Goal: Task Accomplishment & Management: Manage account settings

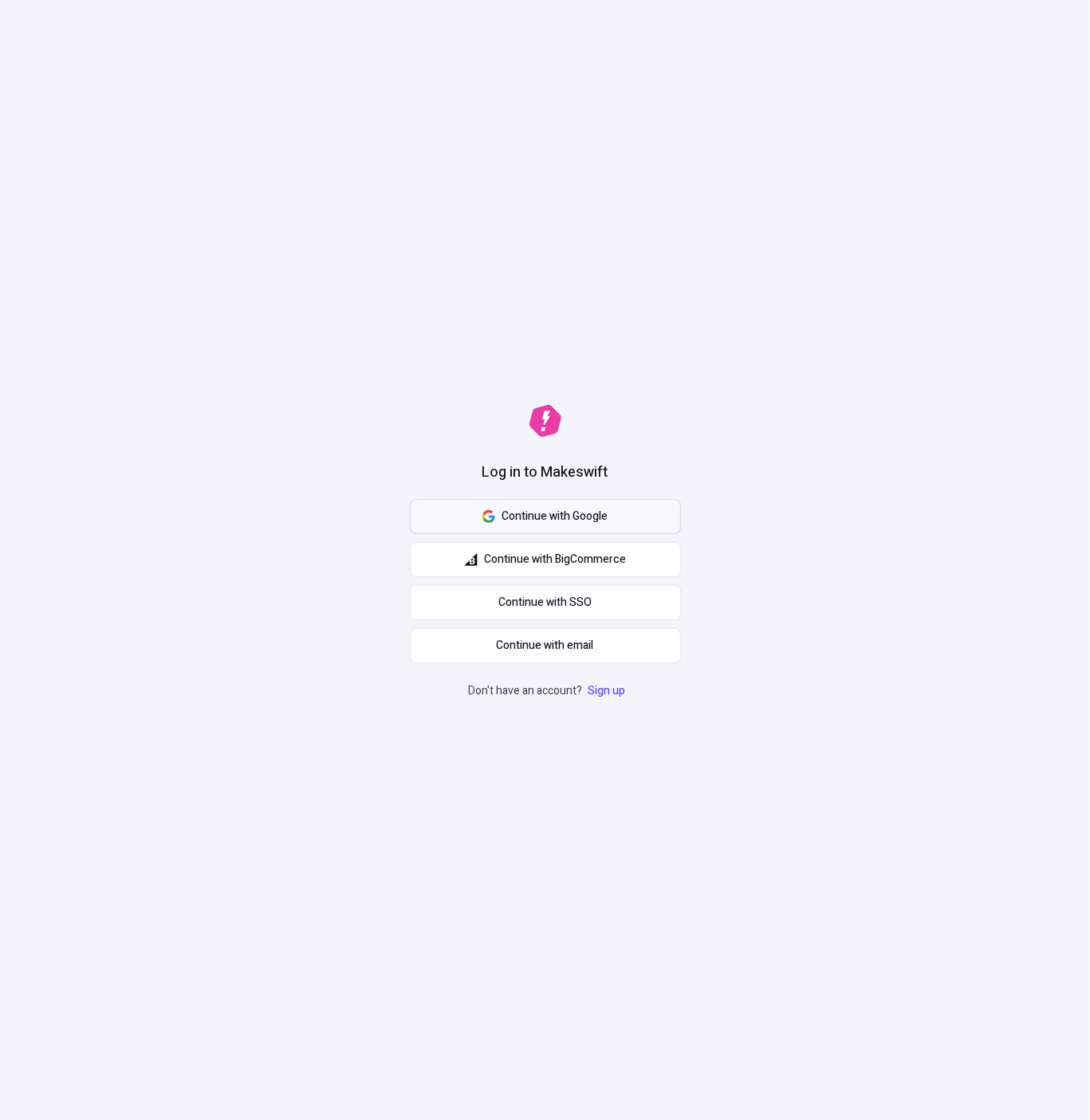
click at [552, 513] on span "Continue with Google" at bounding box center [554, 517] width 106 height 18
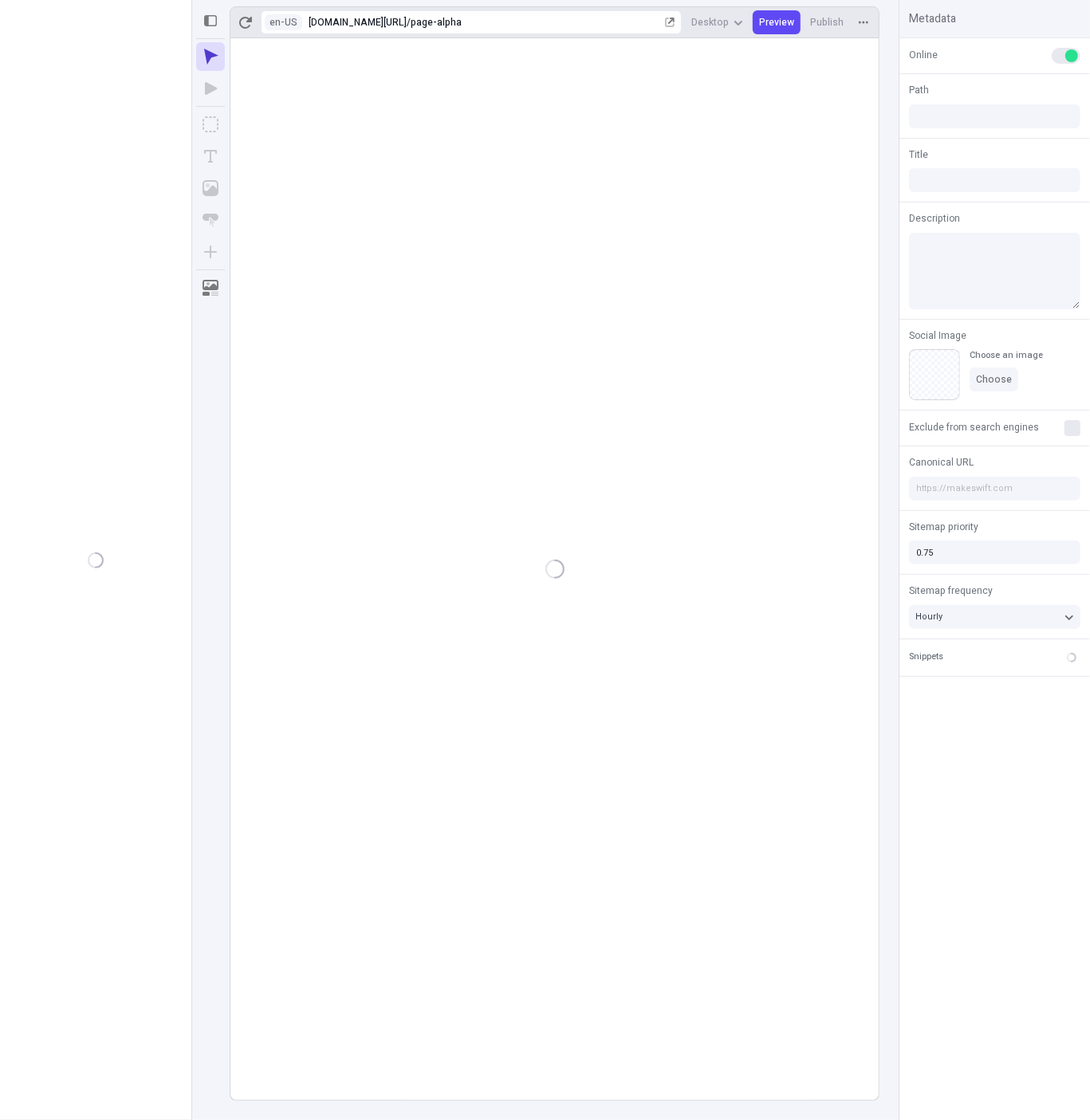
type input "/page-alpha"
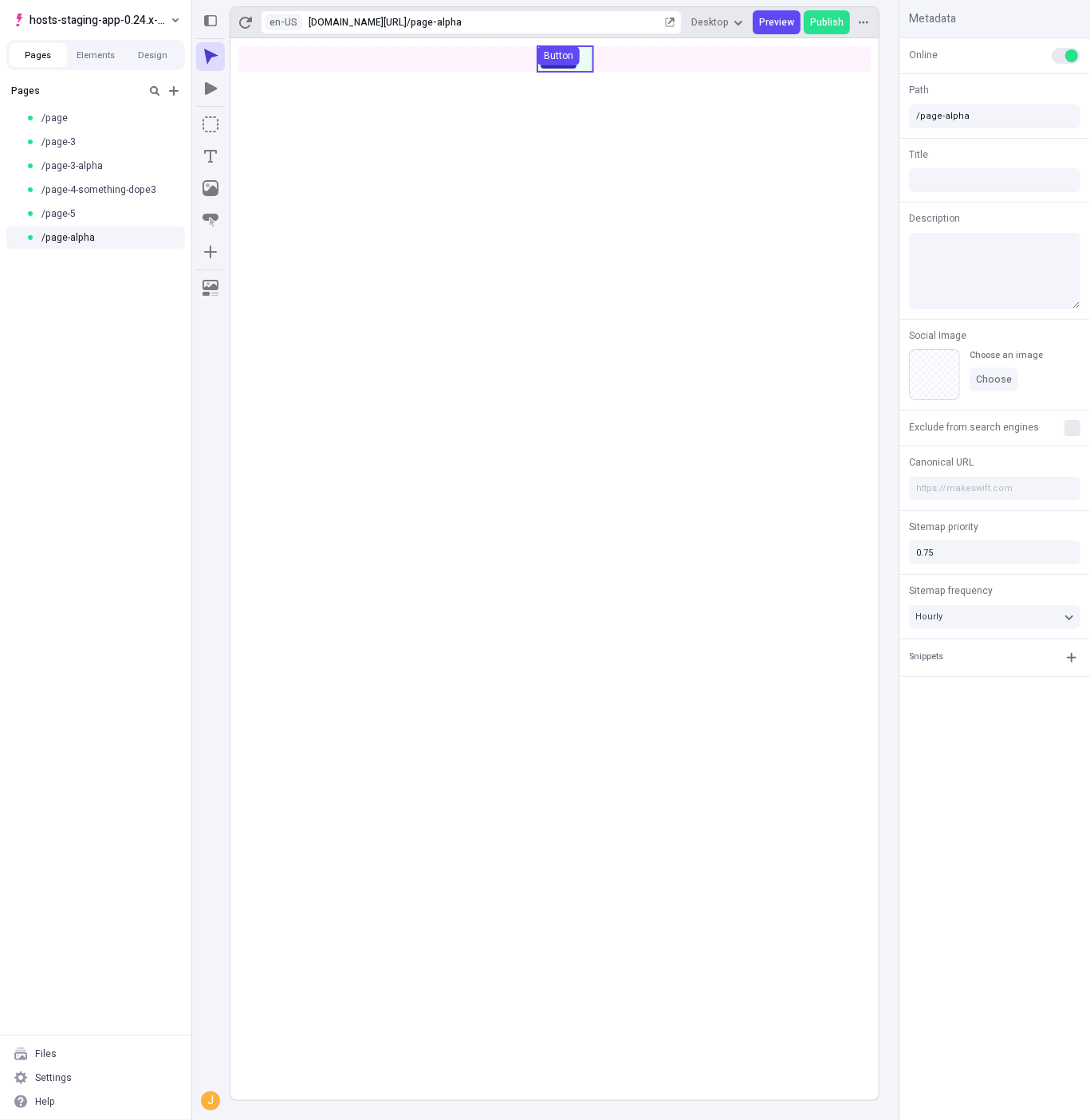
click at [585, 64] on use at bounding box center [564, 59] width 55 height 25
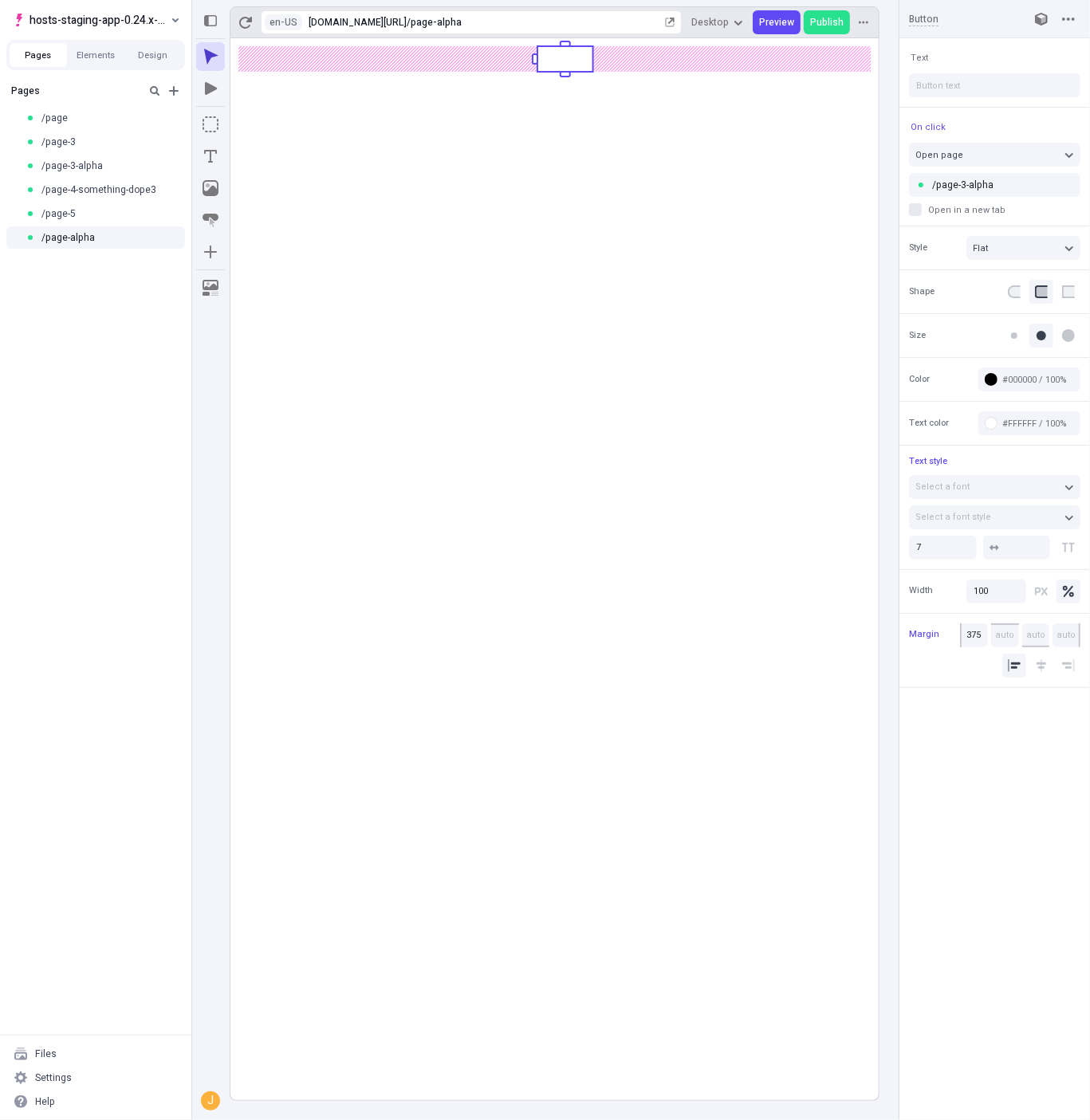
click at [531, 132] on rect at bounding box center [554, 570] width 648 height 1062
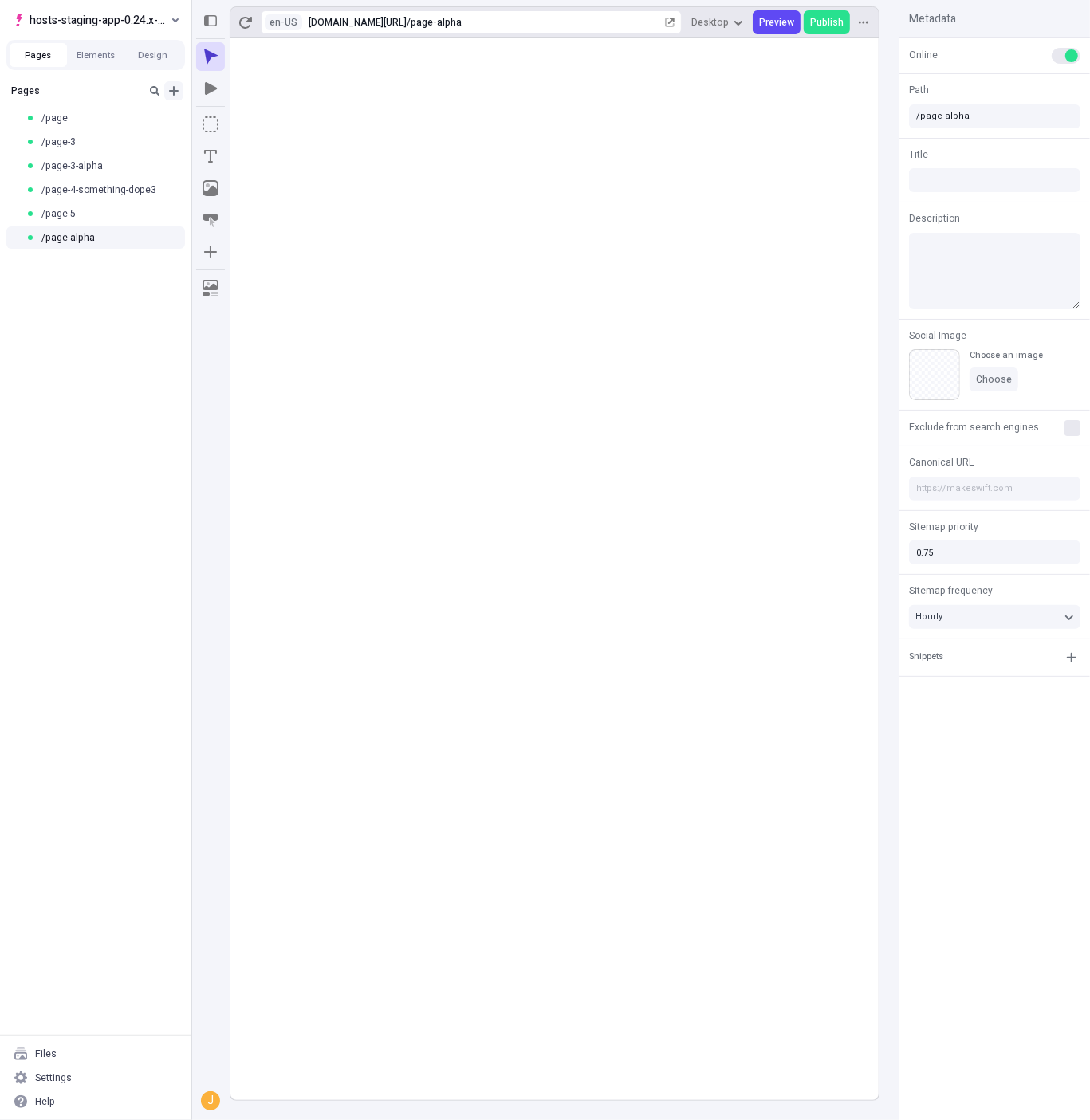
click at [176, 88] on icon "Add new" at bounding box center [173, 91] width 13 height 13
click at [244, 107] on div "Page from template" at bounding box center [258, 99] width 143 height 24
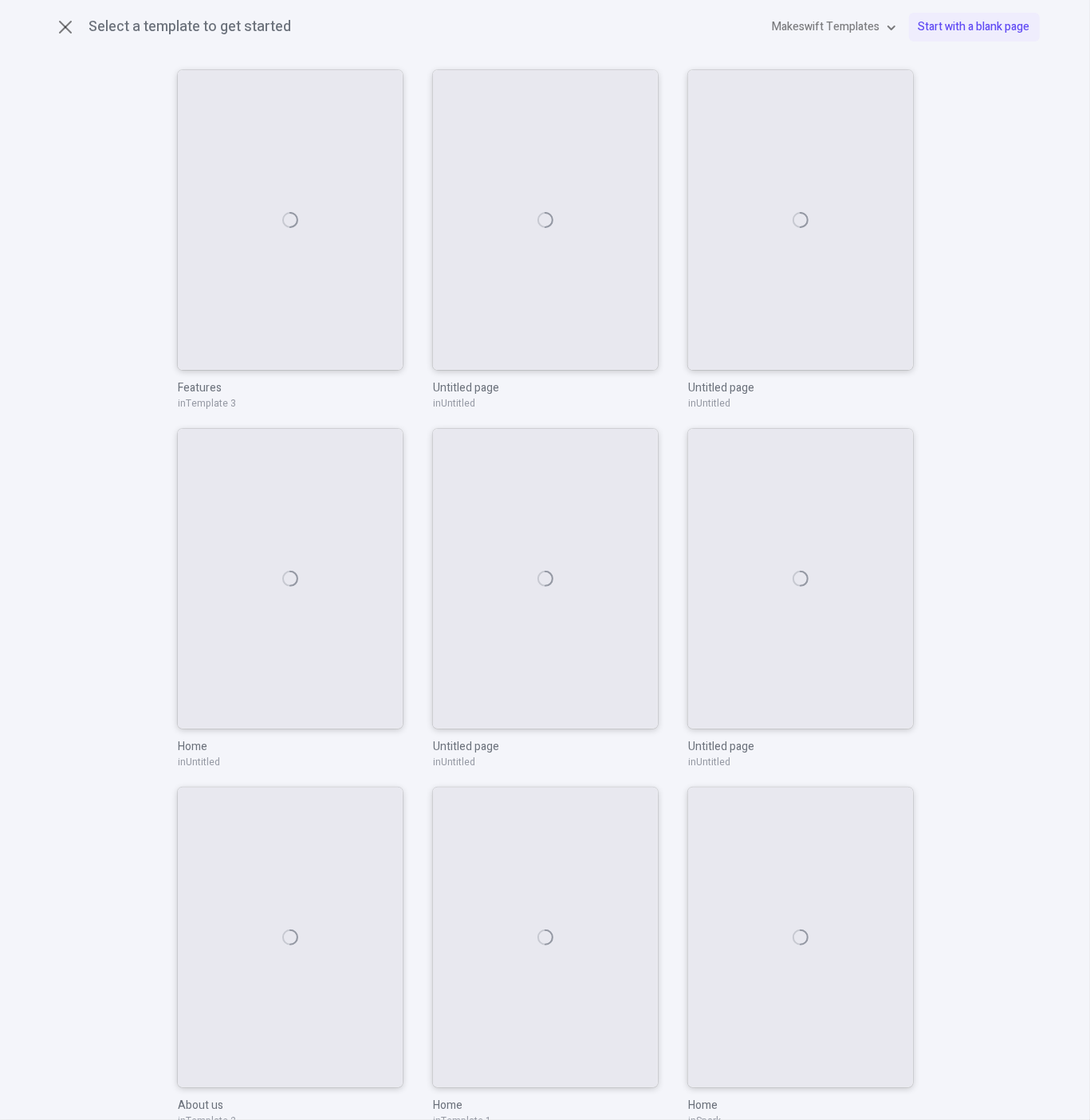
click at [244, 107] on div "Use this page View live demo" at bounding box center [290, 220] width 225 height 300
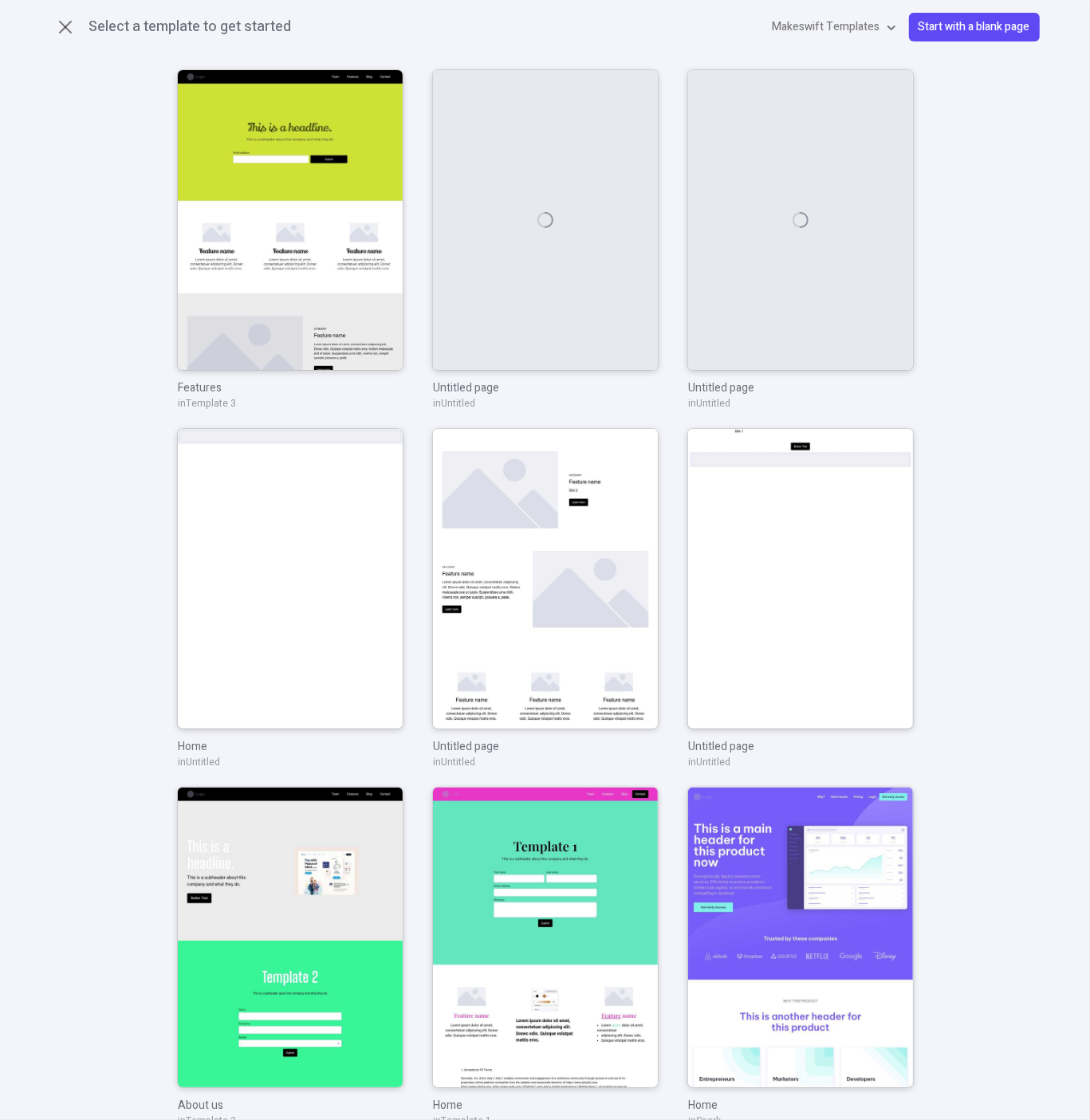
click at [997, 36] on button "Start with a blank page" at bounding box center [974, 27] width 131 height 29
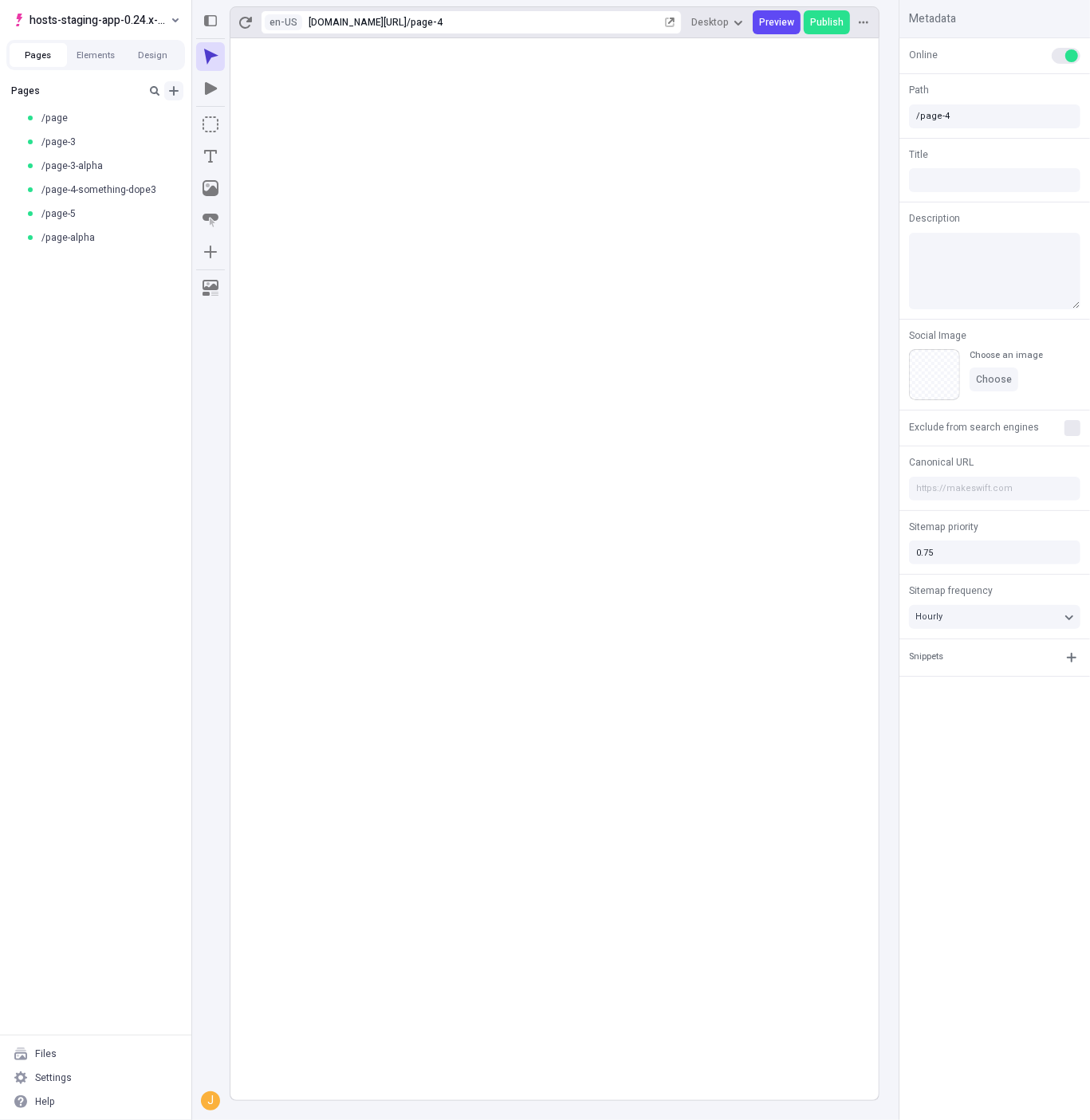
click at [180, 90] on button "Add new" at bounding box center [174, 91] width 19 height 19
click at [238, 104] on span "Page from template" at bounding box center [267, 99] width 98 height 13
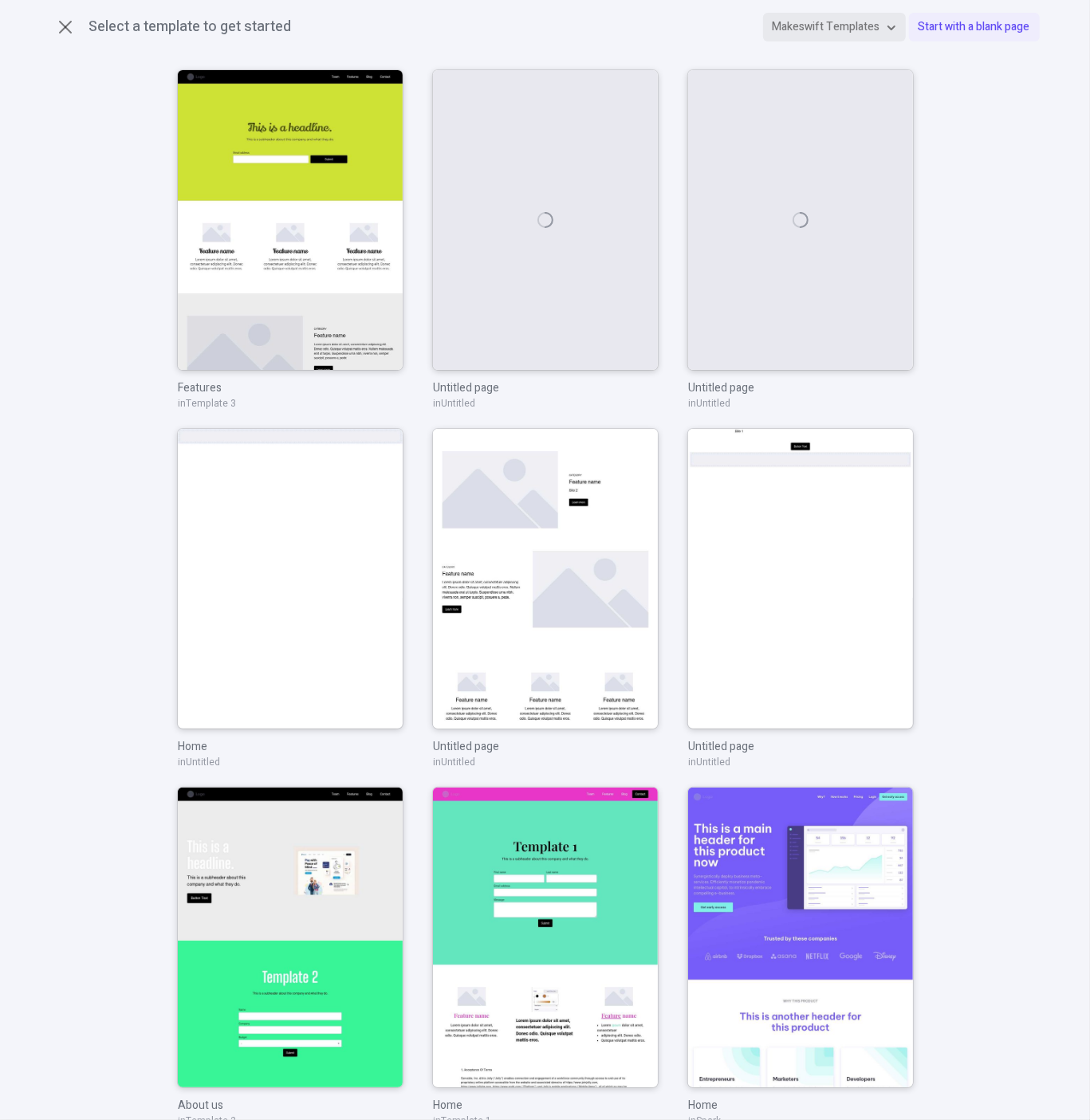
click at [860, 38] on button "Makeswift Templates" at bounding box center [834, 27] width 142 height 29
click at [825, 81] on div "Makeswift Hosts" at bounding box center [820, 84] width 153 height 24
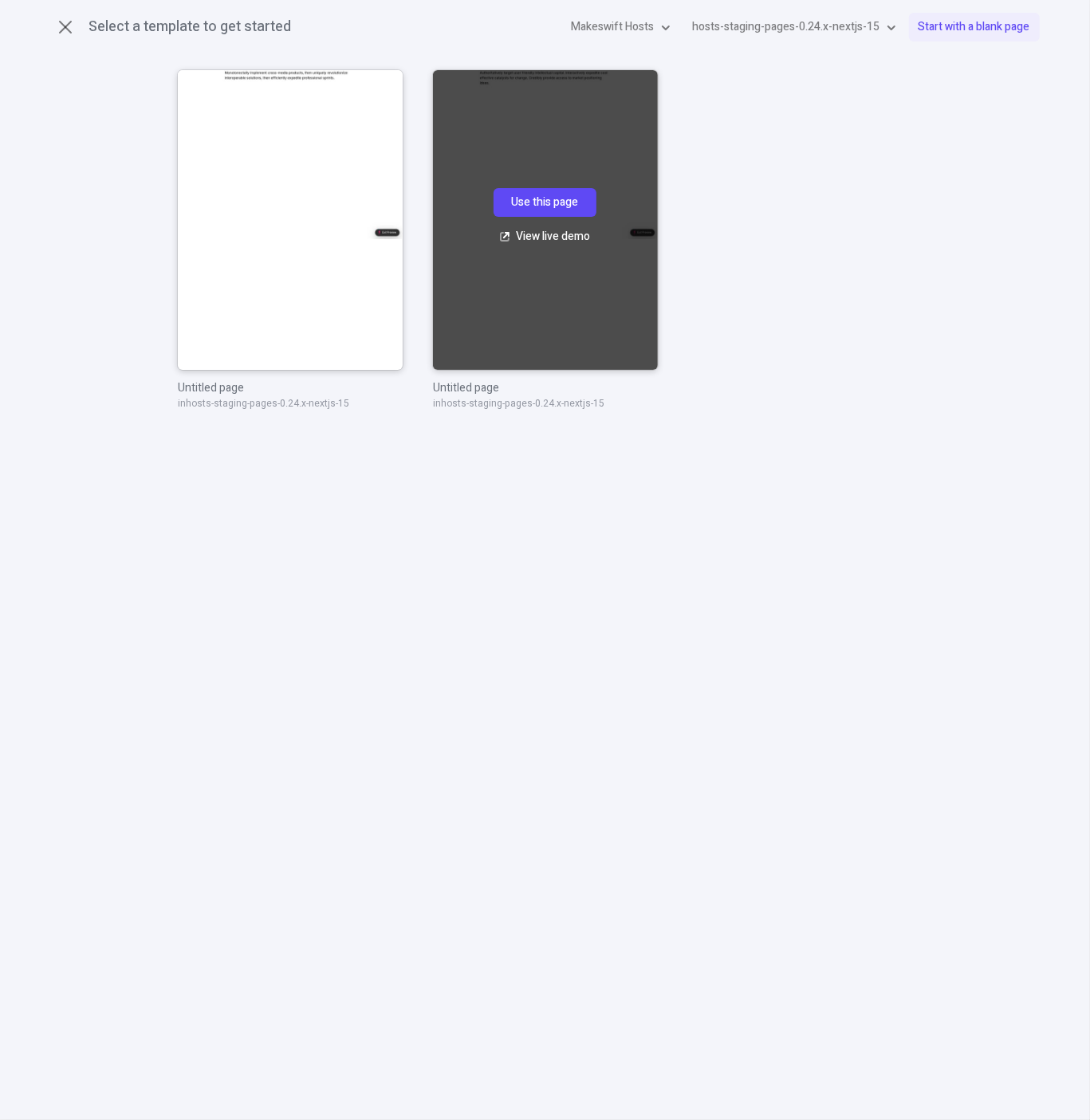
click at [546, 211] on div "Use this page" at bounding box center [544, 202] width 103 height 29
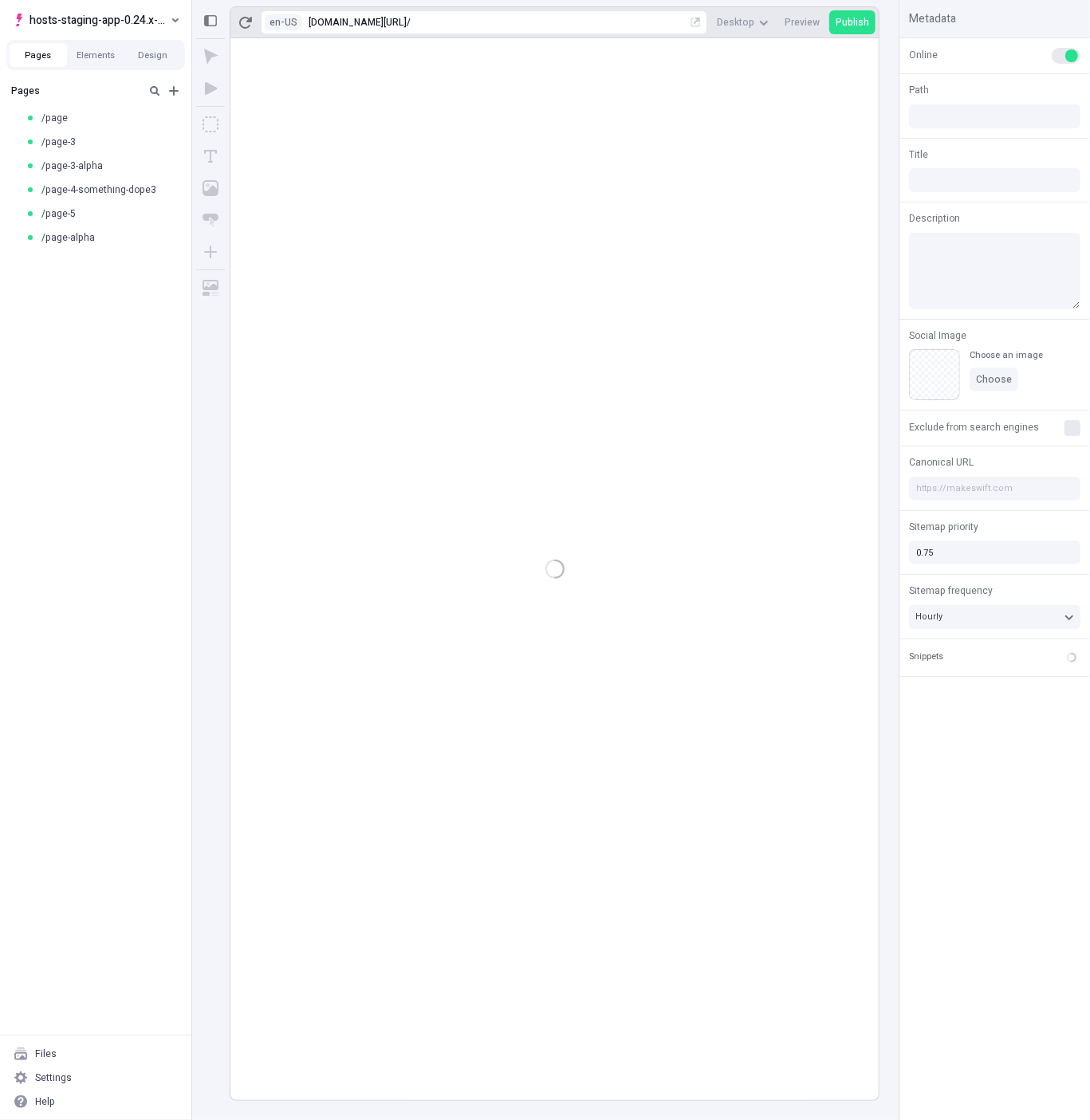
type input "/page-6"
click at [175, 86] on icon "Add new" at bounding box center [173, 91] width 13 height 13
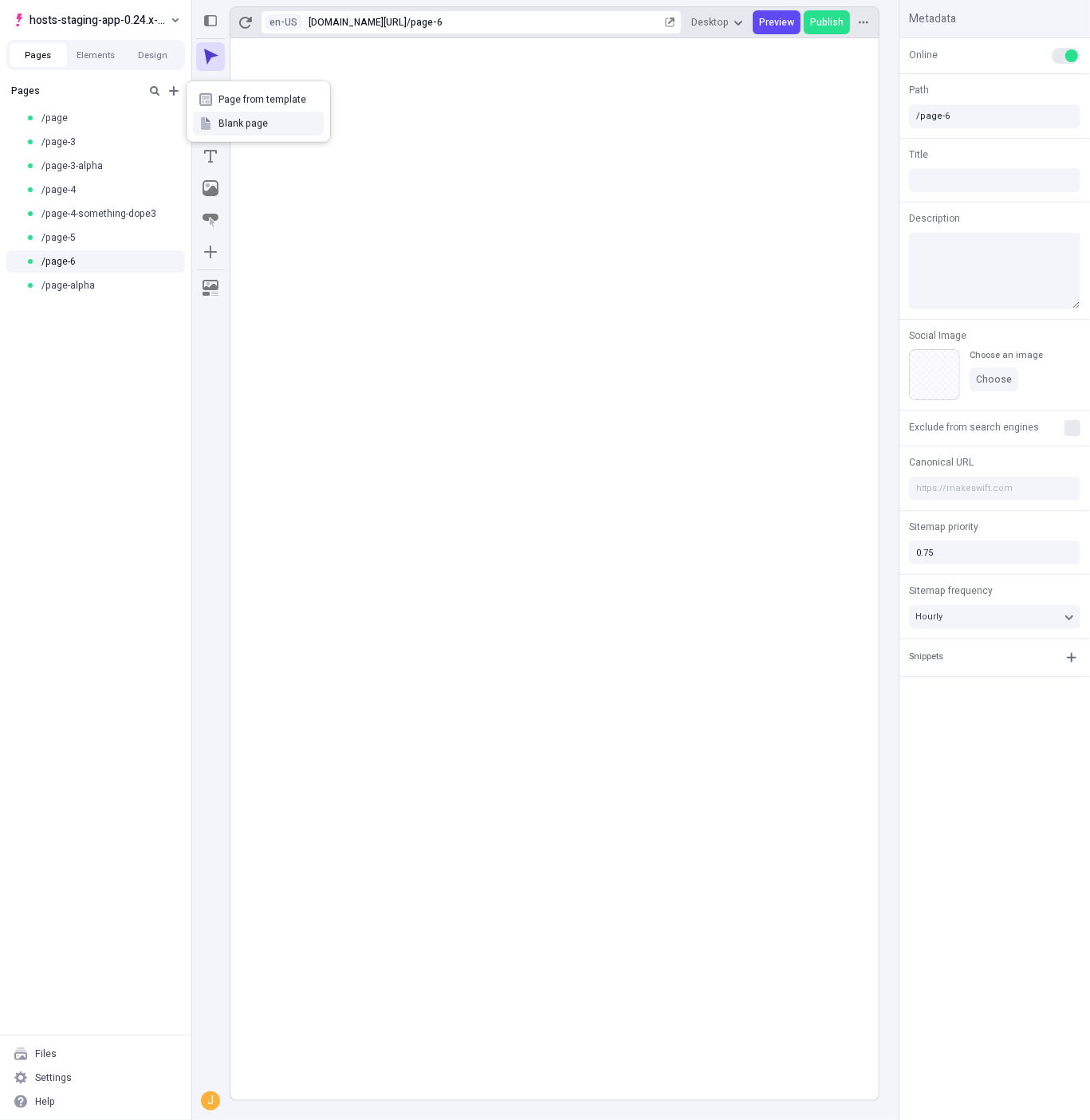
click at [260, 124] on span "Blank page" at bounding box center [267, 123] width 98 height 13
type input "/page-7"
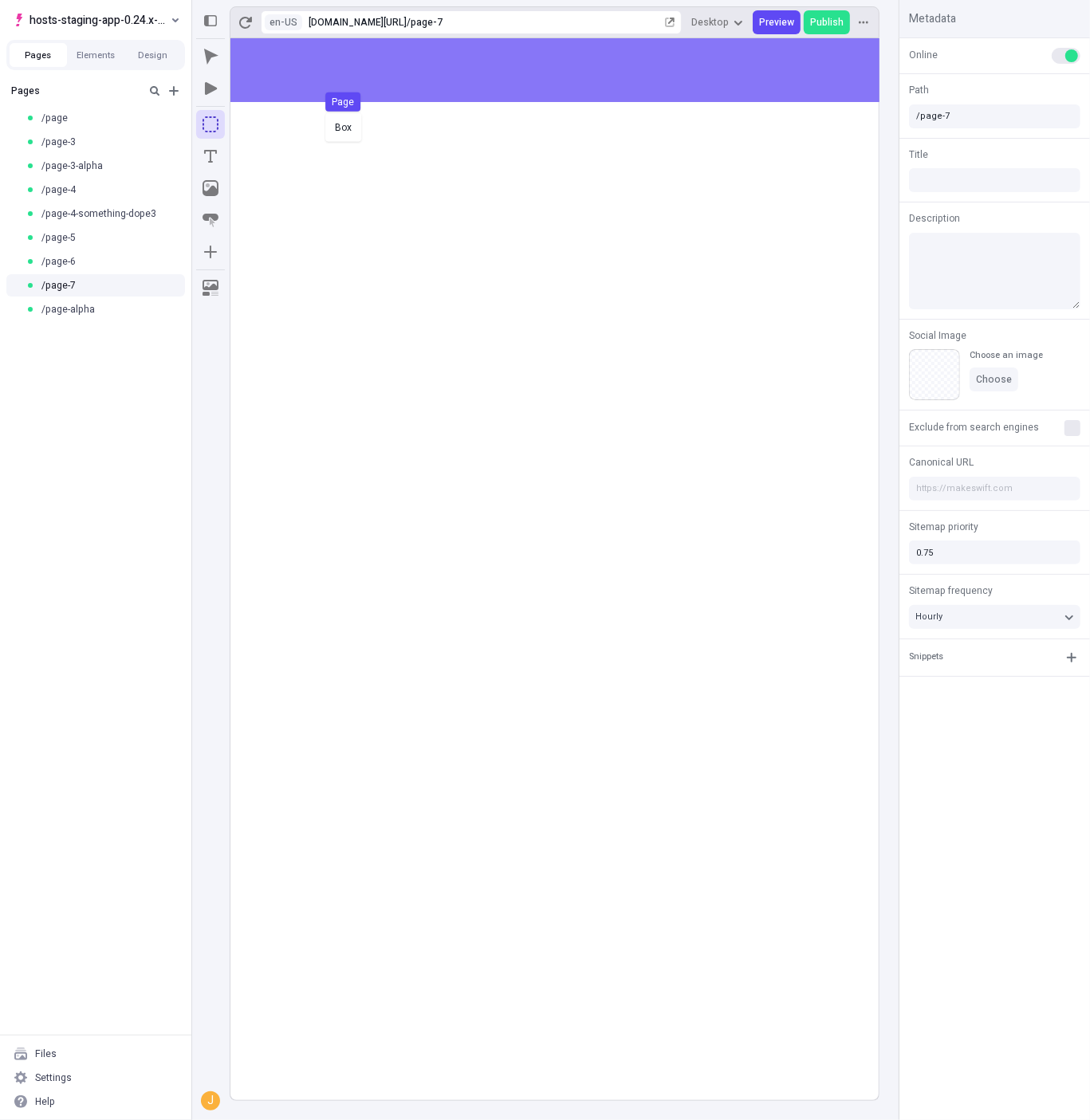
click at [397, 71] on div "Box Page" at bounding box center [545, 560] width 1090 height 1120
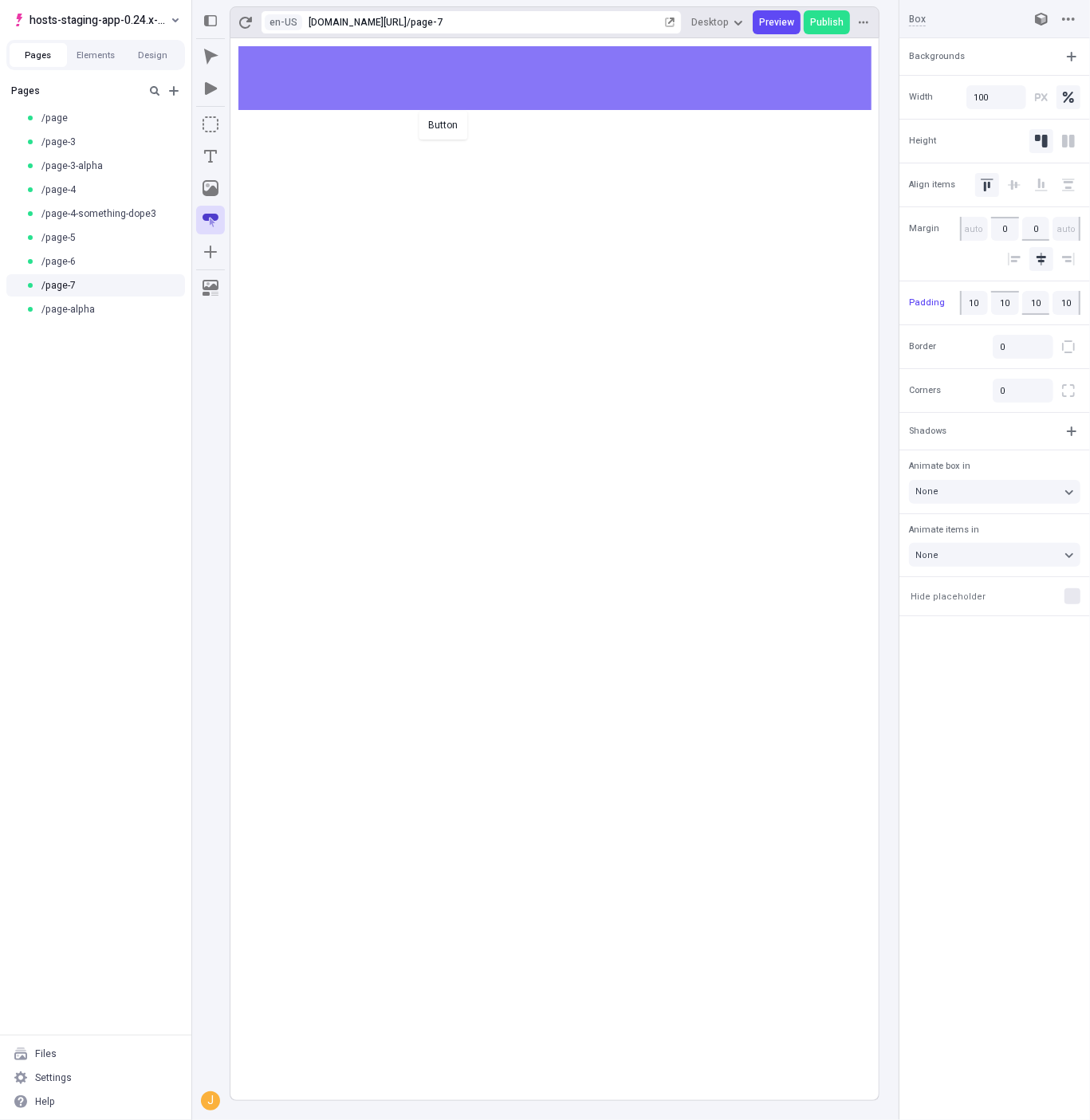
click at [430, 74] on div "Button" at bounding box center [545, 560] width 1090 height 1120
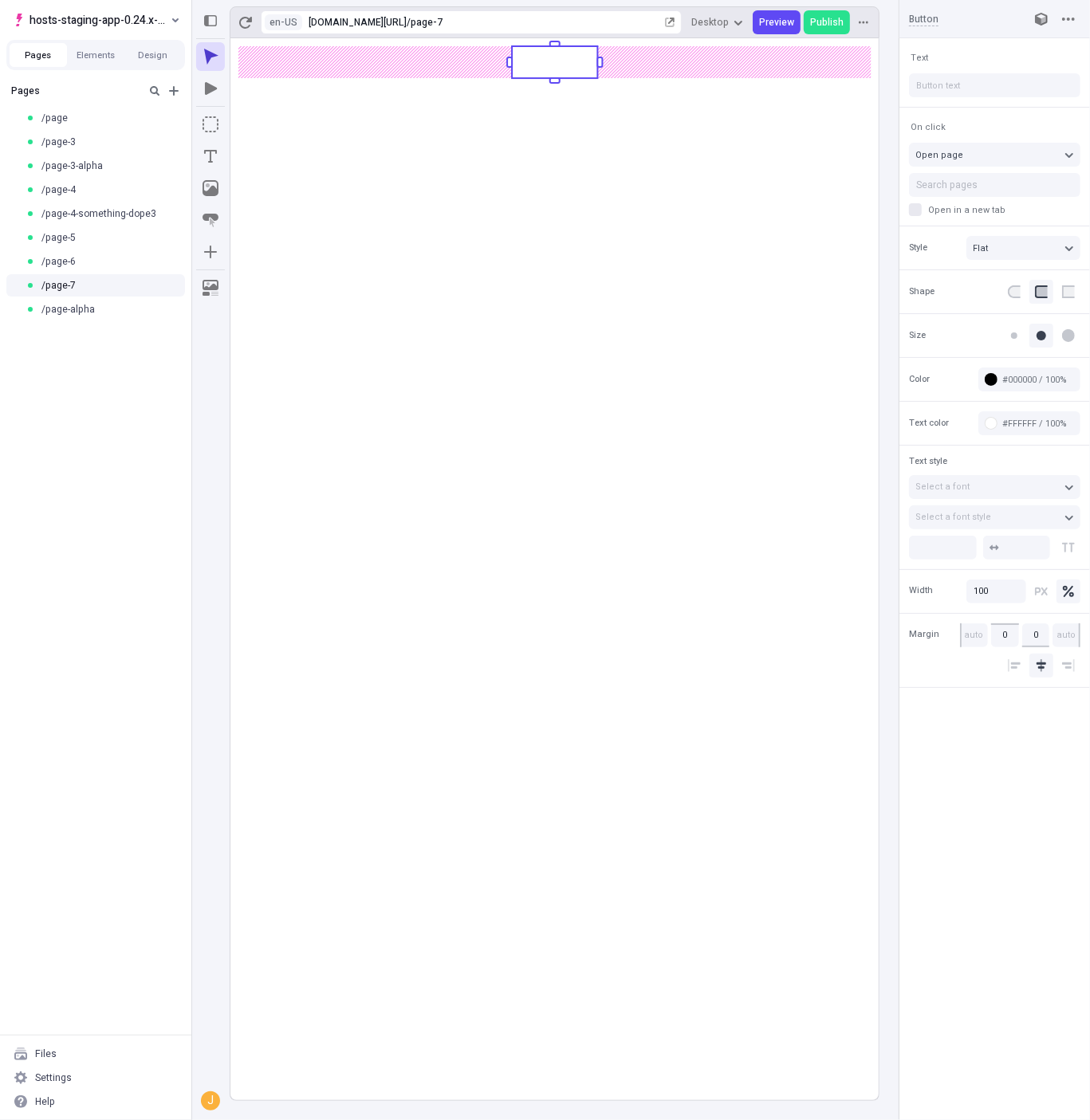
type input "310"
type input "255"
click at [483, 65] on body "hosts-staging-app-0.24.x-nextjs-14 Pages Elements Design Pages /page /page-3 /p…" at bounding box center [545, 560] width 1090 height 1120
click at [963, 176] on button "Search pages" at bounding box center [994, 185] width 171 height 24
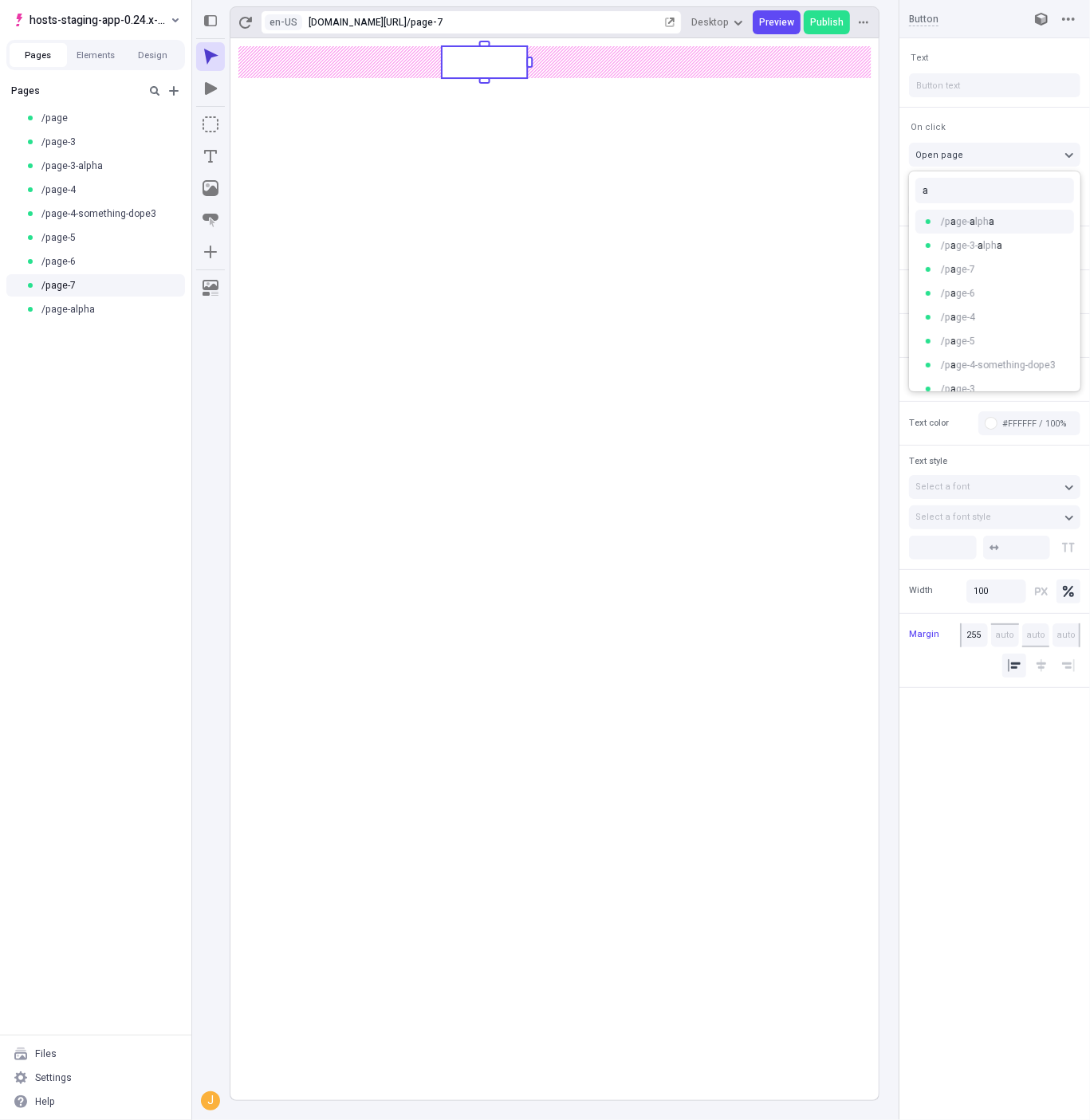
type input "page-alpha"
click at [940, 122] on span "On click" at bounding box center [928, 127] width 35 height 12
click at [825, 122] on div "Reset to base Alt + Click" at bounding box center [816, 123] width 153 height 24
click at [966, 189] on span "Search pages" at bounding box center [947, 185] width 62 height 13
click at [985, 310] on div "/ p a ge-4" at bounding box center [994, 316] width 171 height 24
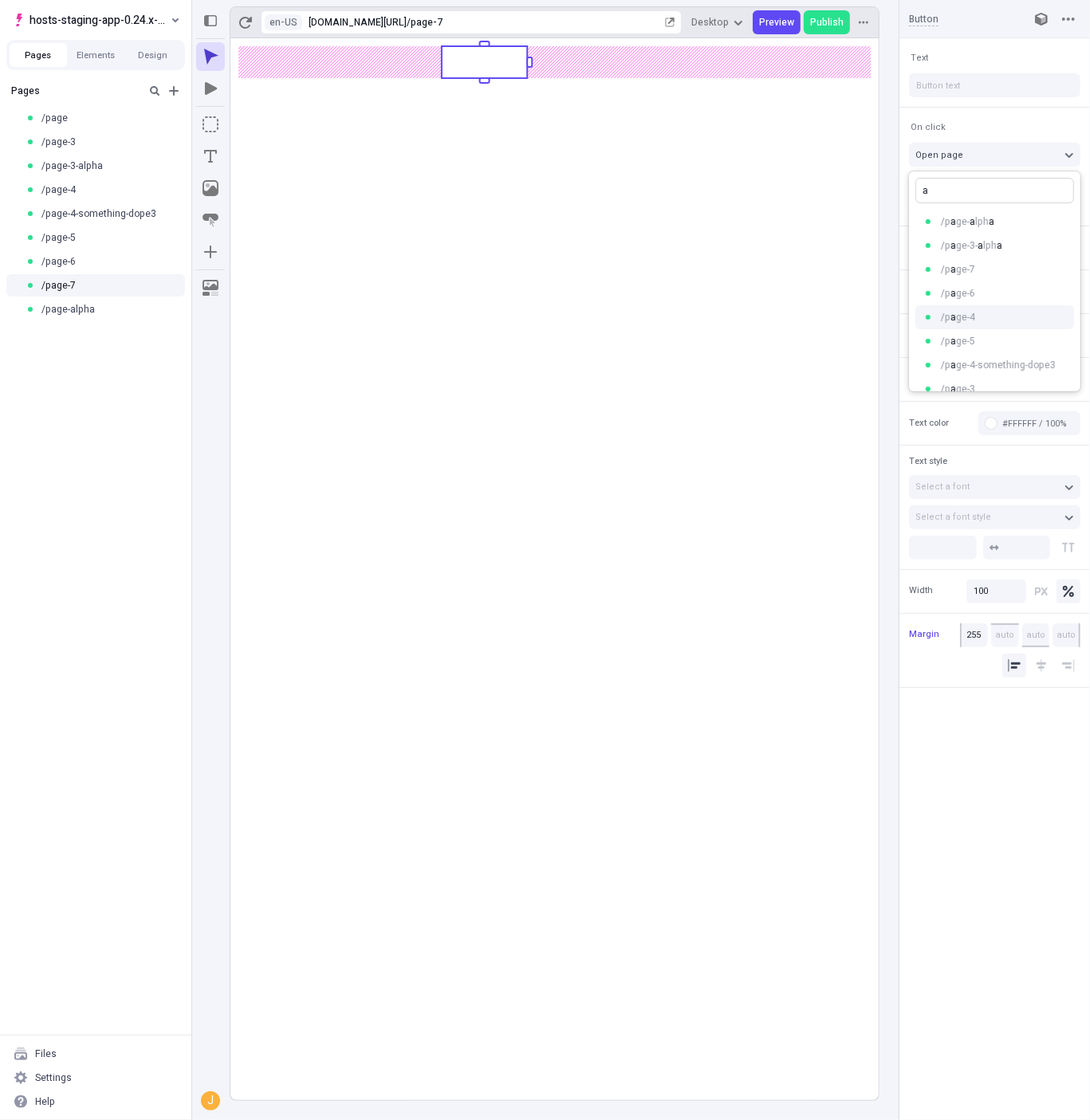
type input "page-4"
click at [968, 183] on button "/page-4" at bounding box center [994, 185] width 171 height 24
type input "page-4-something-dope3"
click at [909, 173] on button "/page-4-something-dope3" at bounding box center [994, 185] width 171 height 24
click at [98, 47] on button "Elements" at bounding box center [95, 55] width 57 height 24
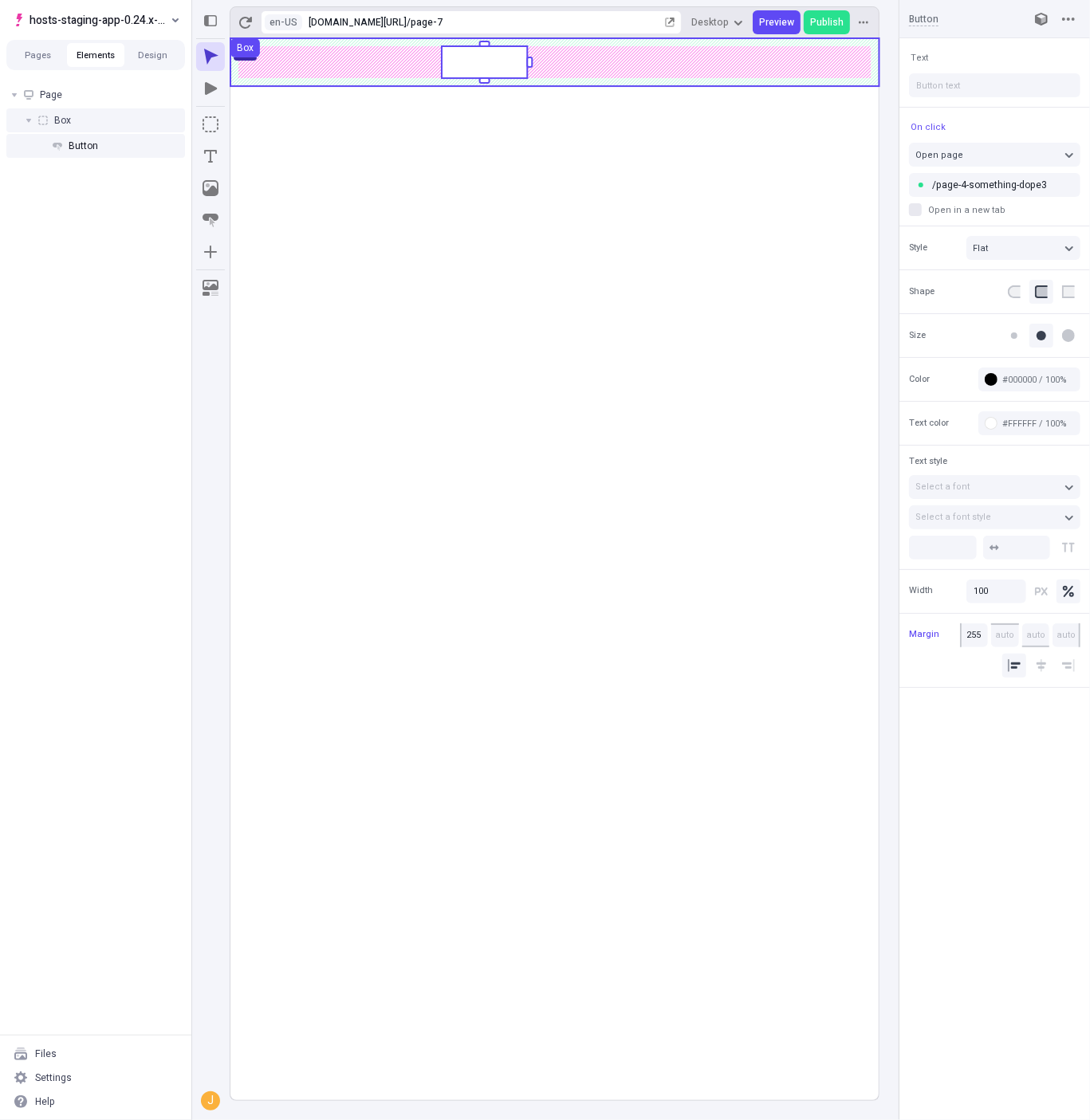
click at [84, 115] on div "Box" at bounding box center [95, 120] width 178 height 24
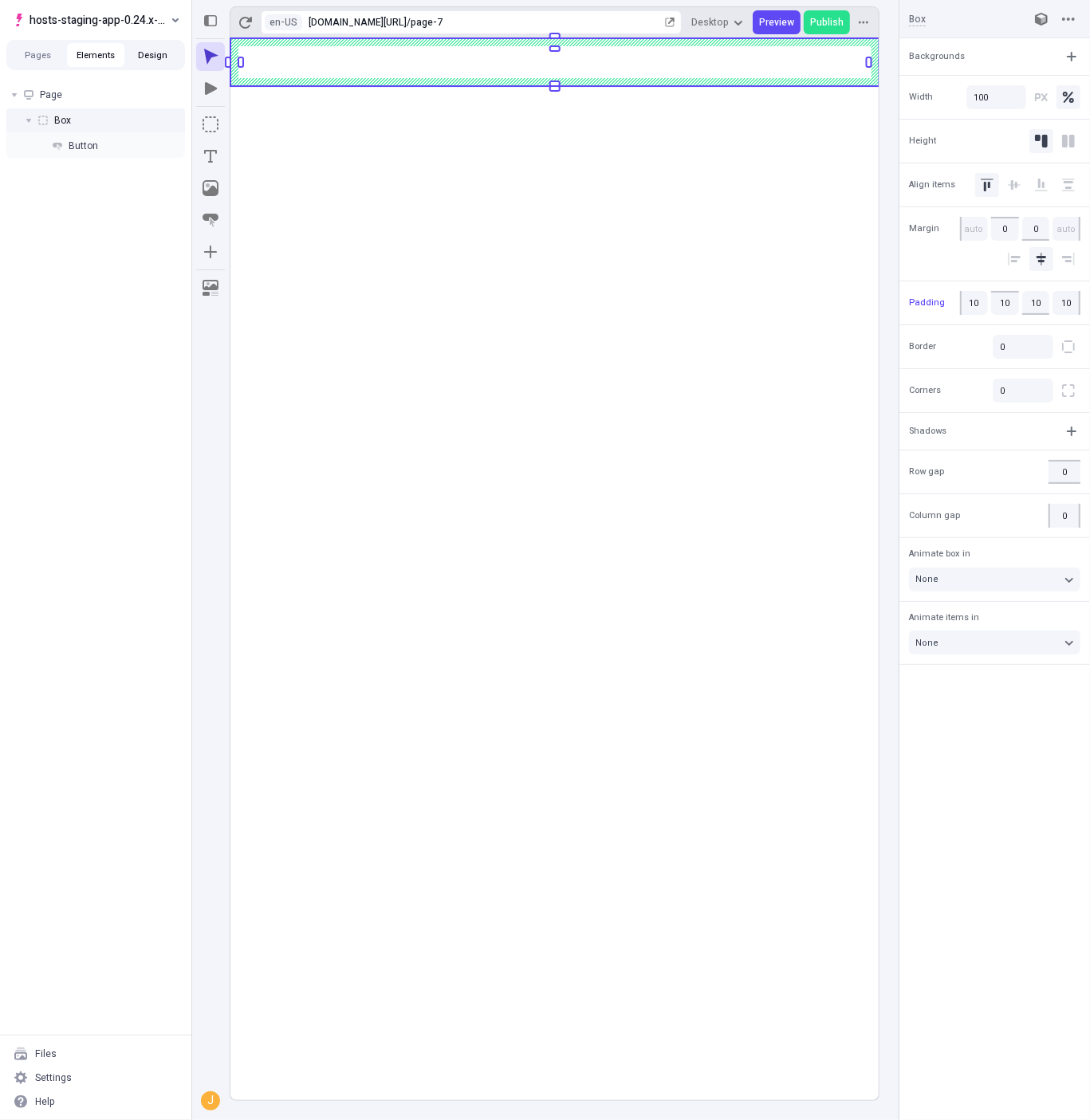
click at [154, 55] on button "Design" at bounding box center [152, 55] width 57 height 24
click at [110, 53] on button "Elements" at bounding box center [95, 55] width 57 height 24
click at [156, 55] on button "Design" at bounding box center [152, 55] width 57 height 24
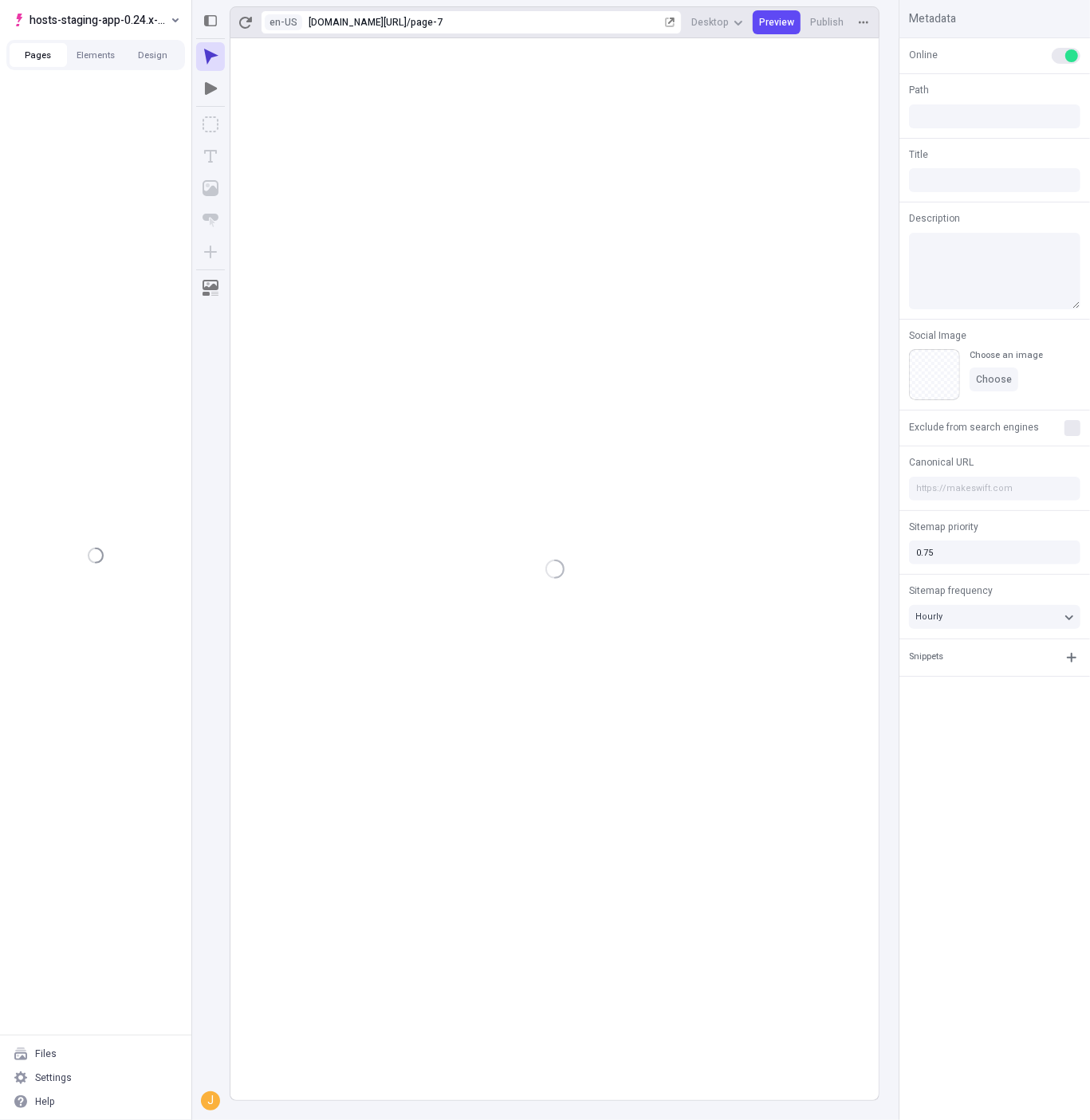
type input "/page-7"
click at [142, 55] on button "Design" at bounding box center [152, 55] width 57 height 24
click at [124, 18] on span "hosts-staging-app-0.24.x-nextjs-14" at bounding box center [98, 20] width 138 height 19
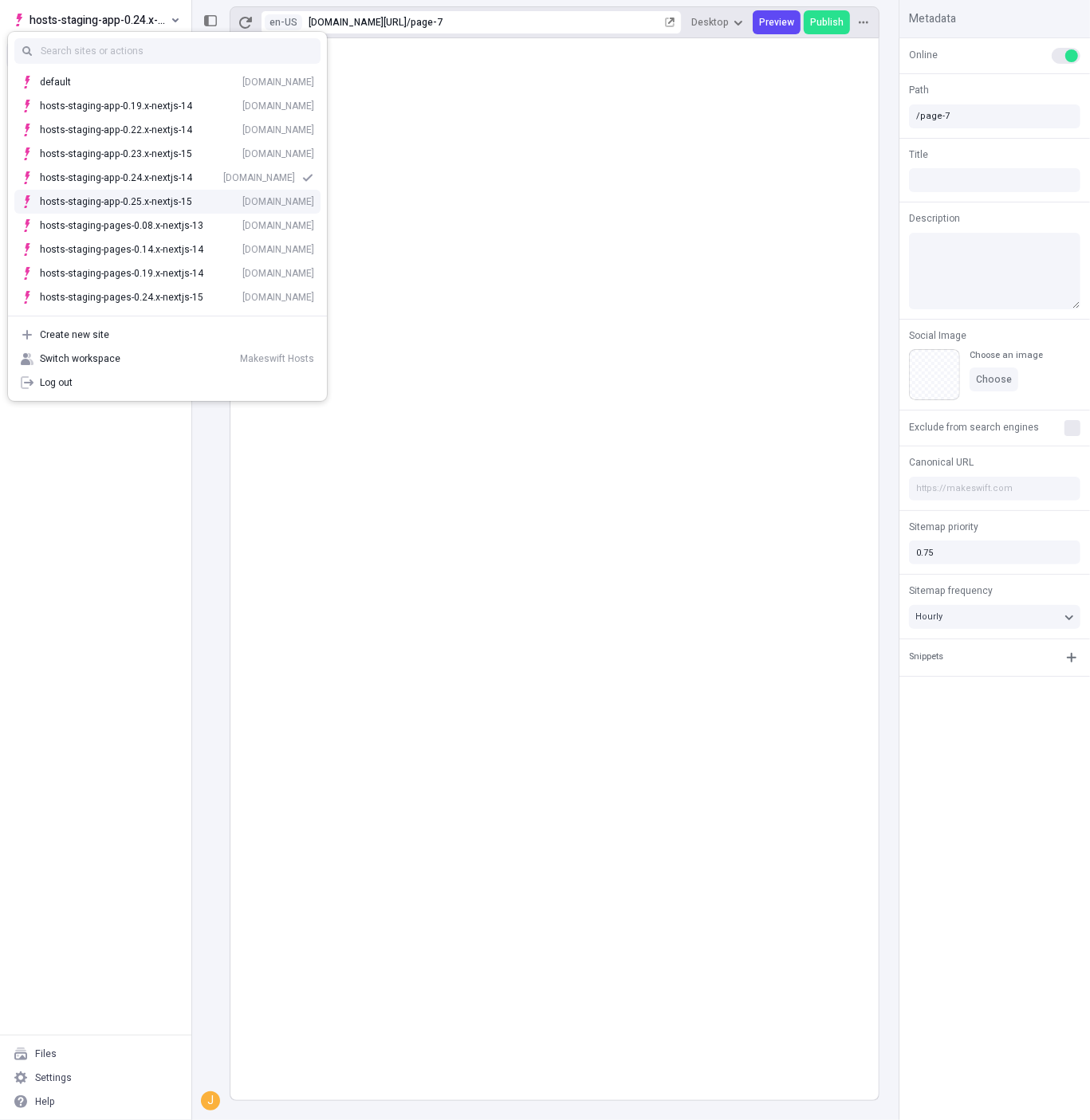
click at [163, 200] on div "hosts-staging-app-0.25.x-nextjs-15 hosts-staging-app-025x-nextjs-15.vercel.app" at bounding box center [177, 201] width 274 height 13
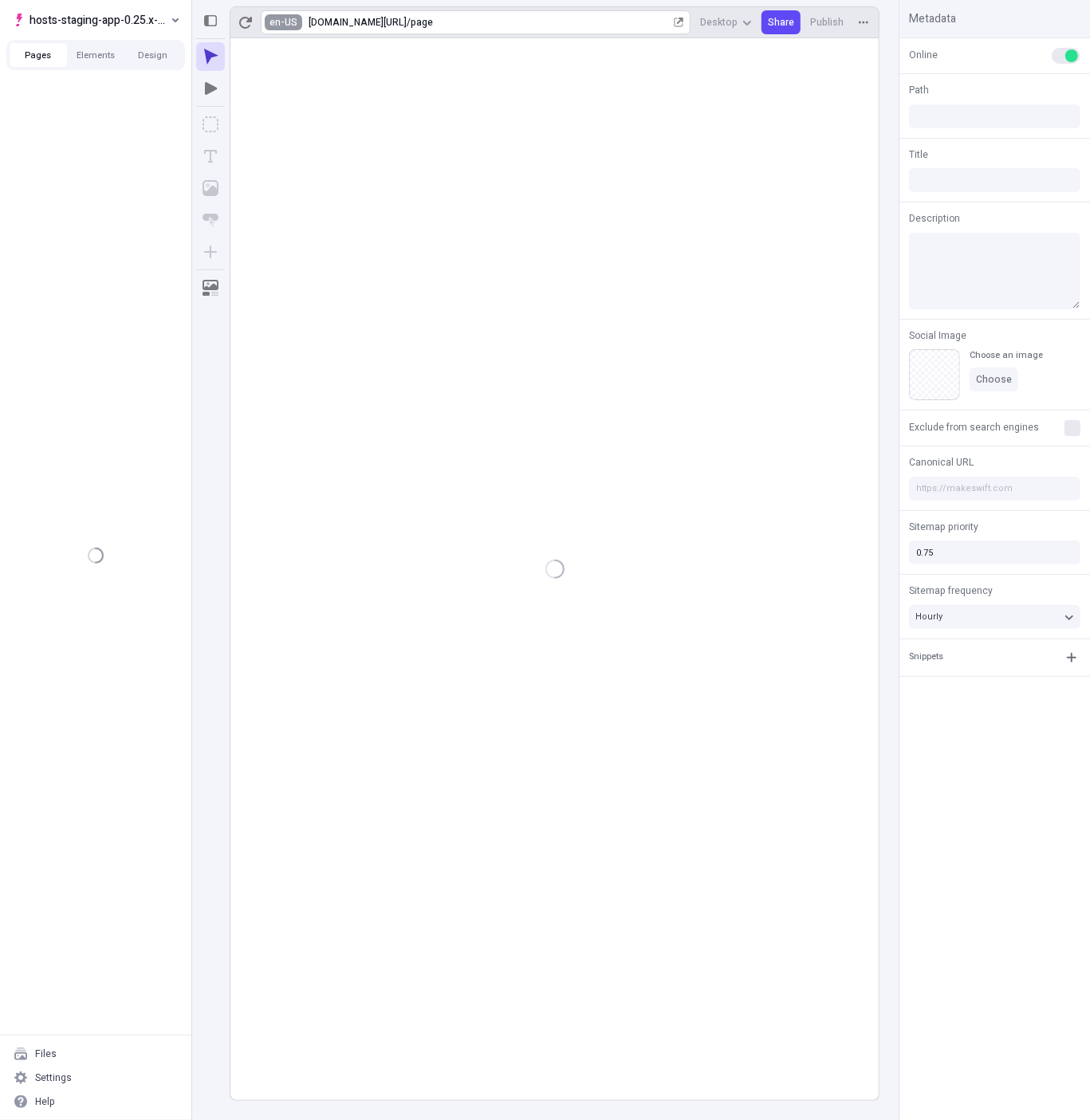
type input "/page"
click at [280, 28] on html "hosts-staging-app-0.25.x-nextjs-15 Pages Elements Design Files Settings Help en…" at bounding box center [545, 560] width 1090 height 1120
click at [344, 82] on div "English ([GEOGRAPHIC_DATA])" at bounding box center [391, 86] width 133 height 13
type input "/page"
click at [276, 20] on html "hosts-staging-app-0.25.x-nextjs-15 Pages Elements Design Pages /page Files Sett…" at bounding box center [545, 560] width 1090 height 1120
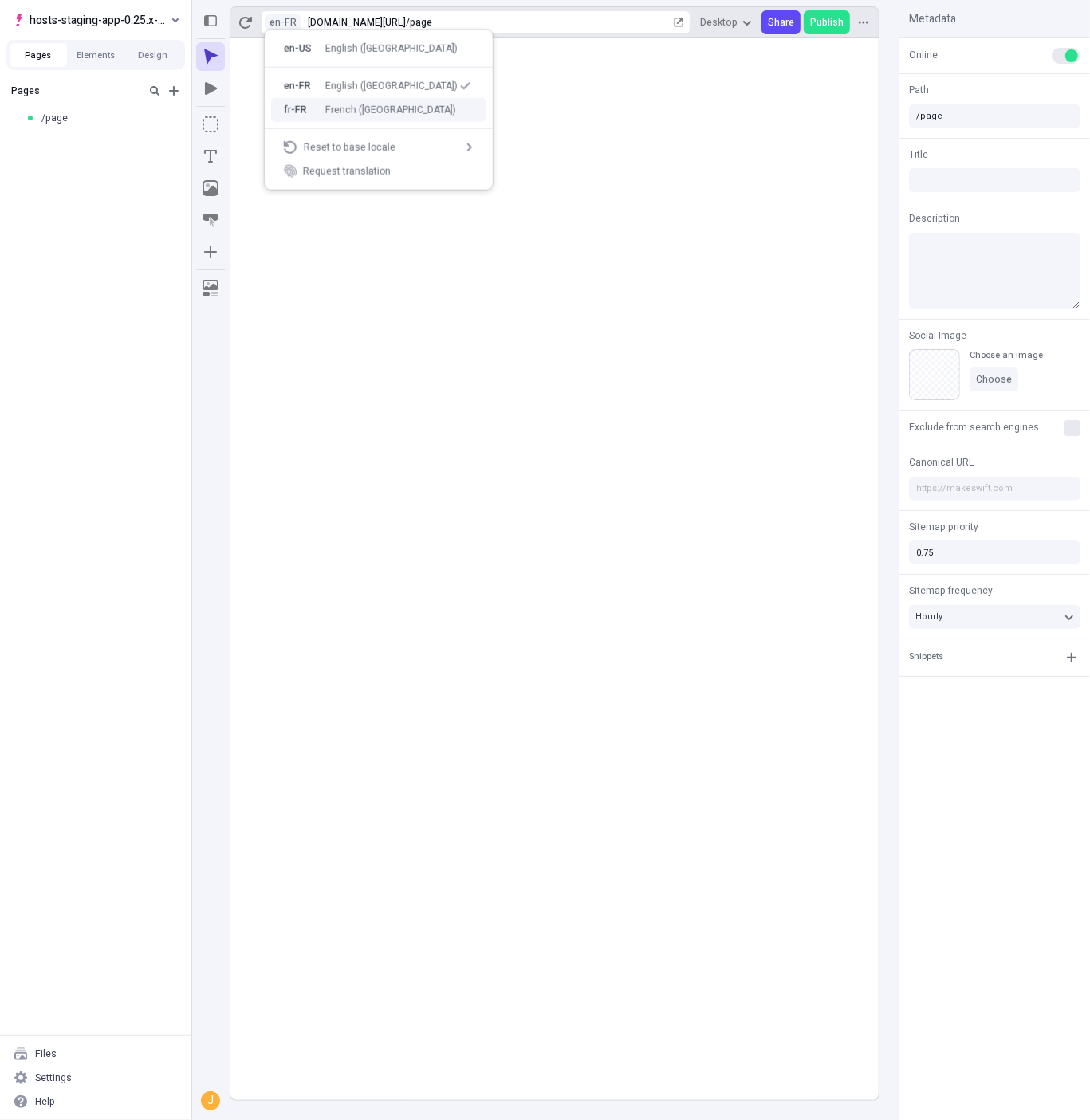
click at [381, 106] on div "French ([GEOGRAPHIC_DATA])" at bounding box center [390, 110] width 131 height 13
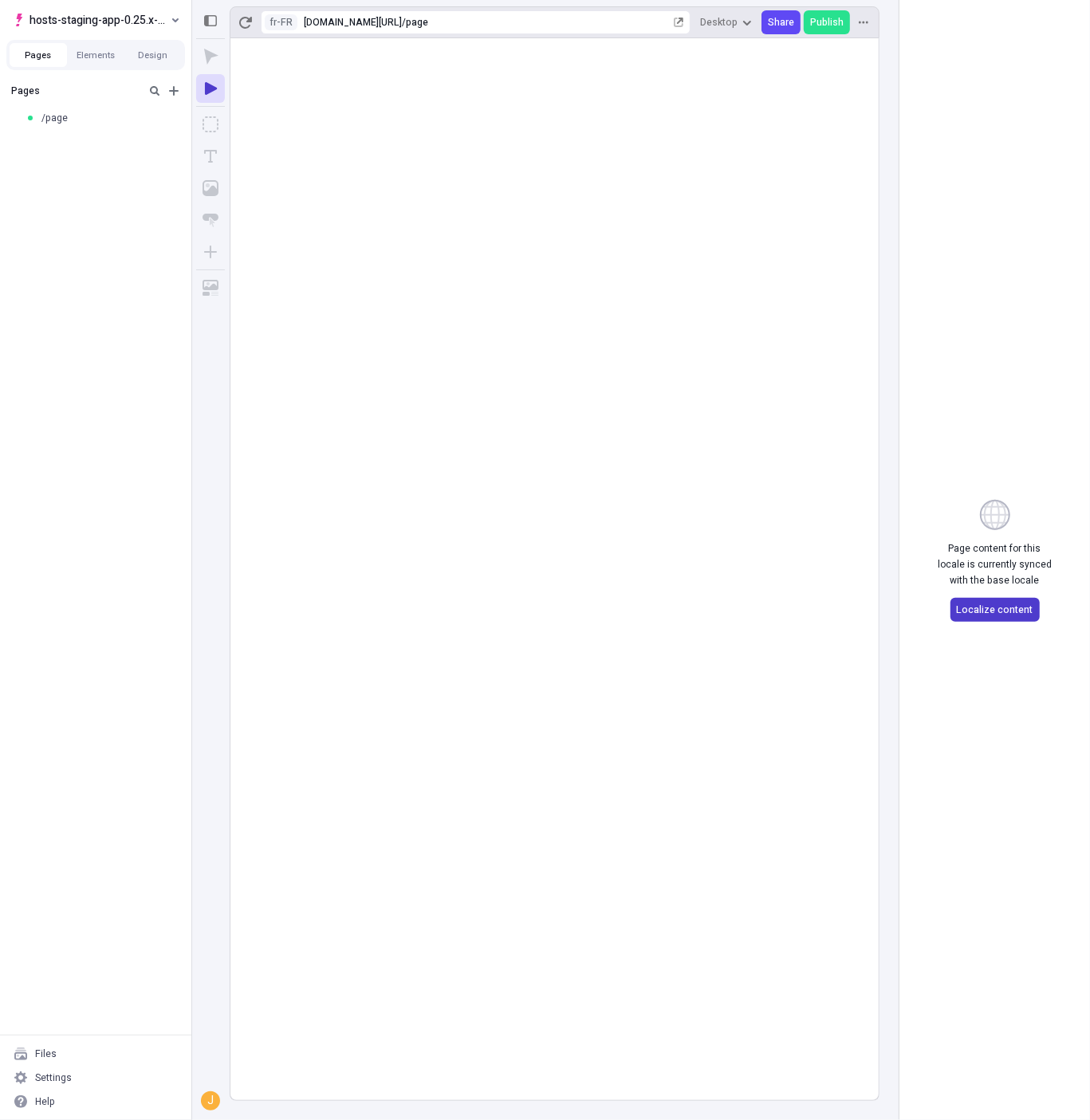
click at [991, 603] on span "Localize content" at bounding box center [994, 609] width 76 height 13
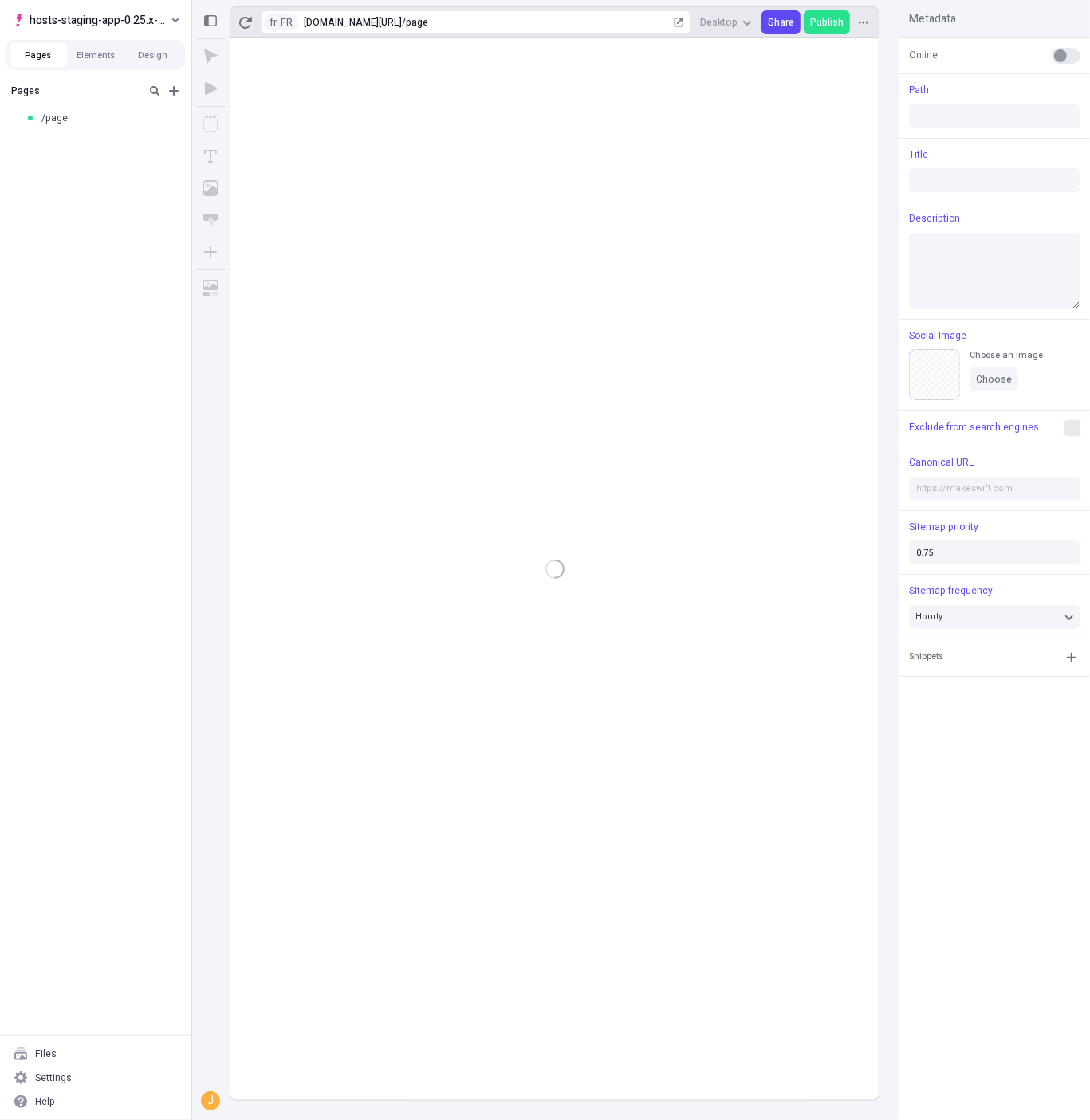
type input "/page"
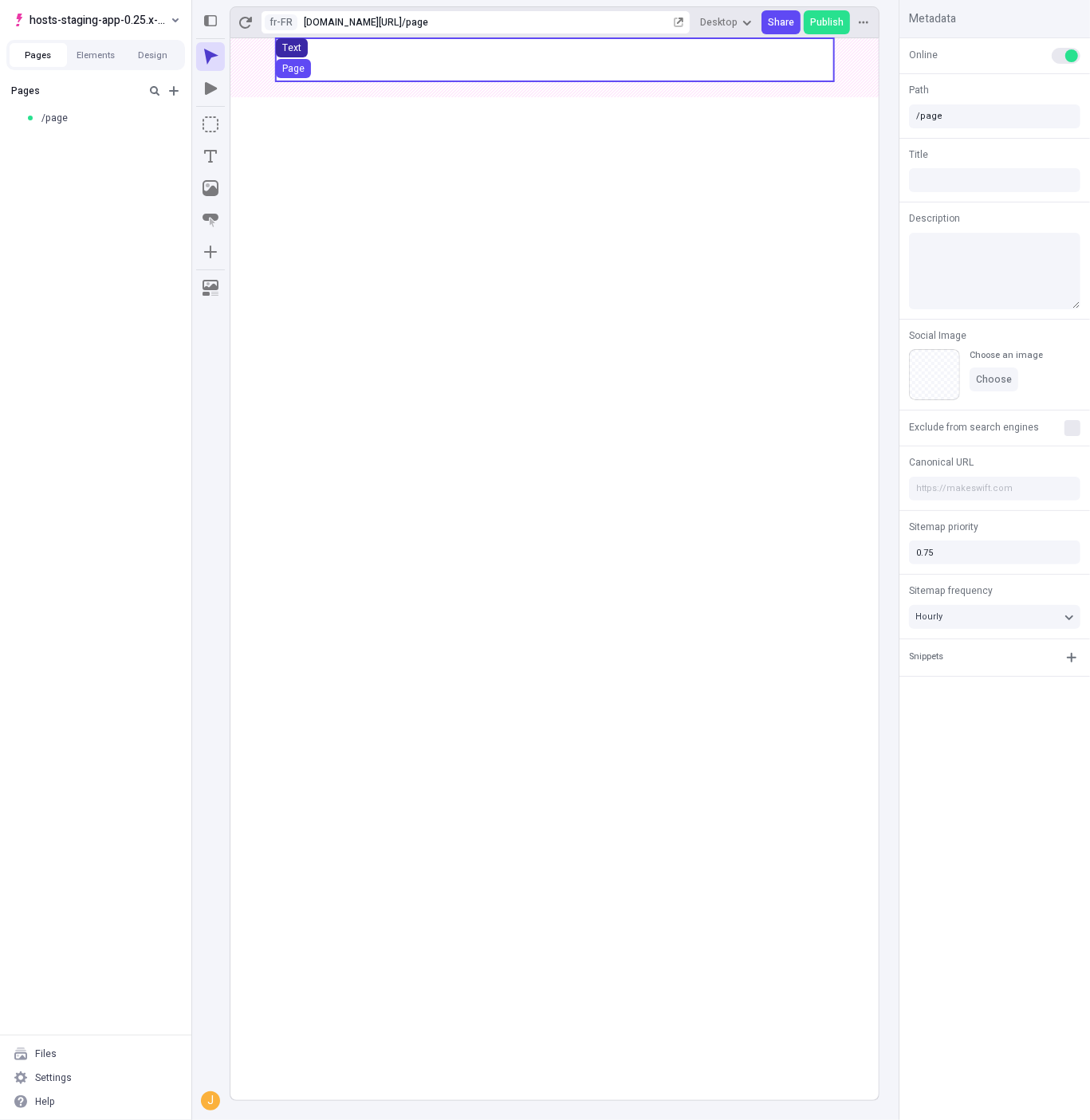
click at [287, 49] on div "Text" at bounding box center [292, 47] width 19 height 13
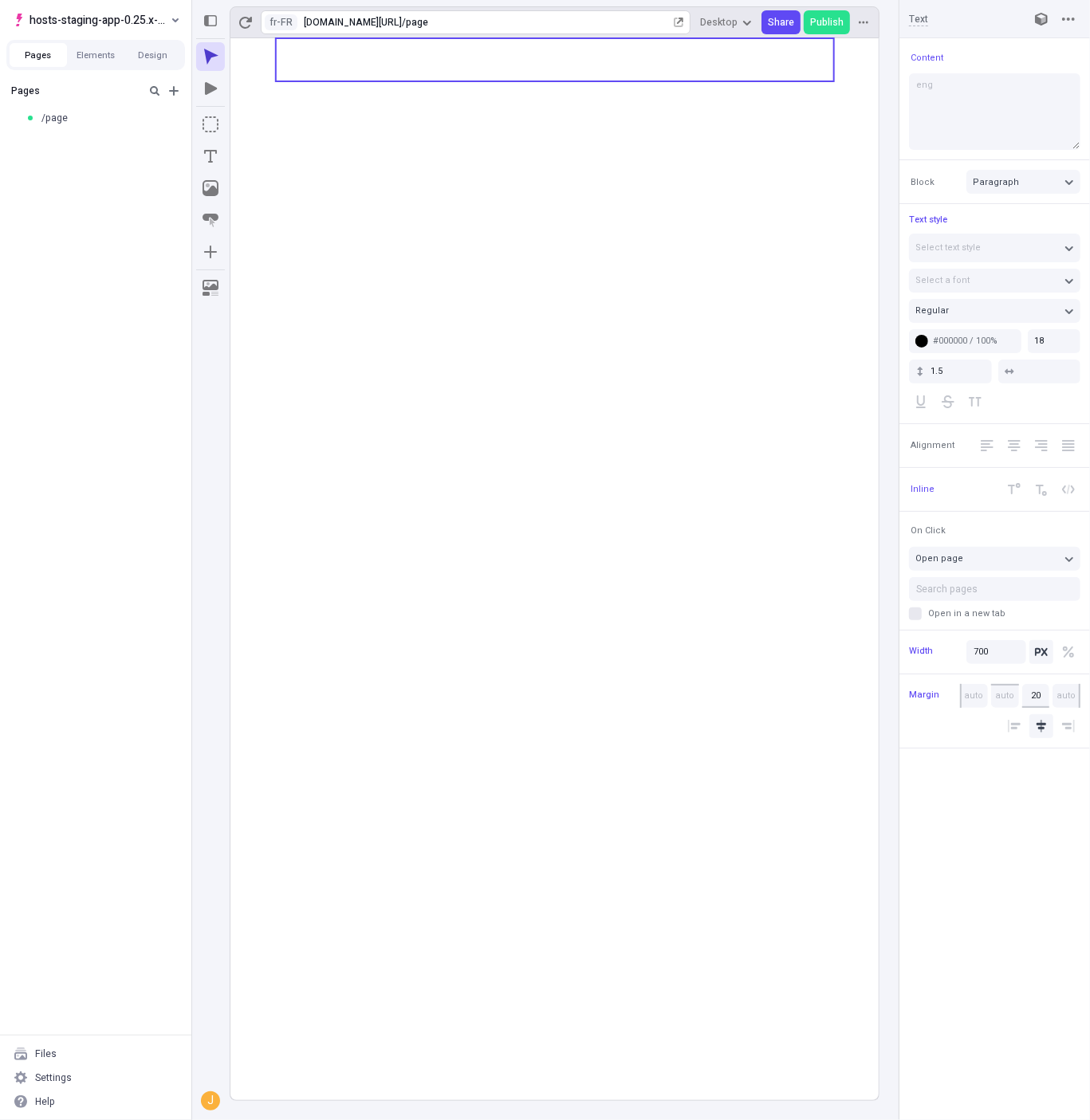
click at [285, 30] on div "fr-FR https://hosts-staging-app-025x-nextjs-15.vercel.app/fr-FR / page" at bounding box center [476, 22] width 430 height 24
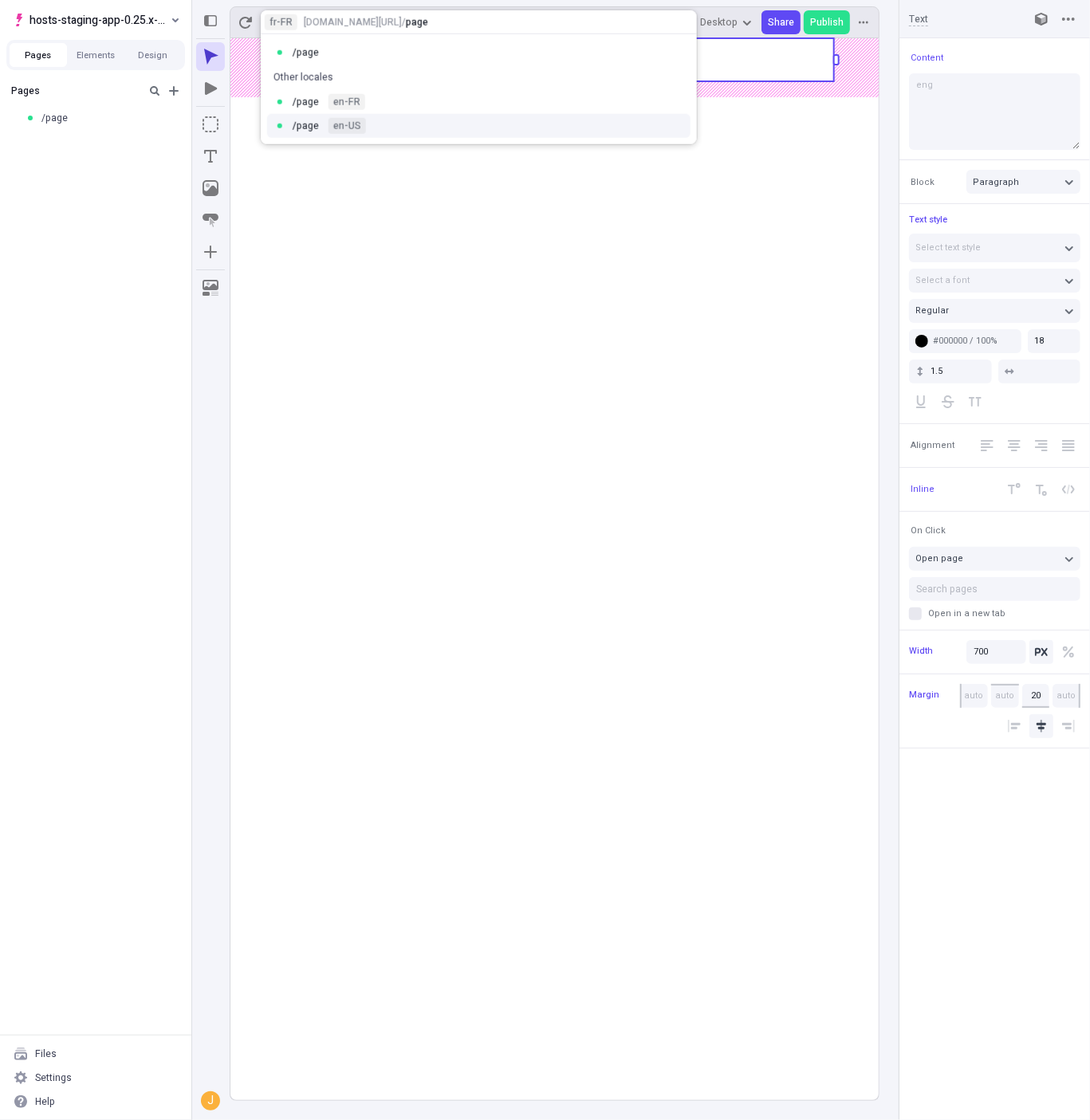
drag, startPoint x: 269, startPoint y: 117, endPoint x: 303, endPoint y: 117, distance: 34.0
click at [270, 117] on div "/ page en-US" at bounding box center [479, 126] width 436 height 24
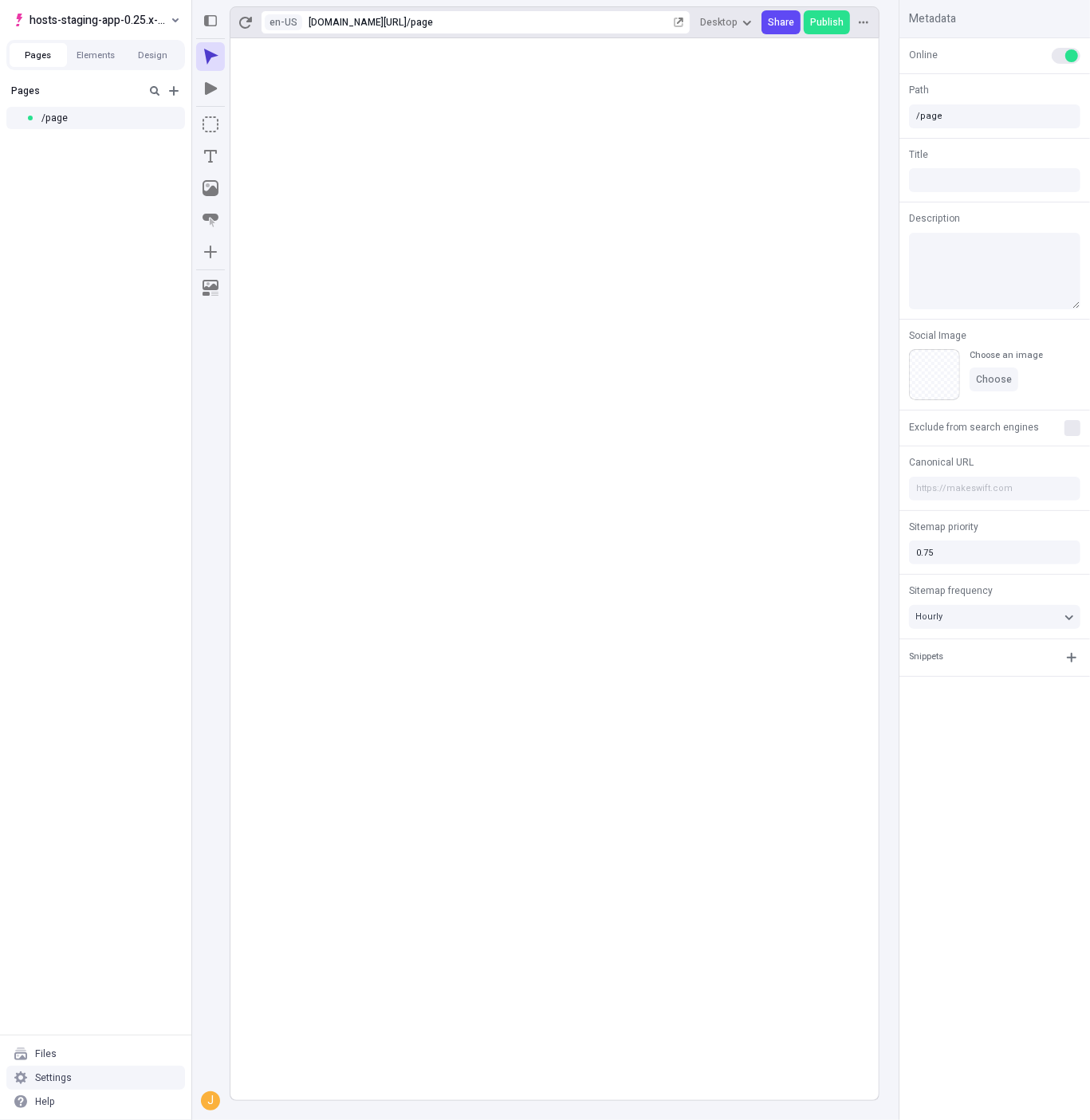
click at [80, 1082] on div "Settings" at bounding box center [95, 1077] width 178 height 24
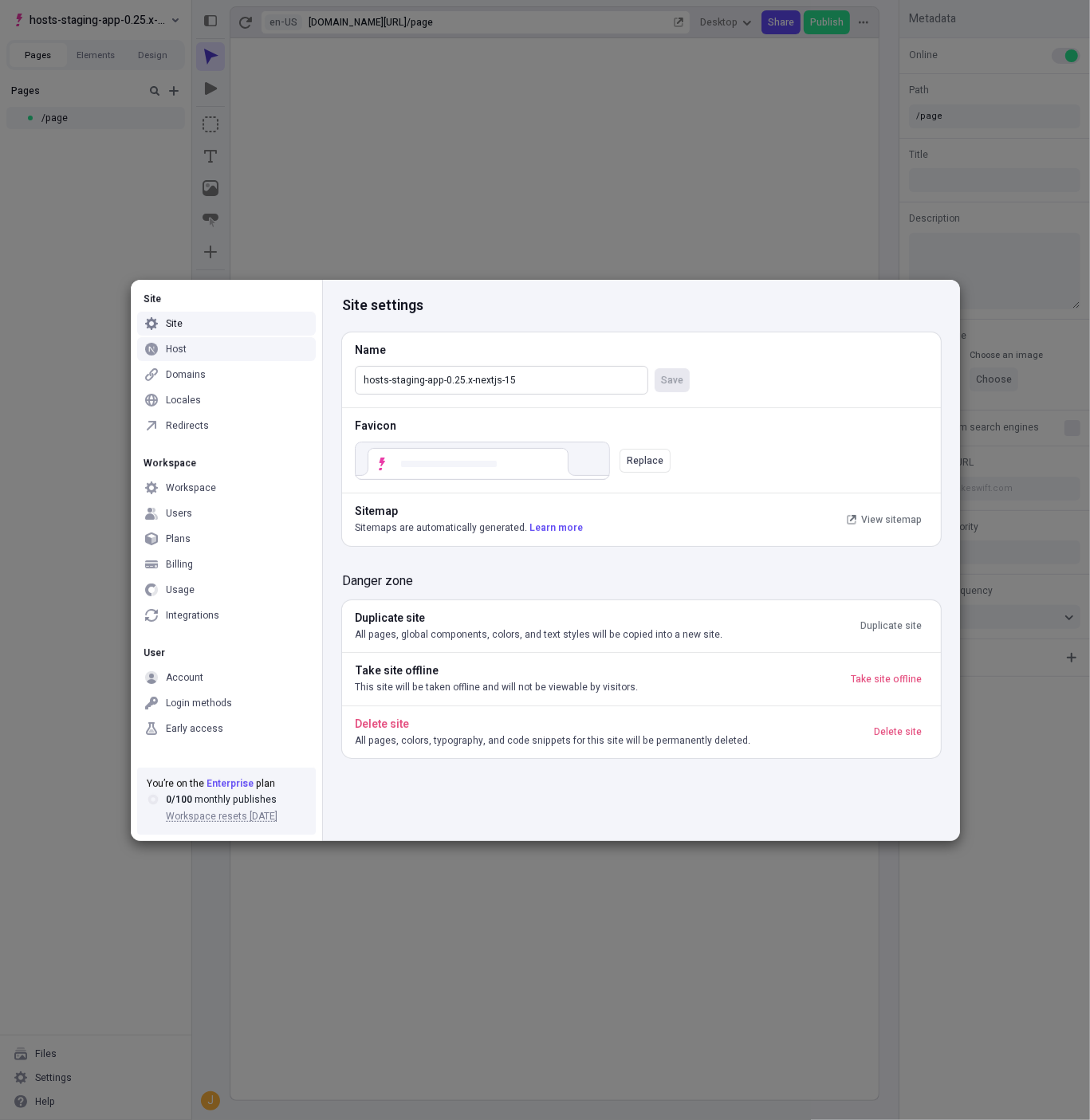
click at [552, 374] on input "hosts-staging-app-0.25.x-nextjs-15" at bounding box center [502, 380] width 294 height 29
click at [654, 368] on button "Save" at bounding box center [672, 380] width 35 height 24
click at [552, 374] on input "hosts-staging-app-0.25.x-nextjs-15-" at bounding box center [502, 380] width 294 height 29
type input "hosts-staging-app-0.25.x-nextjs-15"
click at [654, 368] on button "Save" at bounding box center [672, 380] width 35 height 24
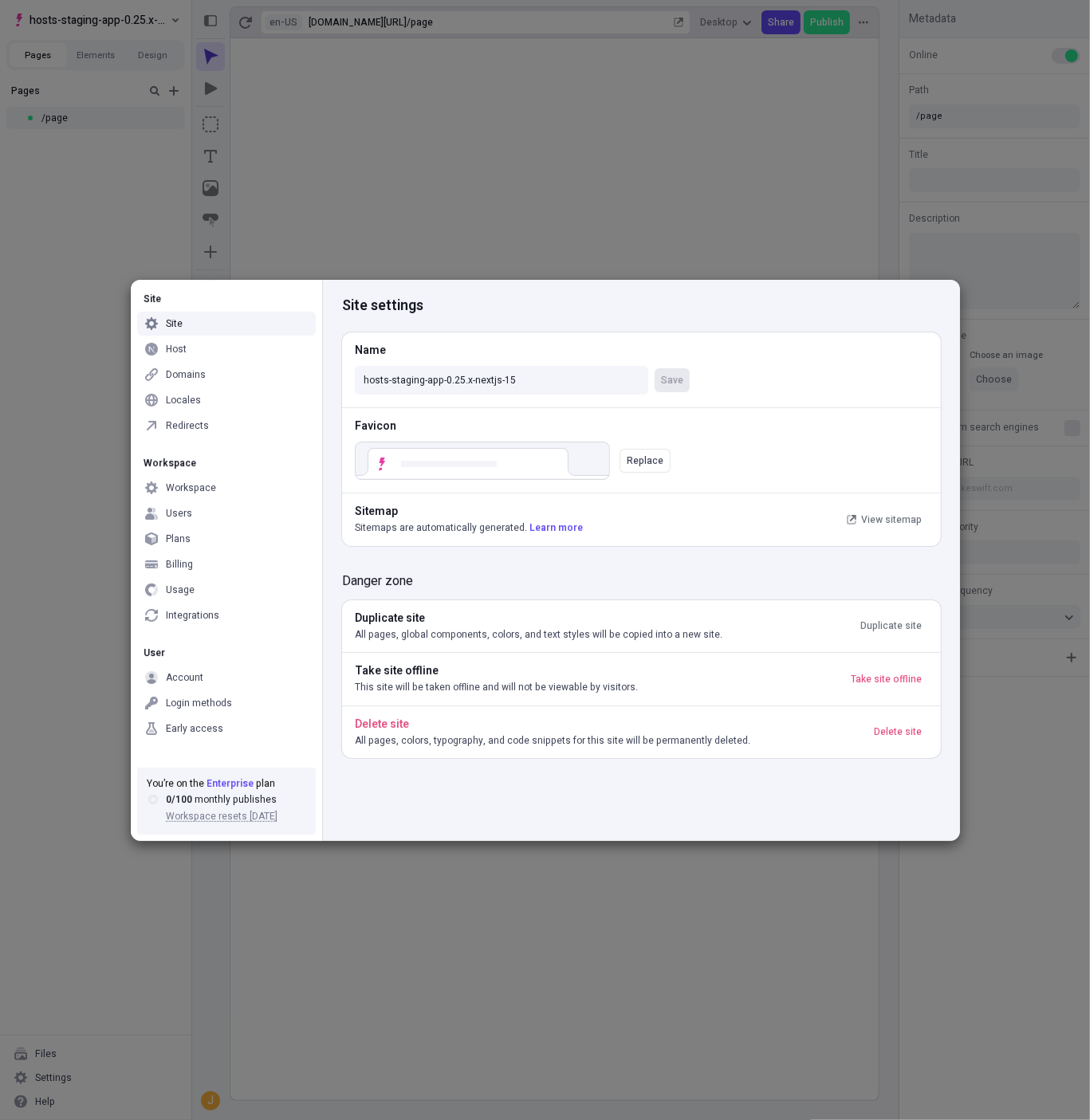
click at [130, 236] on div "Site Site Host Domains Locales Redirects Workspace Workspace Users Plans Billin…" at bounding box center [545, 560] width 1090 height 1120
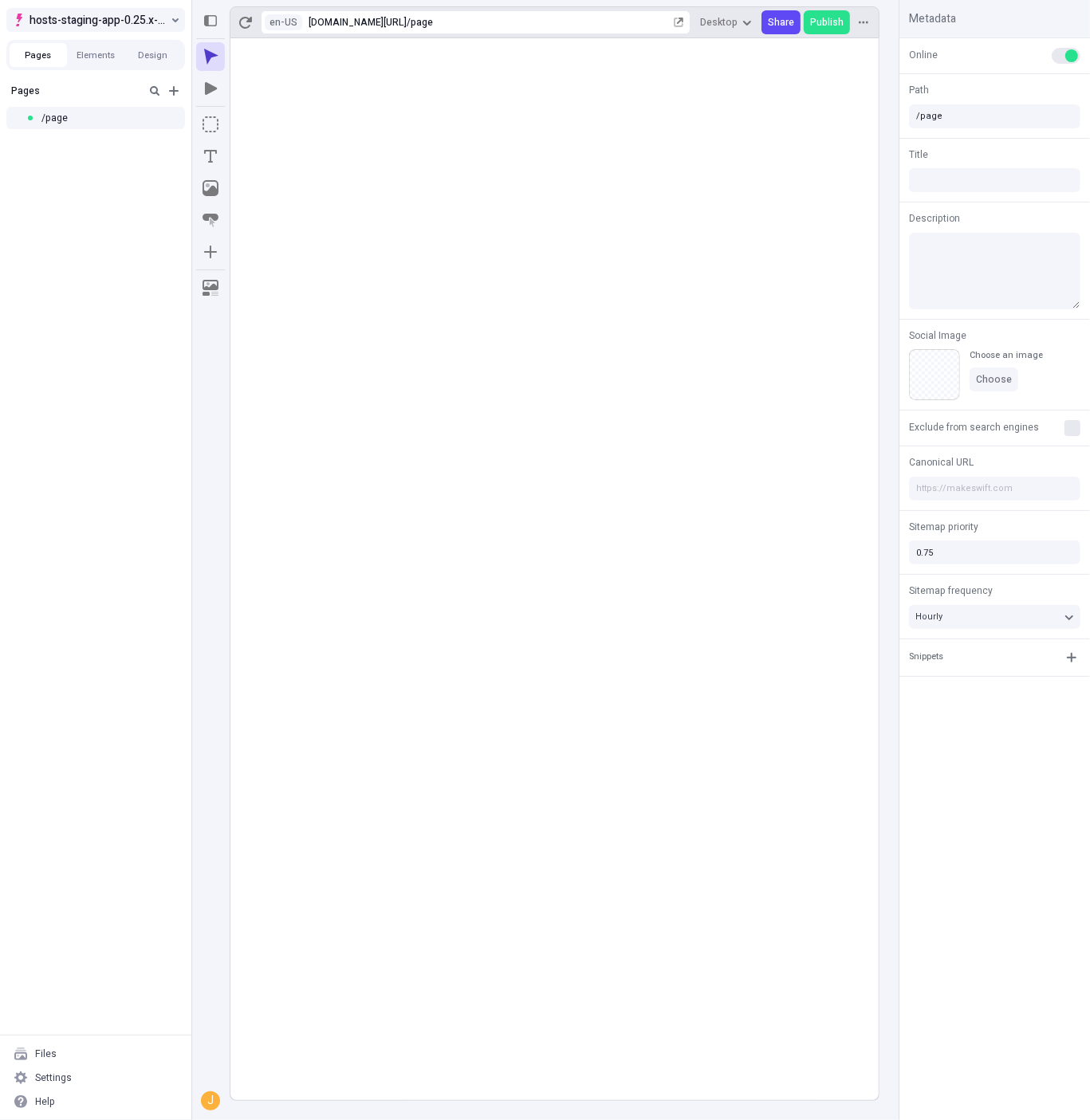
drag, startPoint x: 115, startPoint y: 30, endPoint x: 117, endPoint y: 22, distance: 8.2
click at [117, 22] on button "hosts-staging-app-0.25.x-nextjs-15" at bounding box center [95, 19] width 178 height 24
click at [72, 101] on div "Makeswift Templates" at bounding box center [168, 98] width 294 height 13
type input "/"
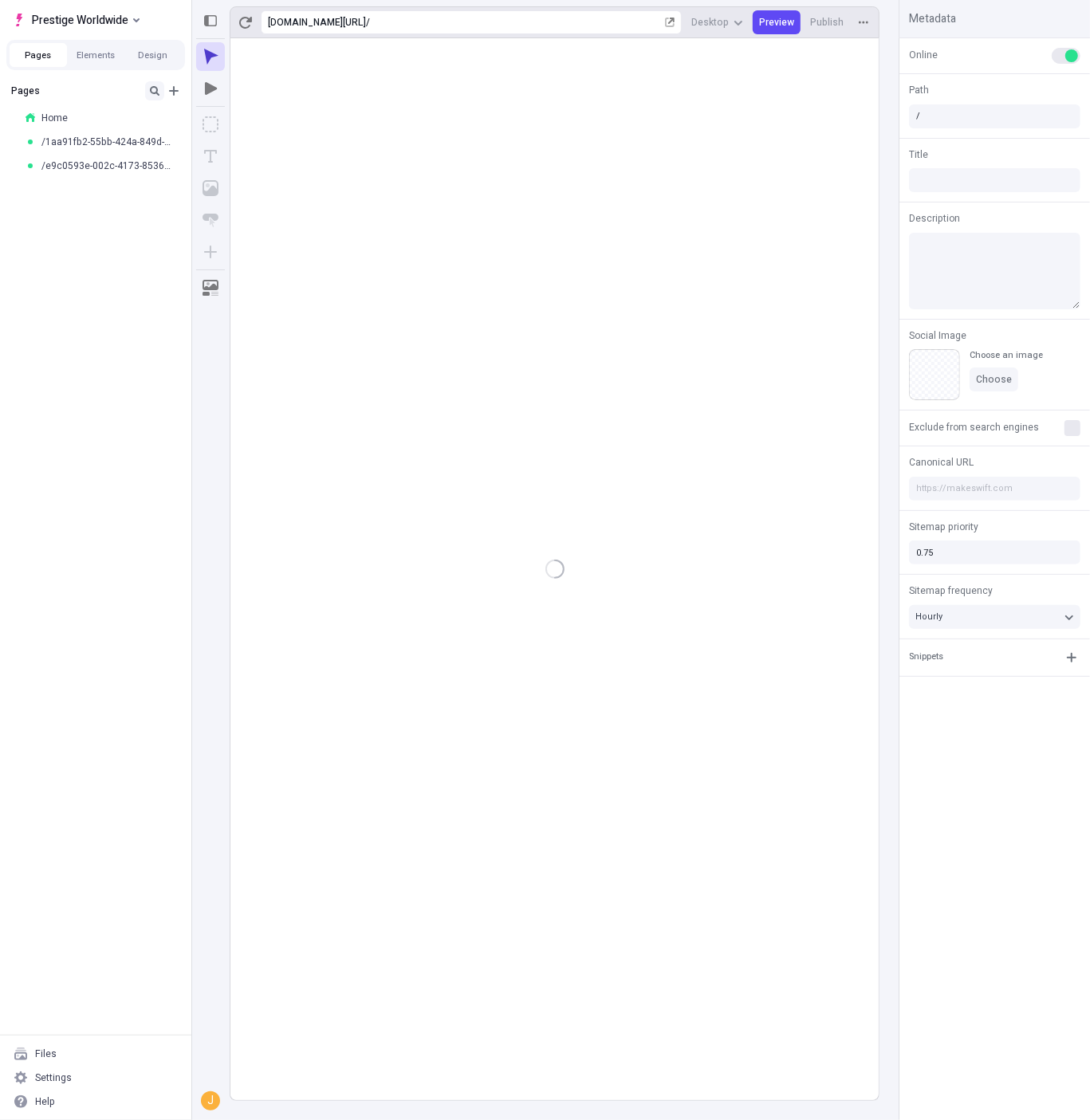
click at [158, 91] on icon "button" at bounding box center [154, 91] width 10 height 10
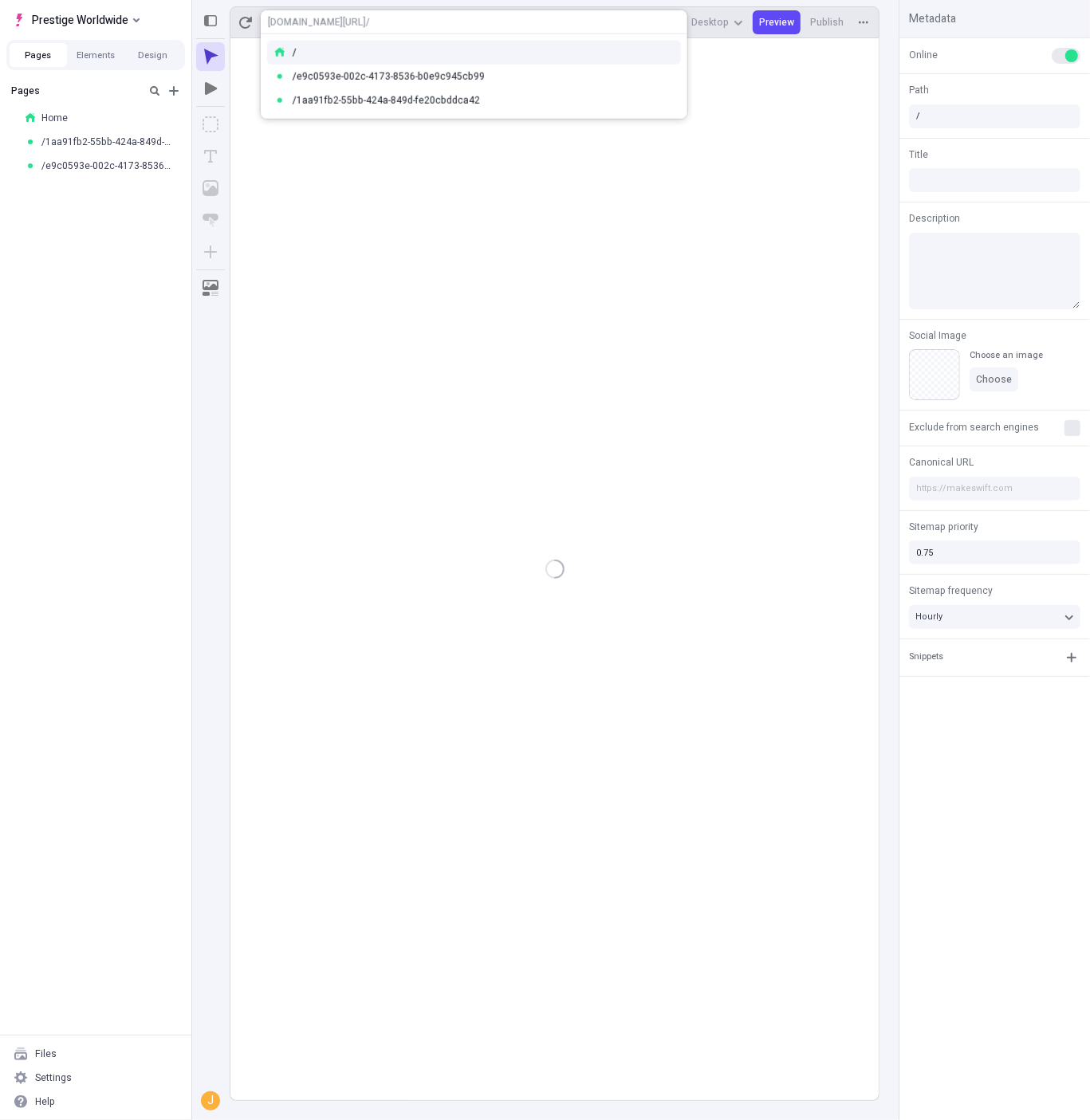
click at [165, 90] on html "Prestige Worldwide Pages Elements Design Pages Home /1aa91fb2-55bb-424a-849d-fe…" at bounding box center [545, 560] width 1090 height 1120
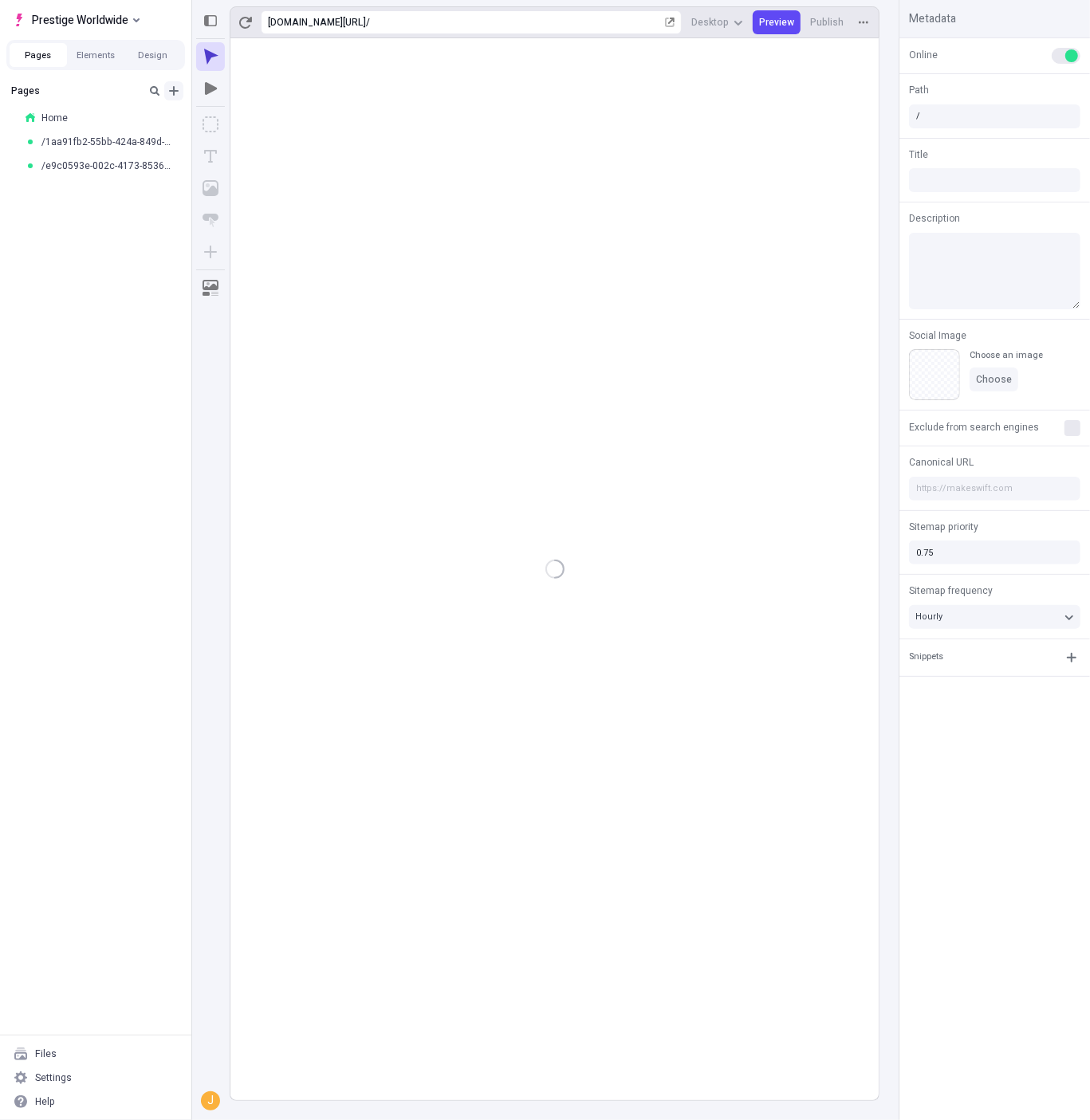
click at [172, 89] on icon "Add new" at bounding box center [173, 91] width 13 height 13
click at [288, 122] on span "Blank page" at bounding box center [267, 123] width 98 height 13
type input "/page"
click at [91, 1080] on div "Settings" at bounding box center [95, 1077] width 178 height 24
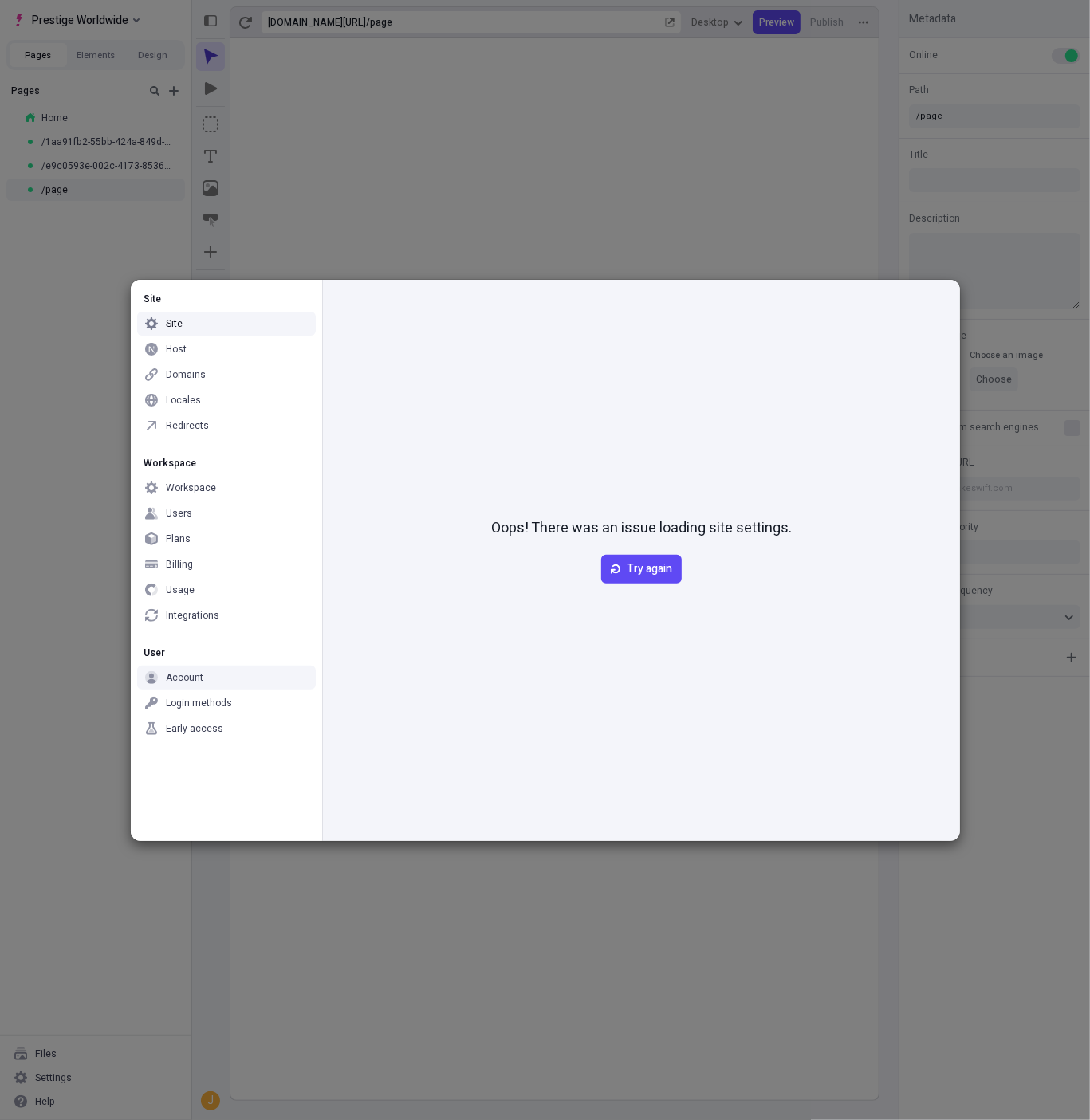
click at [49, 500] on div "Site Site Host Domains Locales Redirects Workspace Workspace Users Plans Billin…" at bounding box center [545, 560] width 1090 height 1120
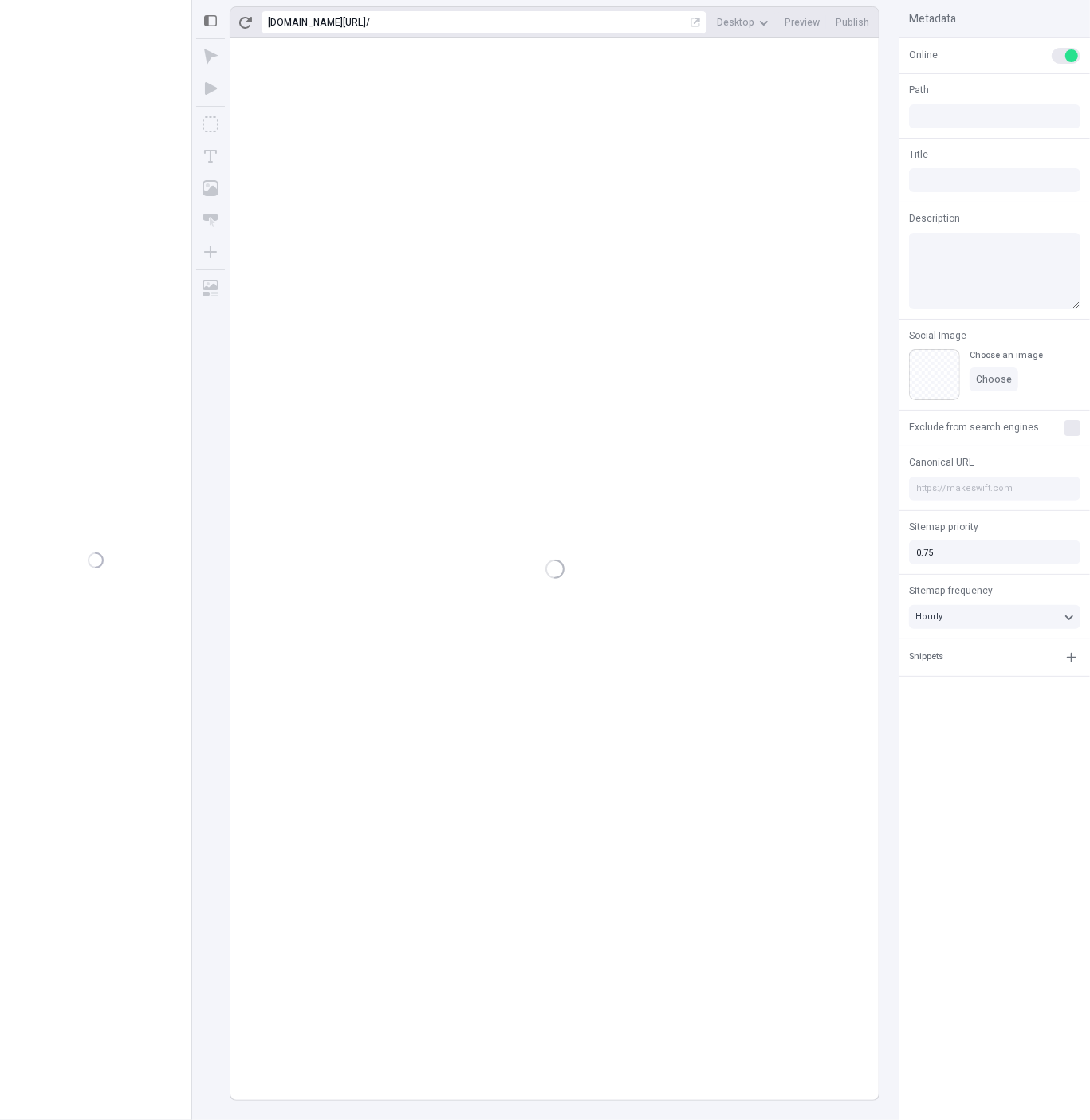
type input "/page"
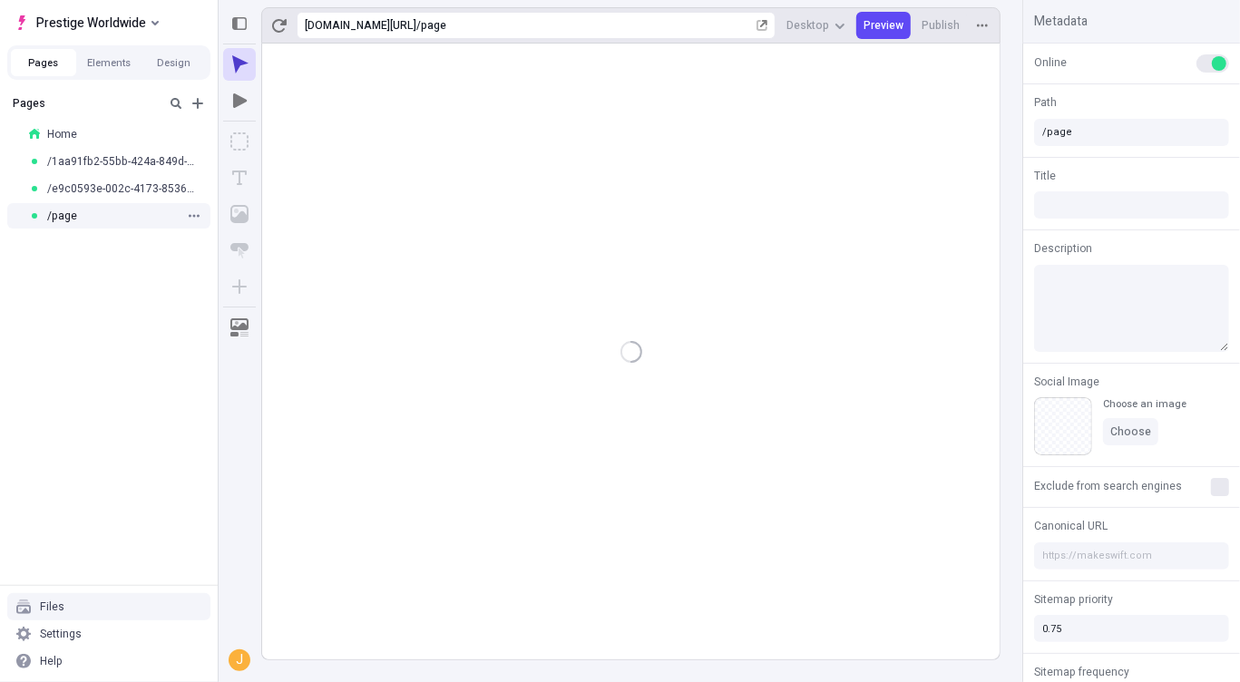
drag, startPoint x: 73, startPoint y: 485, endPoint x: 89, endPoint y: 223, distance: 262.5
click at [73, 485] on div "Pages Home /1aa91fb2-55bb-424a-849d-fe20cbddca42 /e9c0593e-002c-4173-8536-b0e9c…" at bounding box center [109, 336] width 218 height 498
click at [98, 25] on span "Prestige Worldwide" at bounding box center [91, 23] width 110 height 22
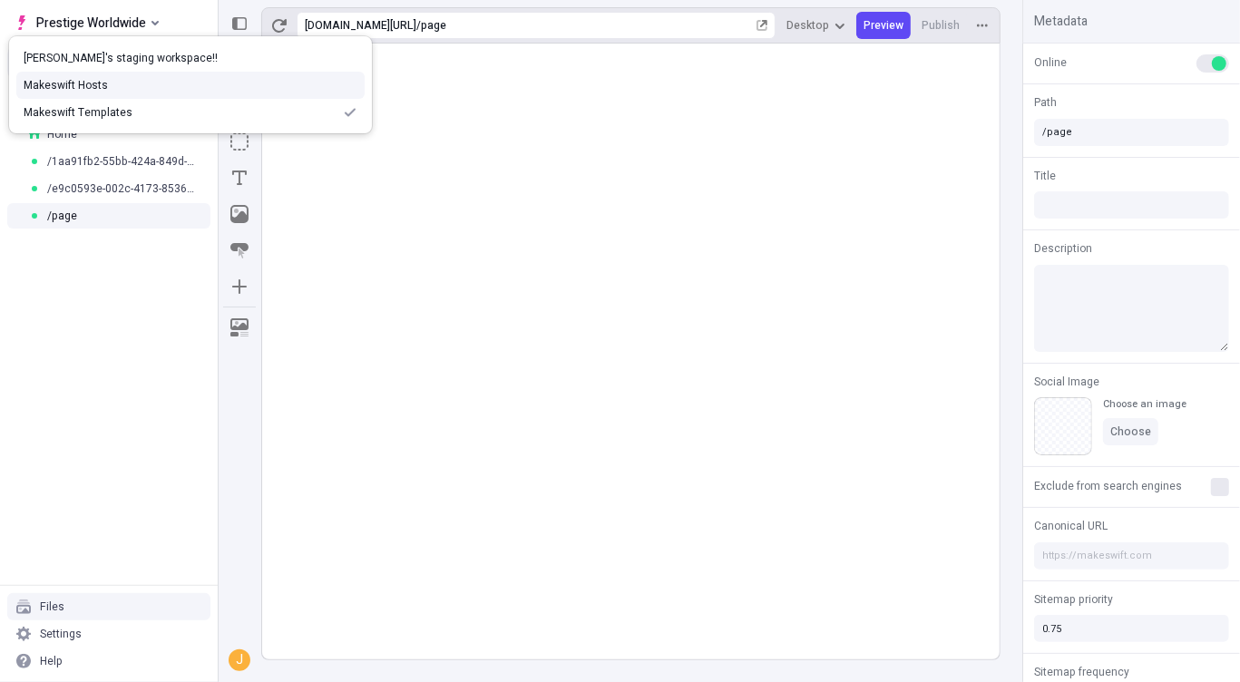
click at [137, 87] on div "Makeswift Hosts" at bounding box center [191, 85] width 334 height 15
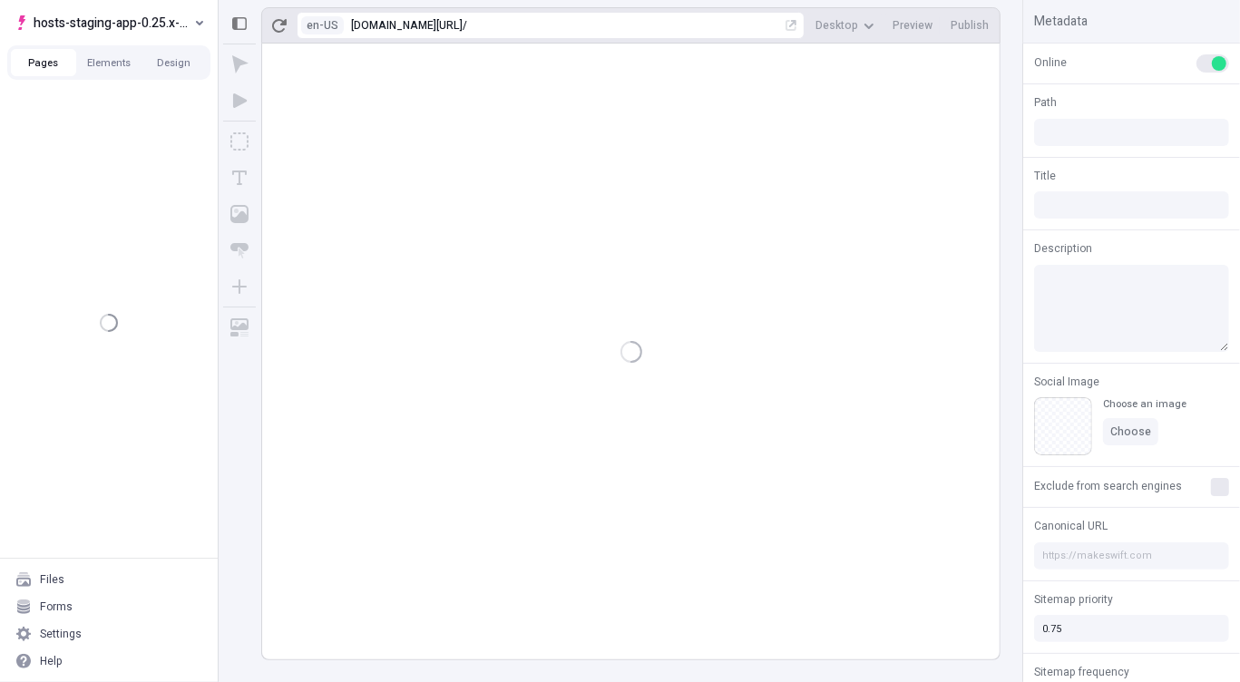
type input "/page"
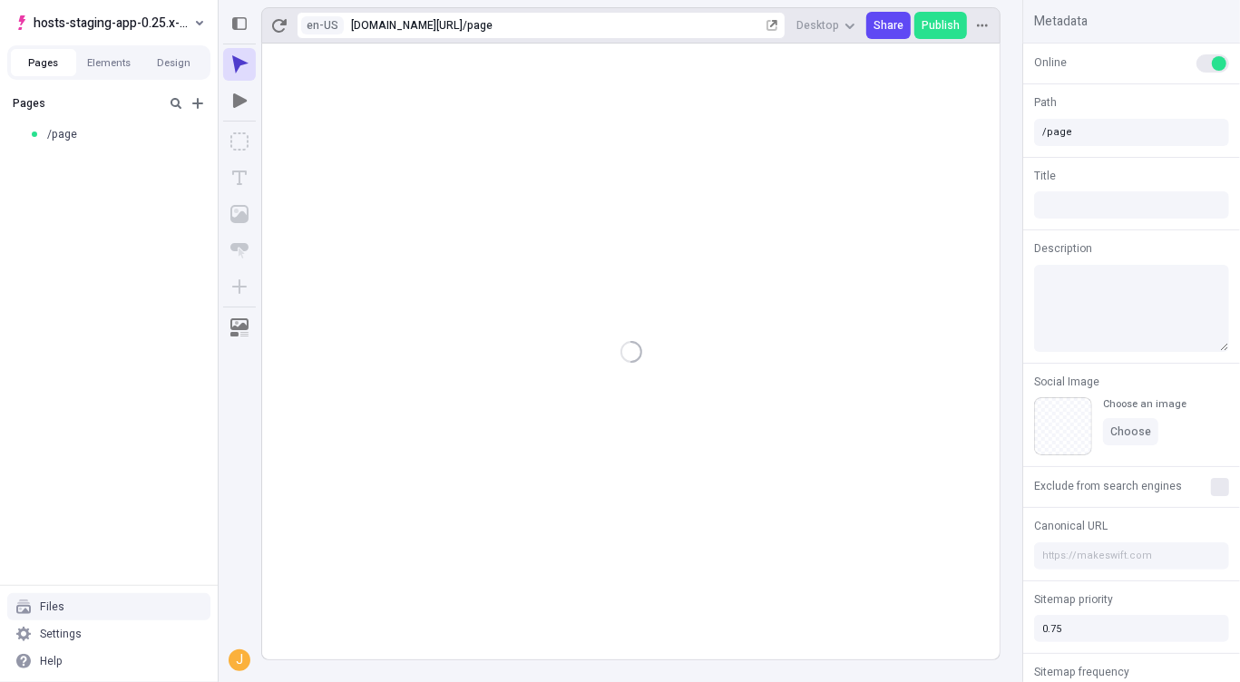
click at [66, 363] on div "Pages /page" at bounding box center [109, 336] width 218 height 498
click at [130, 630] on div "Settings" at bounding box center [108, 633] width 203 height 27
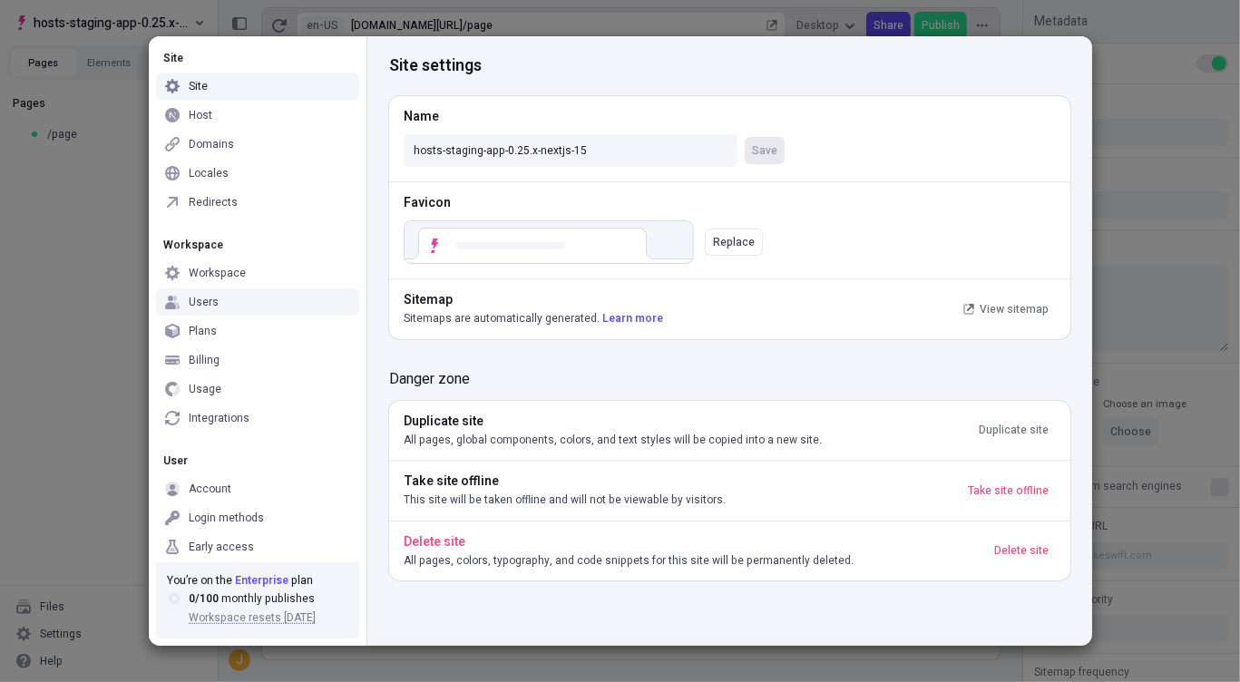
click at [211, 307] on div "Users" at bounding box center [204, 302] width 30 height 15
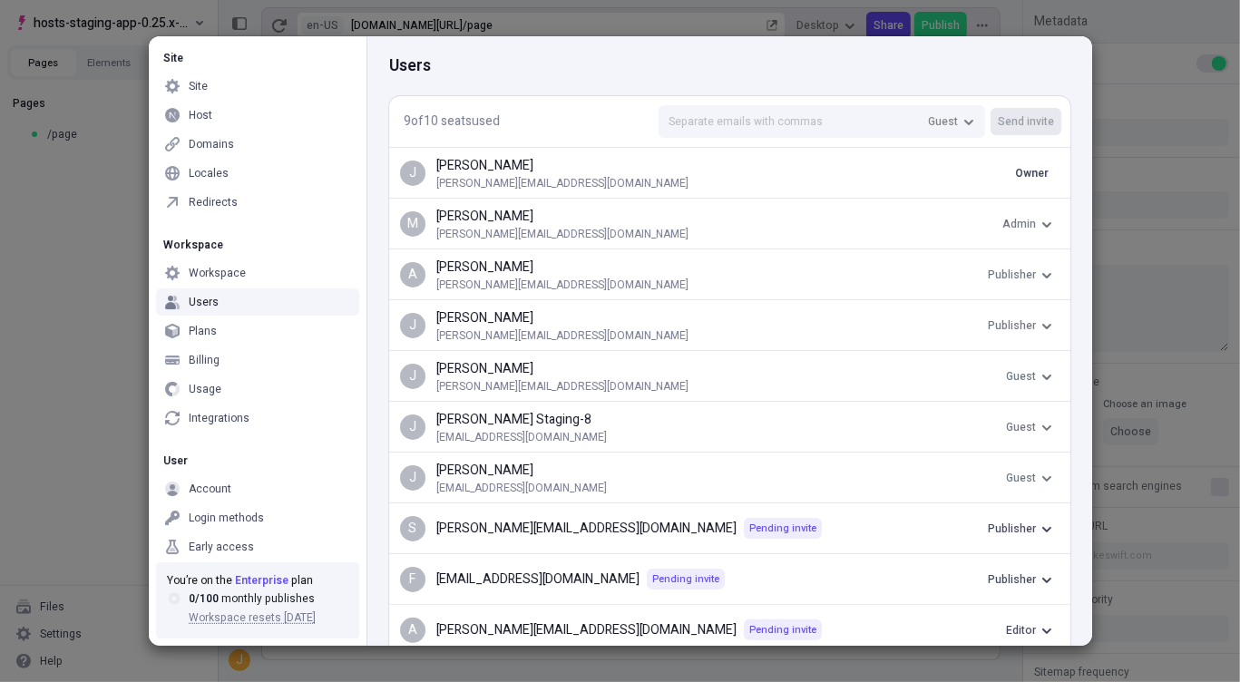
click at [218, 297] on div "Users" at bounding box center [257, 301] width 203 height 27
click at [227, 279] on div "Workspace" at bounding box center [217, 273] width 57 height 15
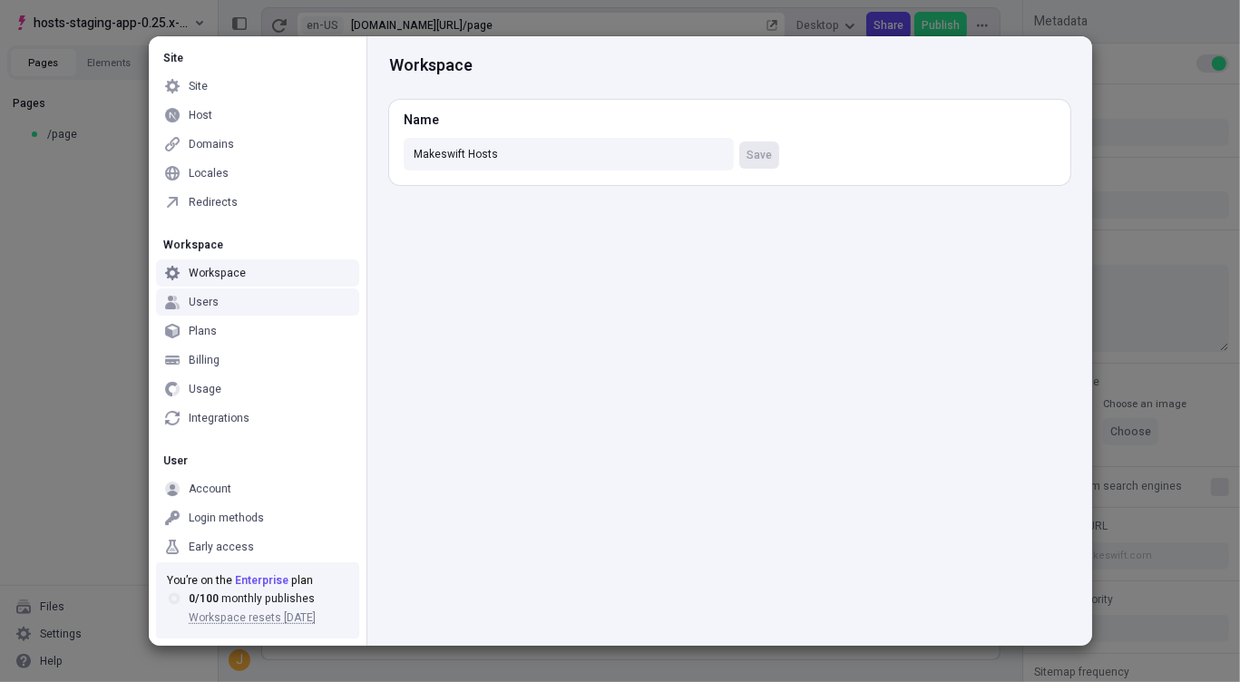
click at [222, 299] on div "Users" at bounding box center [257, 301] width 203 height 27
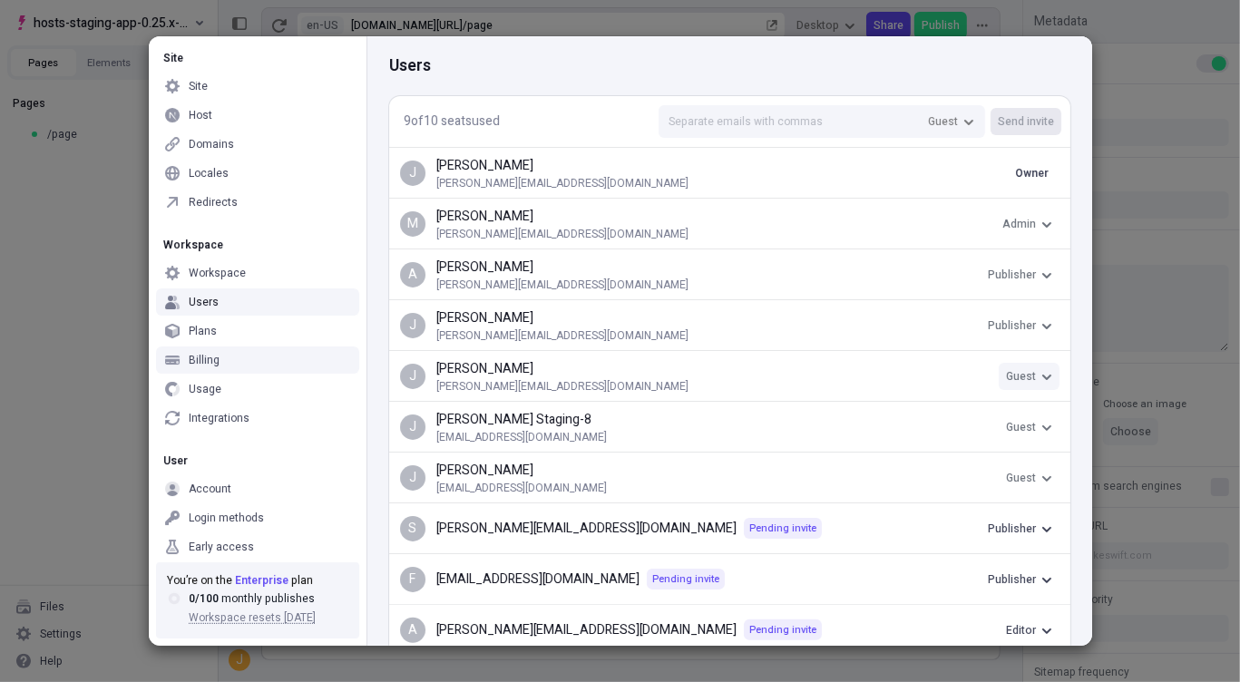
click at [1041, 375] on icon "button" at bounding box center [1046, 376] width 11 height 11
click at [858, 382] on p "james@makeswift.com" at bounding box center [717, 386] width 562 height 15
click at [686, 65] on div "Users" at bounding box center [729, 66] width 681 height 24
click at [796, 112] on input "text" at bounding box center [821, 121] width 326 height 33
click at [941, 121] on span "Guest" at bounding box center [943, 121] width 30 height 15
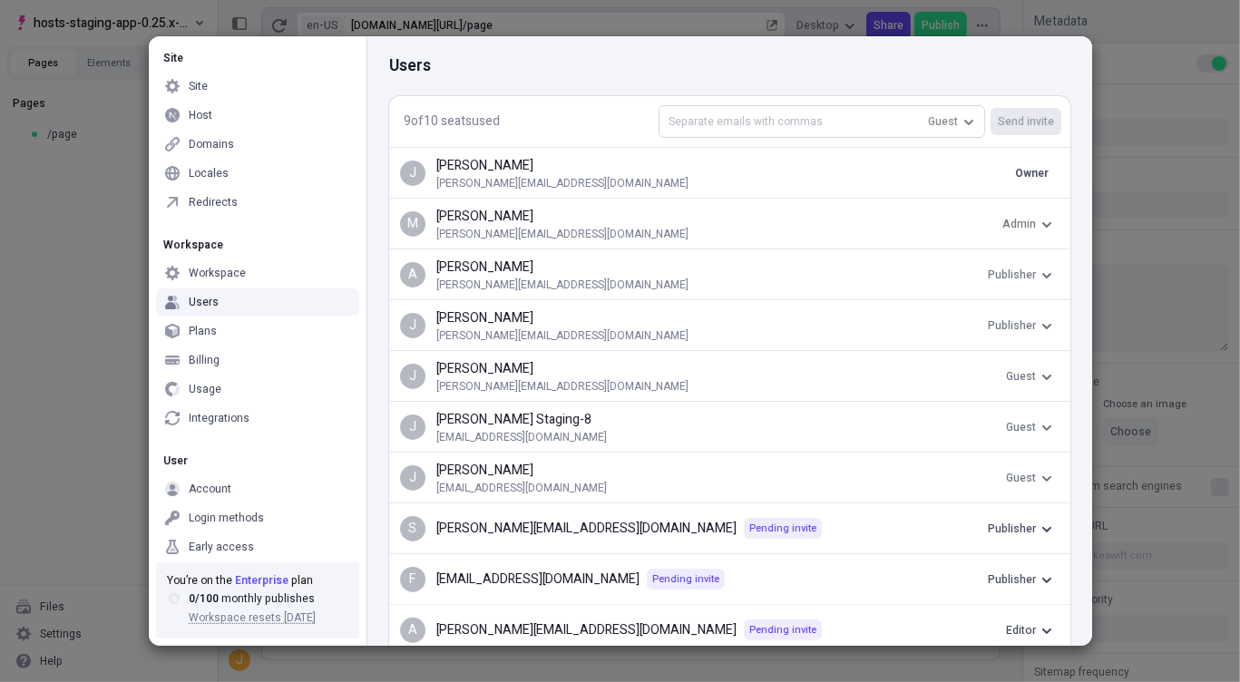
click at [781, 131] on input "text" at bounding box center [821, 121] width 326 height 33
click at [543, 445] on div "J Josh Staging-8 josh+staging+8@makeswift.com Guest" at bounding box center [729, 426] width 681 height 51
click at [548, 439] on p "josh+staging+8@makeswift.com" at bounding box center [717, 437] width 562 height 15
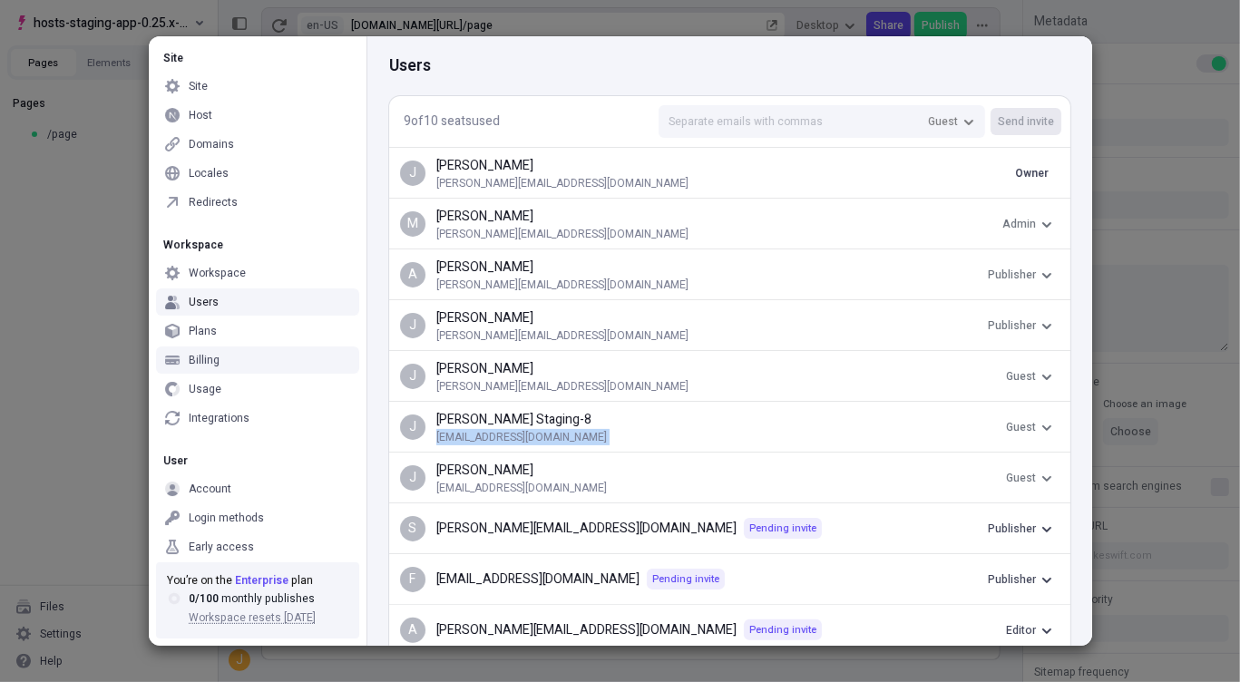
copy p "josh+staging+8@makeswift.com"
click at [238, 549] on div "Early access" at bounding box center [221, 547] width 65 height 15
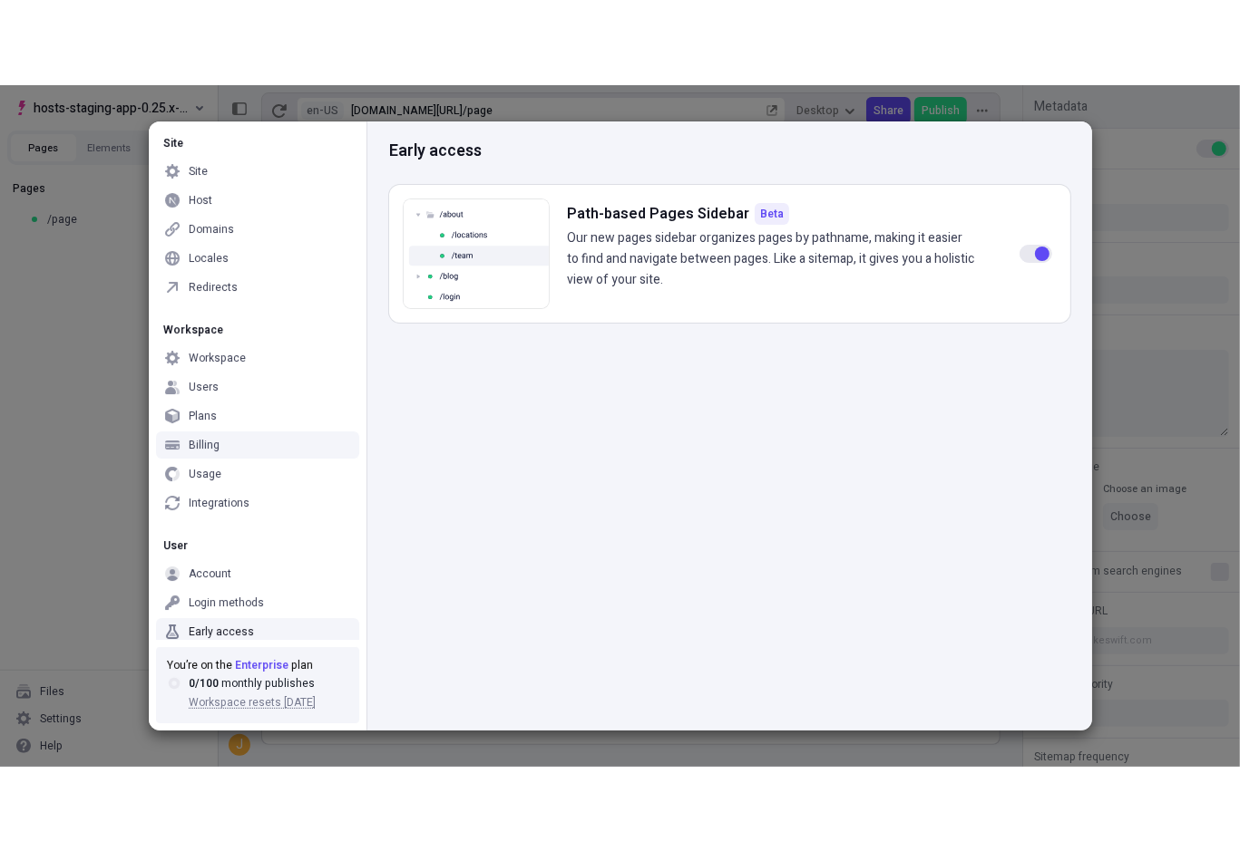
scroll to position [13, 0]
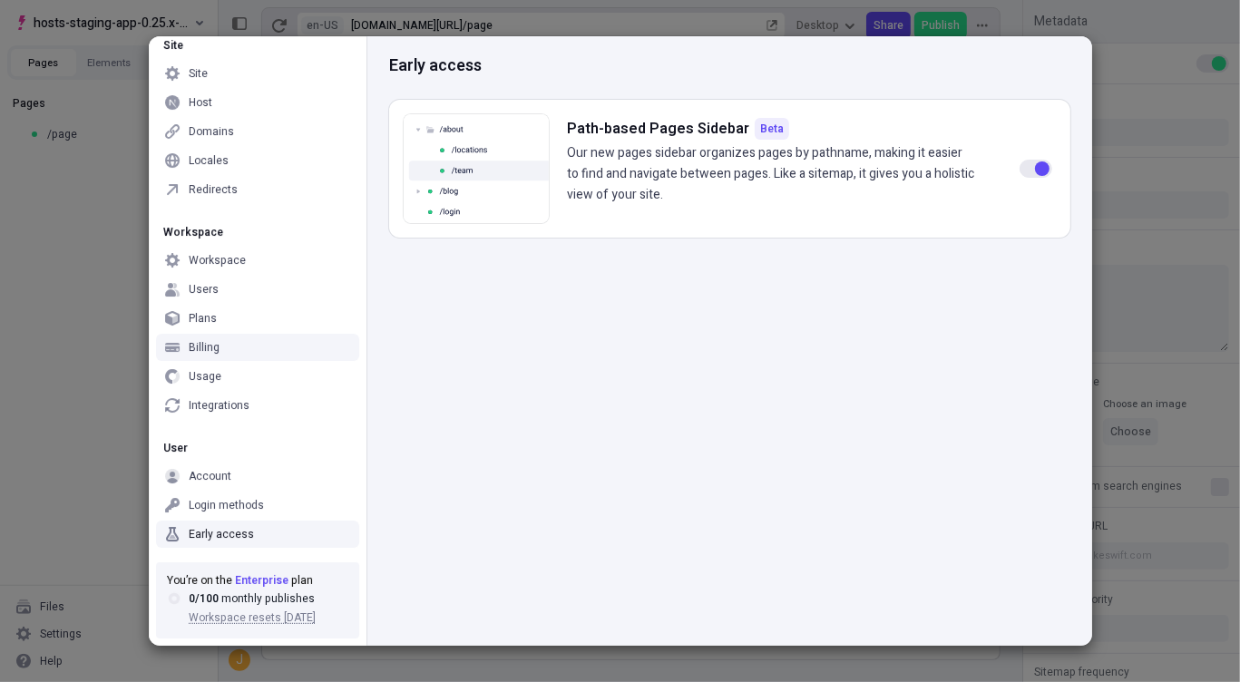
click at [102, 273] on div "Site Site Host Domains Locales Redirects Workspace Workspace Users Plans Billin…" at bounding box center [620, 341] width 1240 height 682
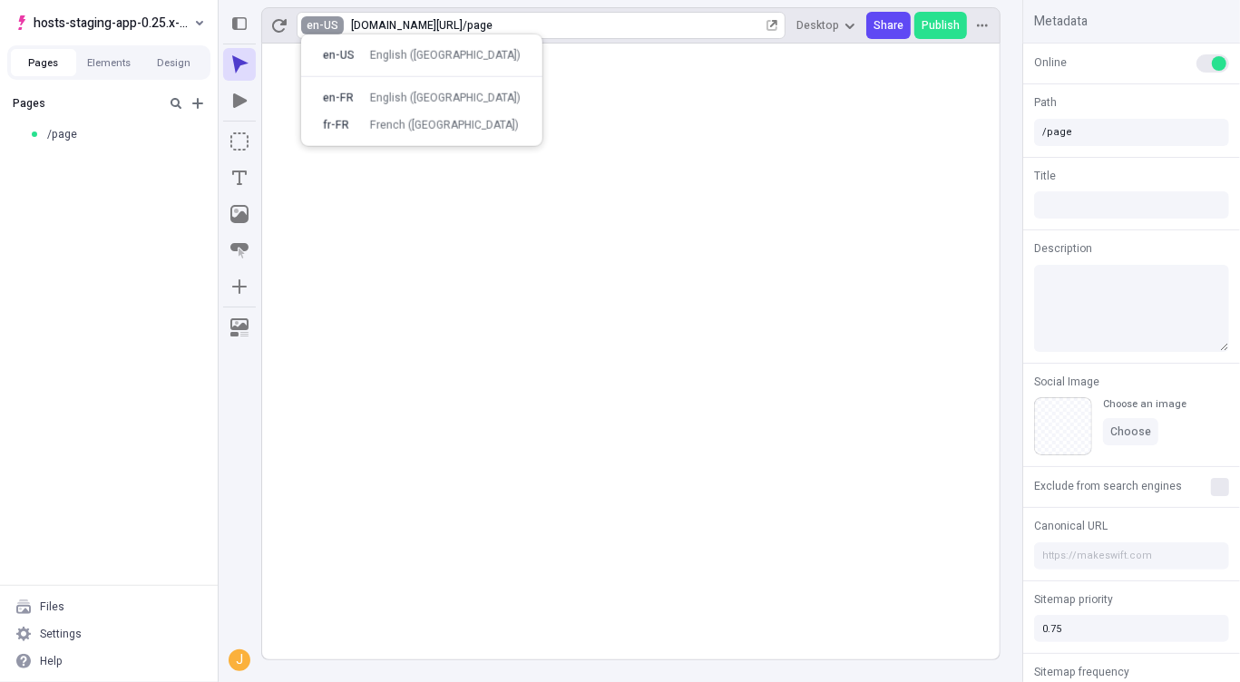
click at [323, 29] on html "hosts-staging-app-0.25.x-nextjs-15 Pages Elements Design Pages /page Files Sett…" at bounding box center [620, 341] width 1240 height 682
click at [472, 287] on rect at bounding box center [630, 352] width 737 height 616
click at [107, 281] on div "Pages /page" at bounding box center [109, 336] width 218 height 498
click at [497, 219] on rect at bounding box center [630, 352] width 737 height 616
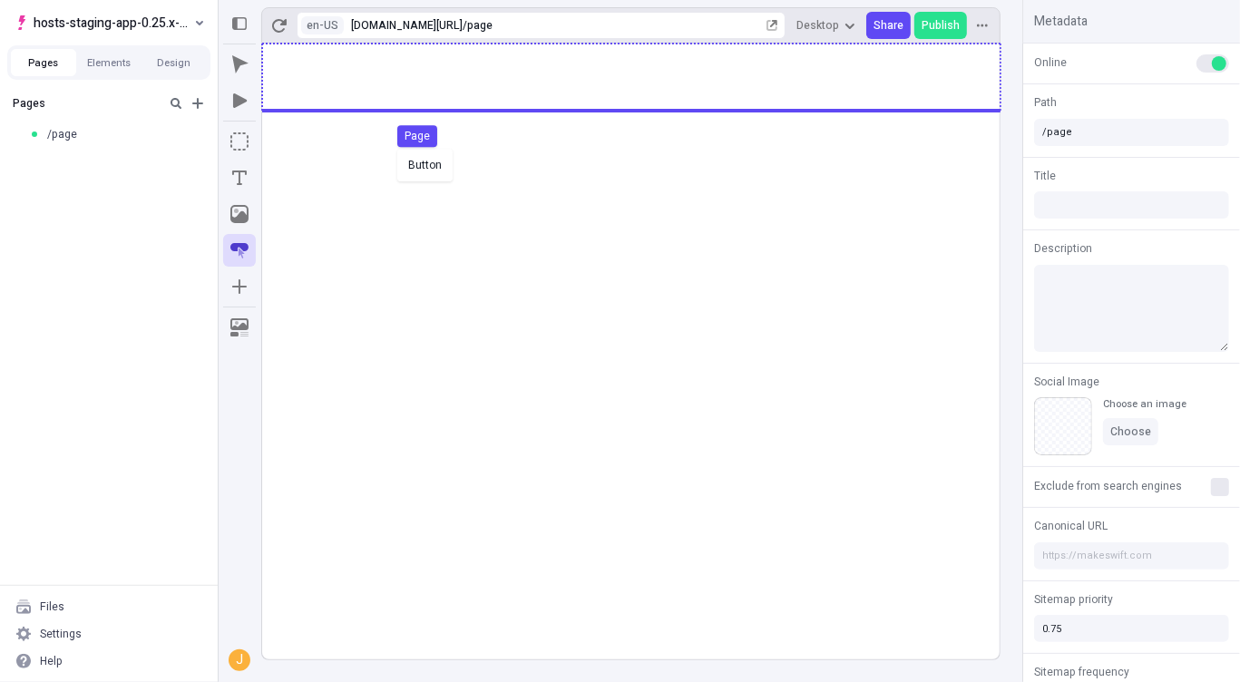
click at [394, 147] on div "Button Page" at bounding box center [620, 341] width 1240 height 682
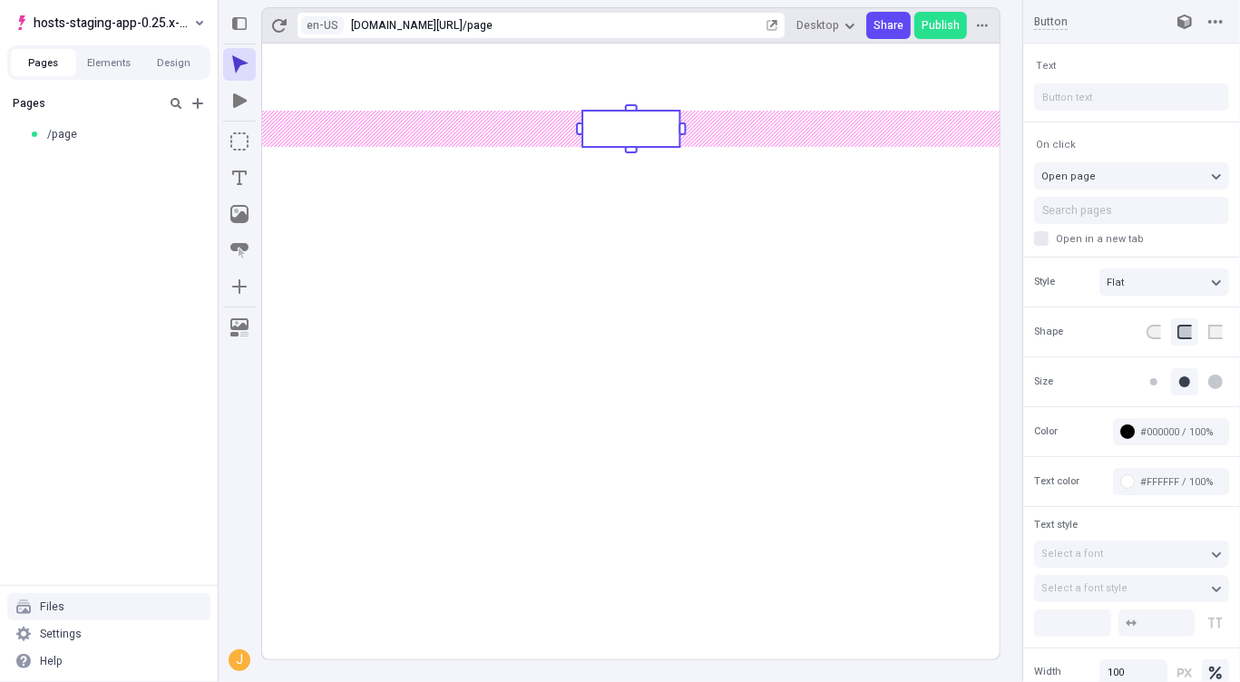
click at [647, 336] on rect at bounding box center [630, 352] width 737 height 616
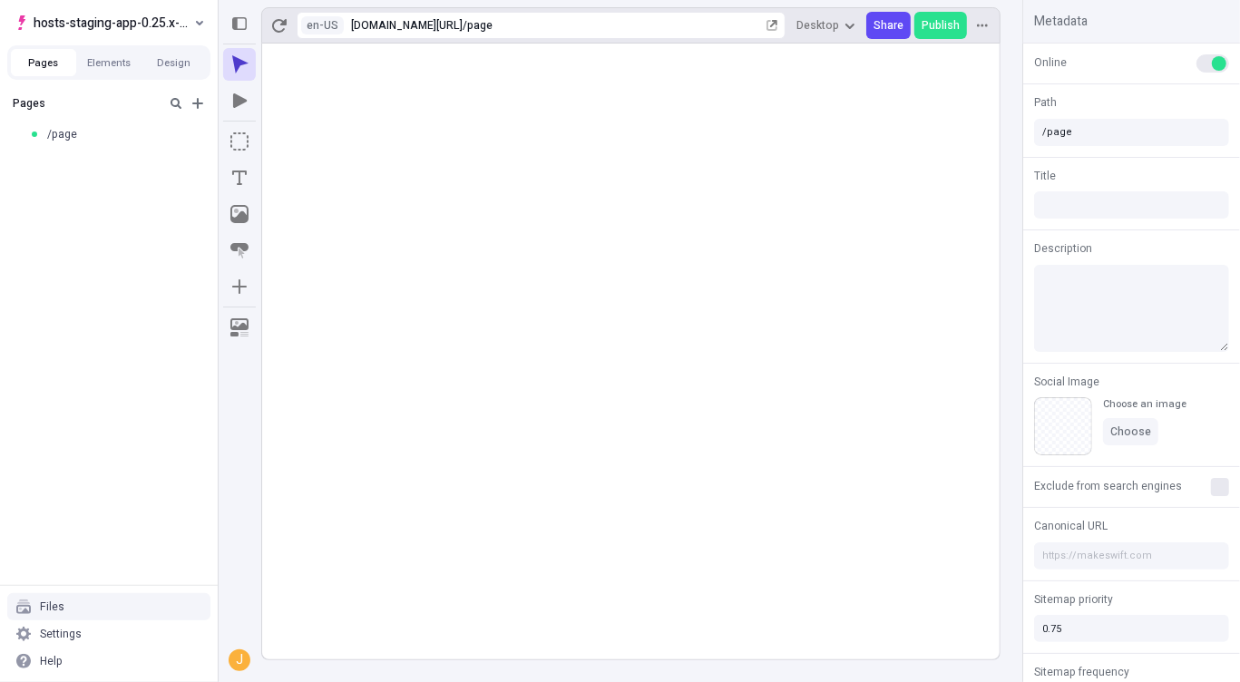
click at [473, 277] on rect at bounding box center [630, 352] width 737 height 616
click at [252, 281] on button "button" at bounding box center [239, 286] width 33 height 33
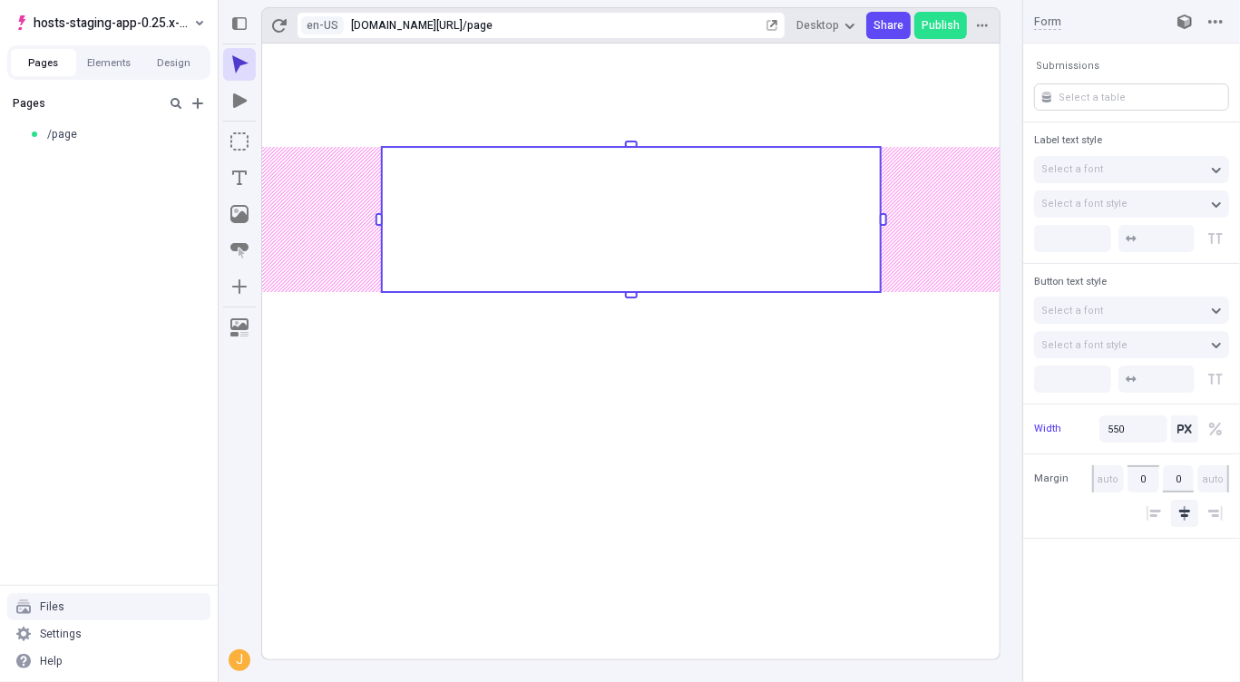
click at [1108, 99] on input "text" at bounding box center [1131, 96] width 195 height 27
click at [1106, 133] on div "Create form "a"" at bounding box center [1112, 131] width 76 height 15
type input "a"
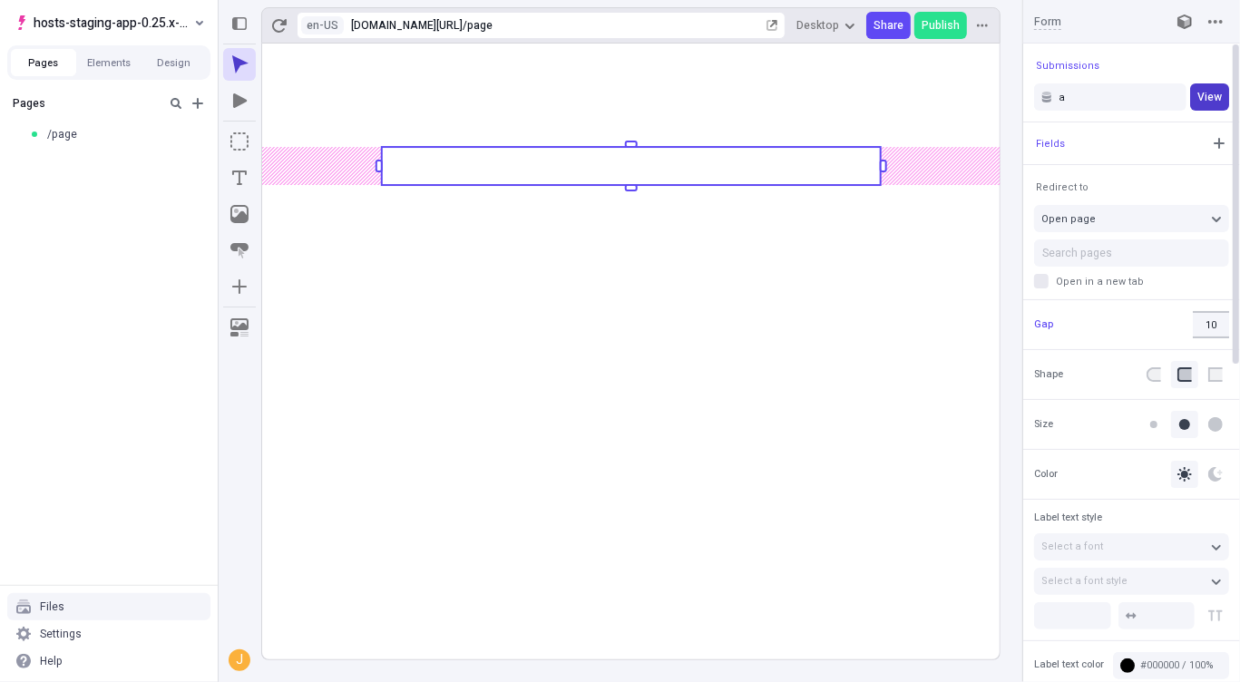
click at [1215, 92] on span "View" at bounding box center [1209, 97] width 24 height 15
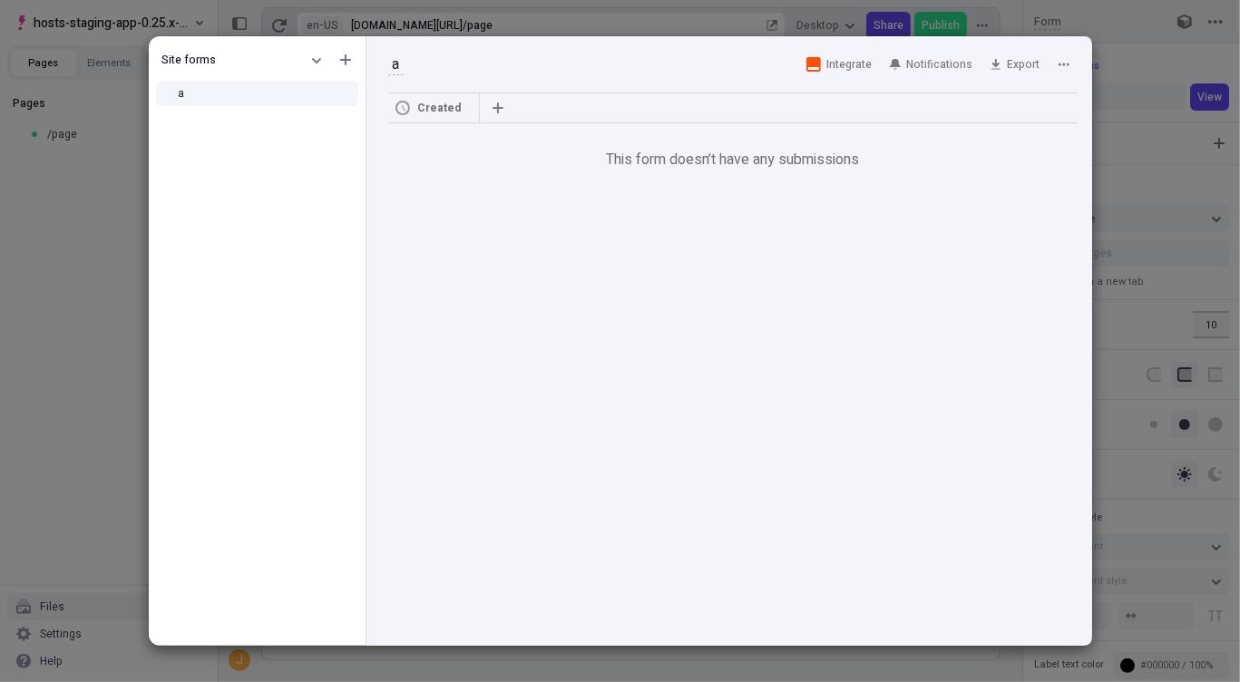
click at [1177, 63] on div "Site forms a a a Integrate Notifications Export Created This form doesn’t have …" at bounding box center [620, 341] width 1240 height 682
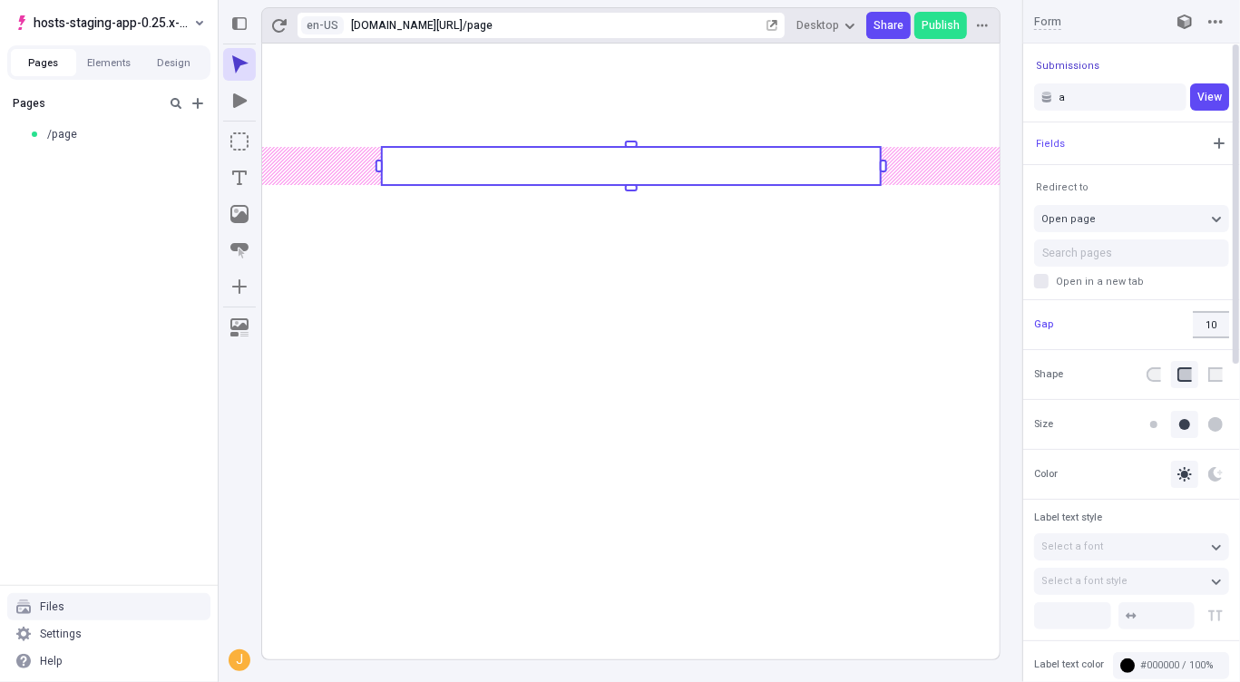
click at [1066, 63] on span "Submissions" at bounding box center [1067, 66] width 63 height 14
click at [934, 58] on div "Reset to base Alt + Click" at bounding box center [928, 61] width 174 height 27
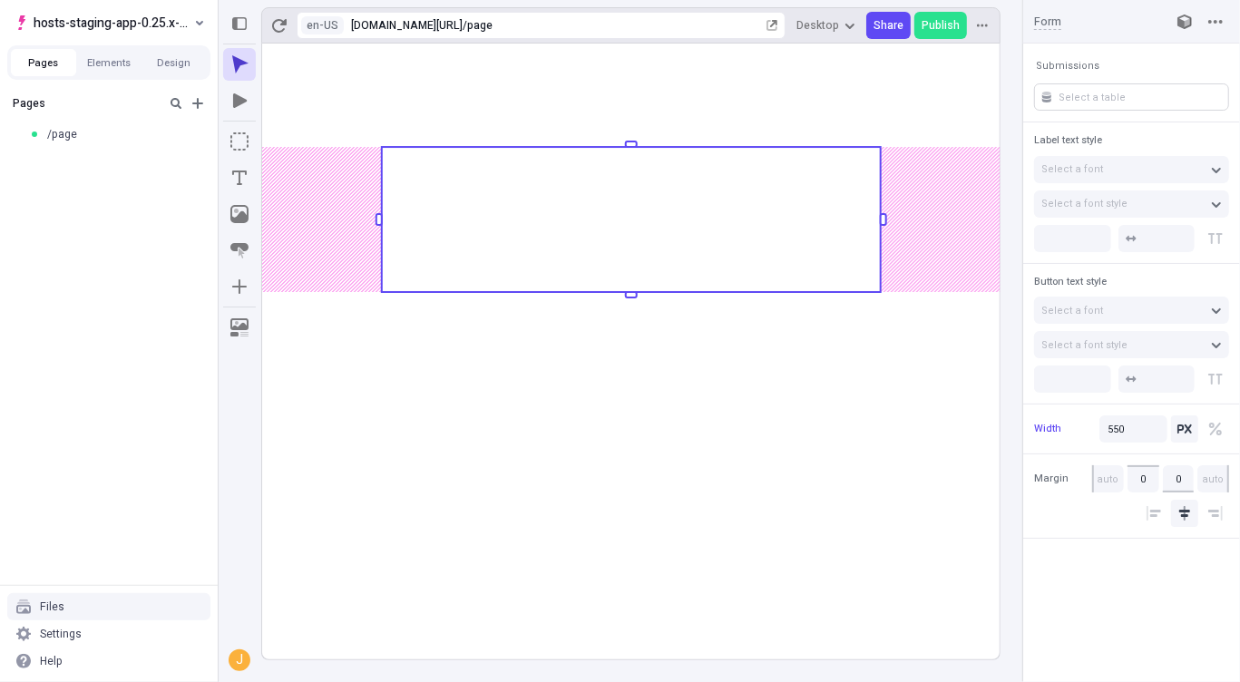
click at [1130, 102] on input "text" at bounding box center [1131, 96] width 195 height 27
click at [1099, 171] on div "Create form "a"" at bounding box center [1112, 174] width 76 height 15
type input "a"
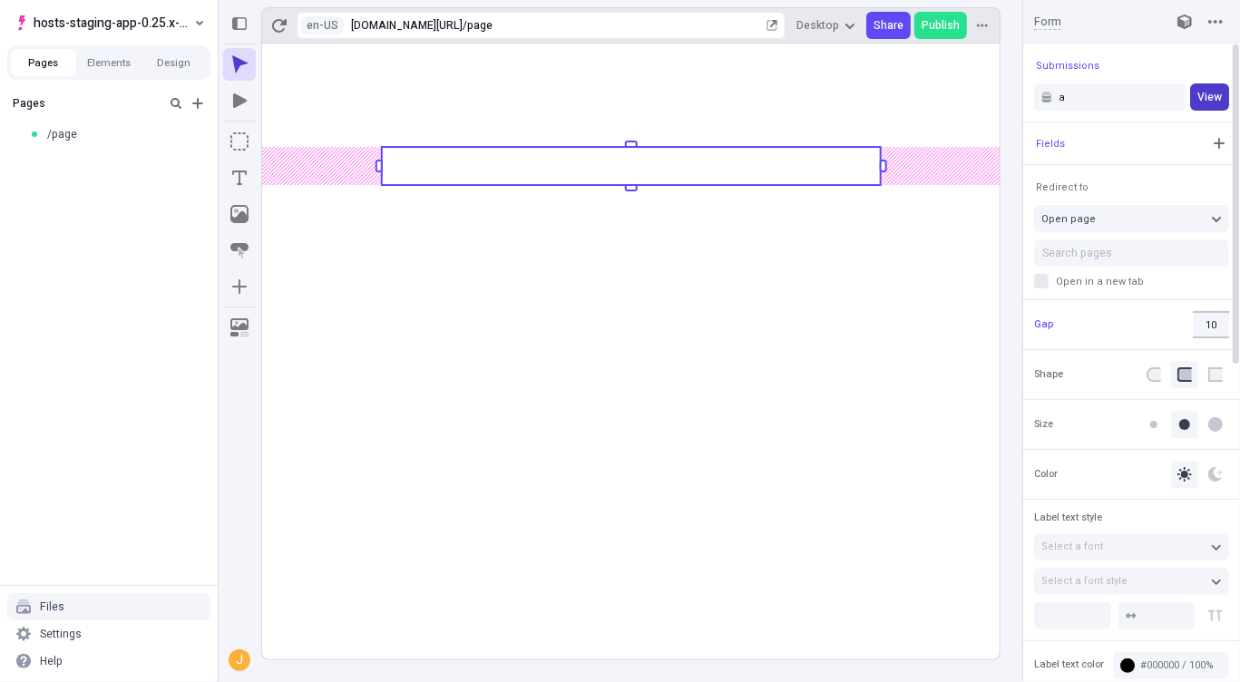
click at [1197, 96] on button "View" at bounding box center [1209, 96] width 39 height 27
click at [1100, 89] on input "a" at bounding box center [1110, 96] width 152 height 27
type input "a"
click at [1104, 167] on div "a" at bounding box center [1110, 158] width 139 height 27
click at [1216, 97] on span "View" at bounding box center [1209, 97] width 24 height 15
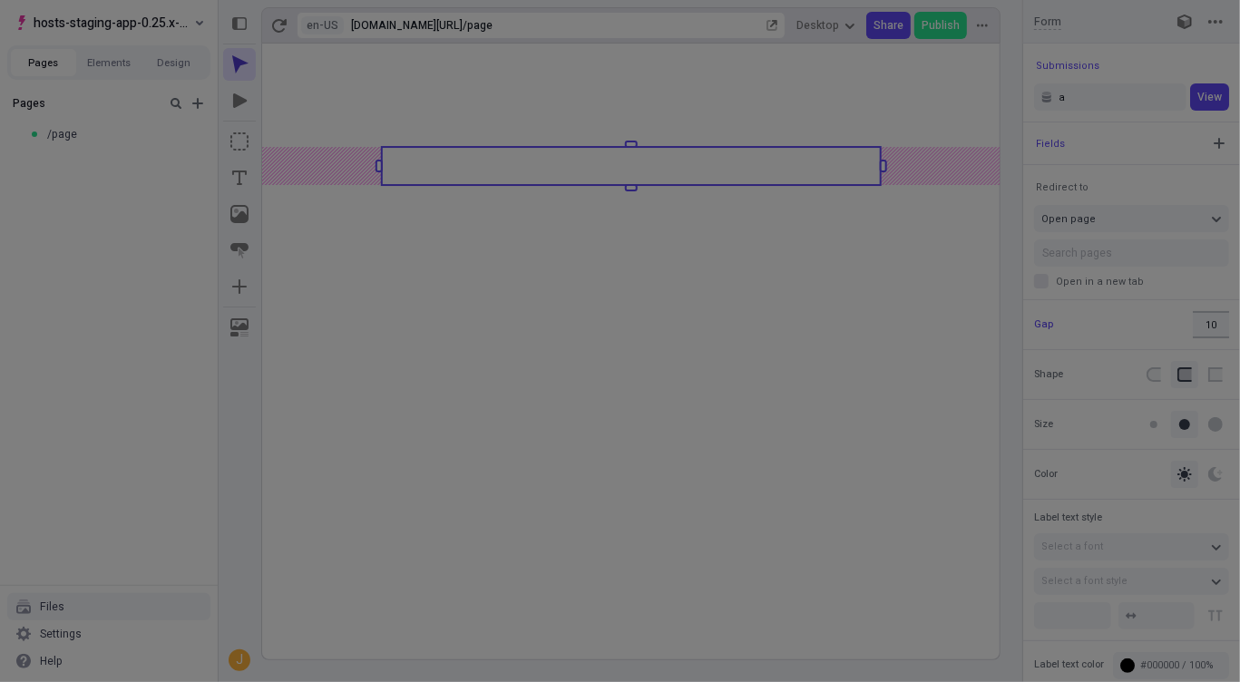
click at [1110, 120] on div "Site forms a a a a Integrate Notifications Export Created This form doesn’t hav…" at bounding box center [620, 341] width 1240 height 682
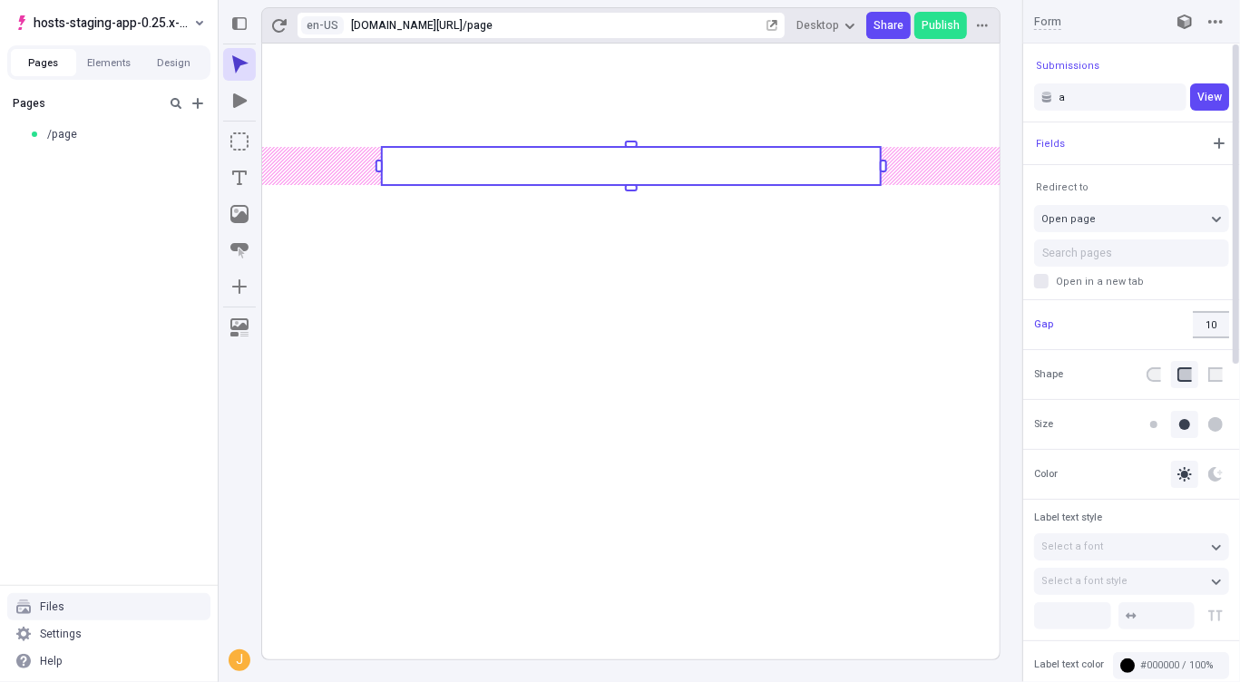
click at [708, 282] on rect at bounding box center [630, 352] width 737 height 616
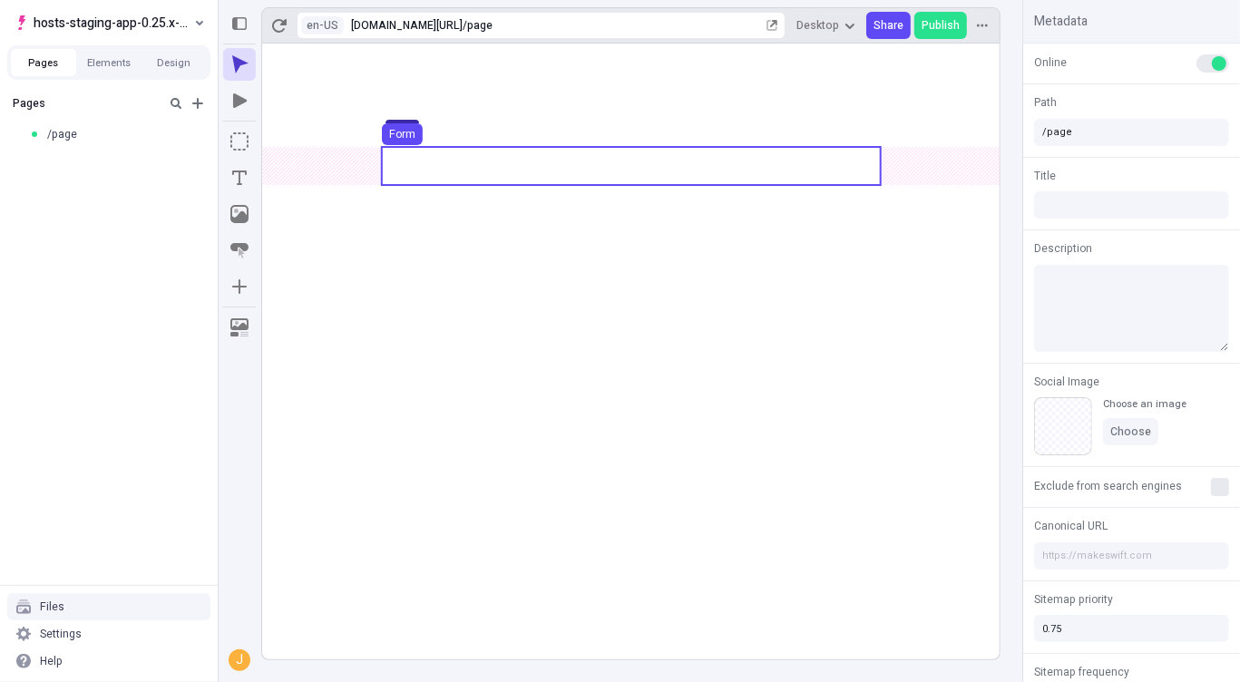
click at [639, 161] on use at bounding box center [631, 166] width 499 height 38
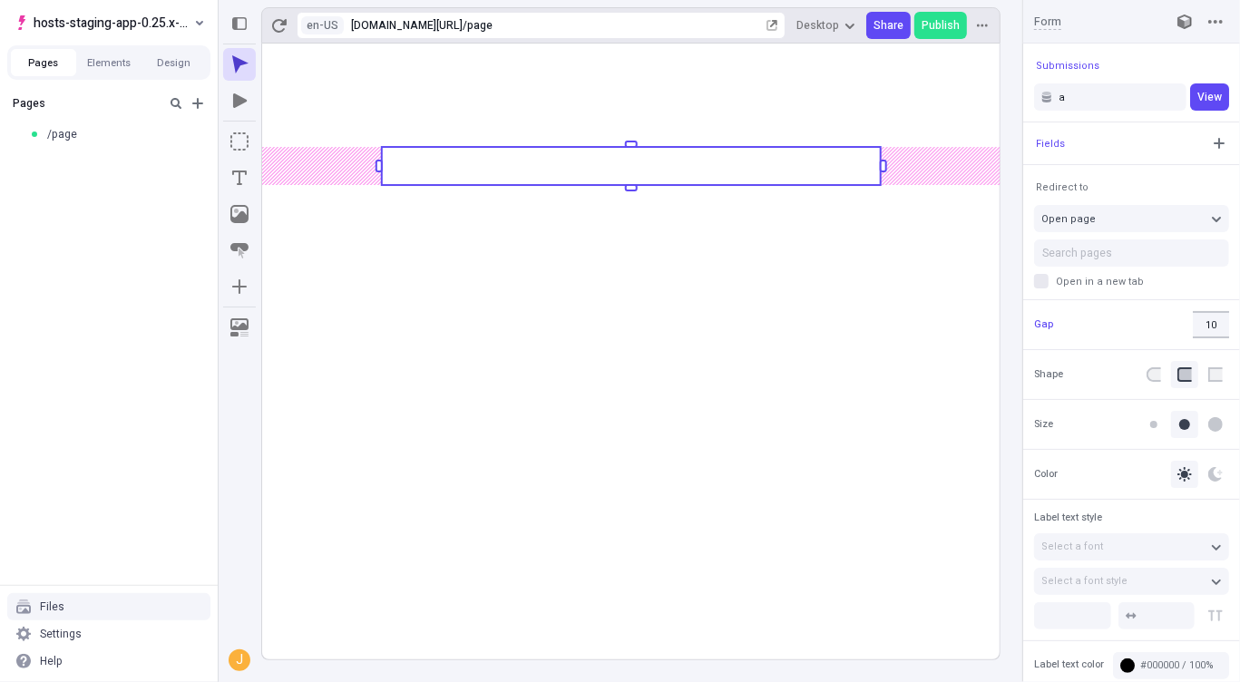
click at [494, 292] on body "hosts-staging-app-0.25.x-nextjs-15 Pages Elements Design Pages /page Files Sett…" at bounding box center [620, 341] width 1240 height 682
click at [628, 180] on rect at bounding box center [631, 166] width 499 height 38
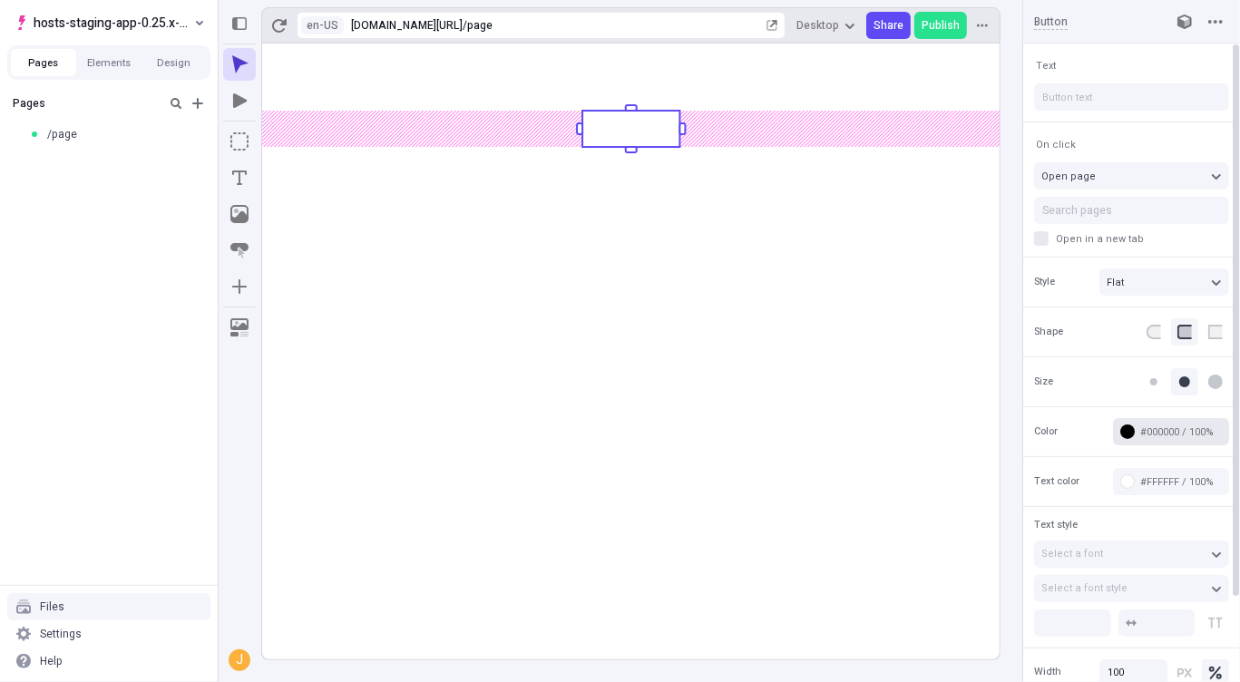
click at [1130, 431] on button "#000000 / 100%" at bounding box center [1171, 431] width 116 height 27
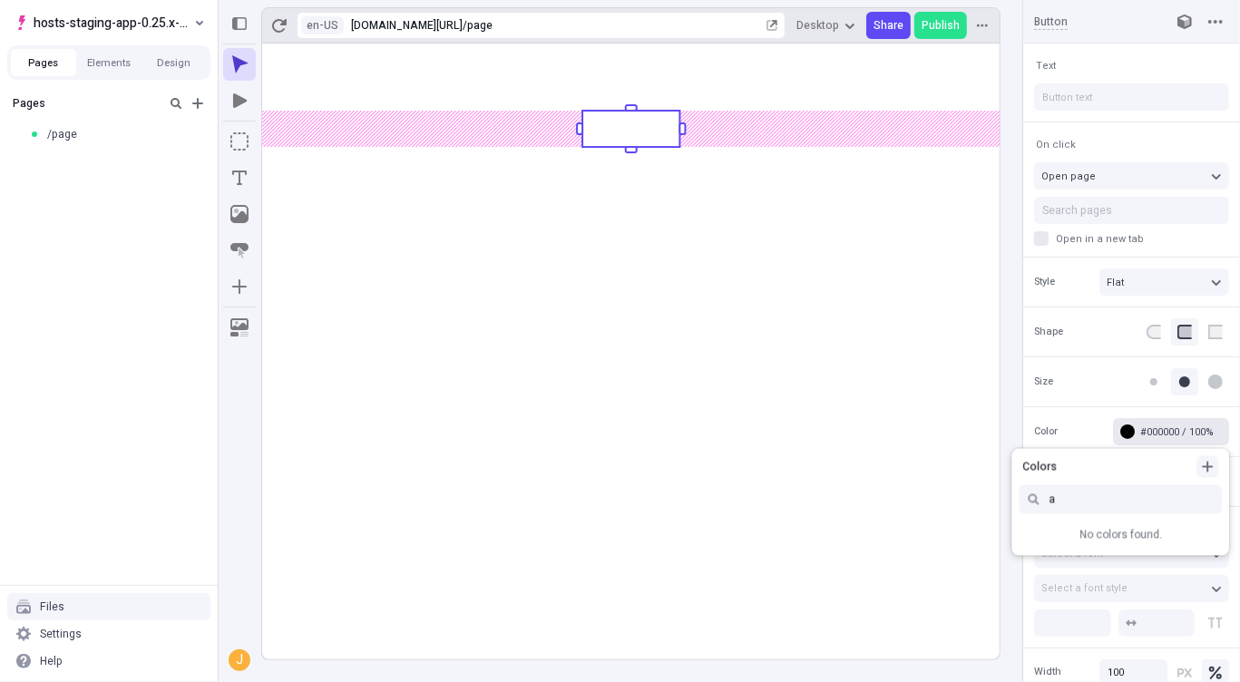
type input "a"
click at [1207, 468] on icon "button" at bounding box center [1207, 467] width 11 height 11
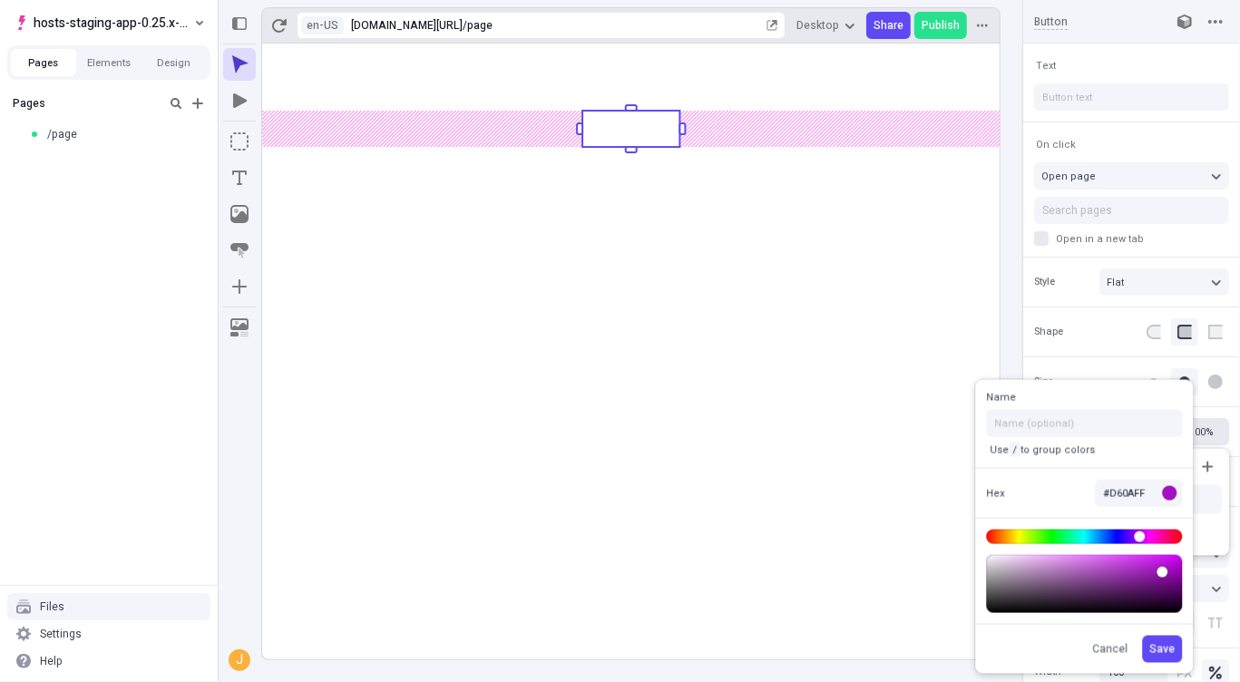
type input "#D608FF"
click at [1169, 557] on body "hosts-staging-app-0.25.x-nextjs-15 Pages Elements Design Pages /page Files Sett…" at bounding box center [620, 341] width 1240 height 682
click at [1162, 651] on span "Save" at bounding box center [1161, 649] width 25 height 15
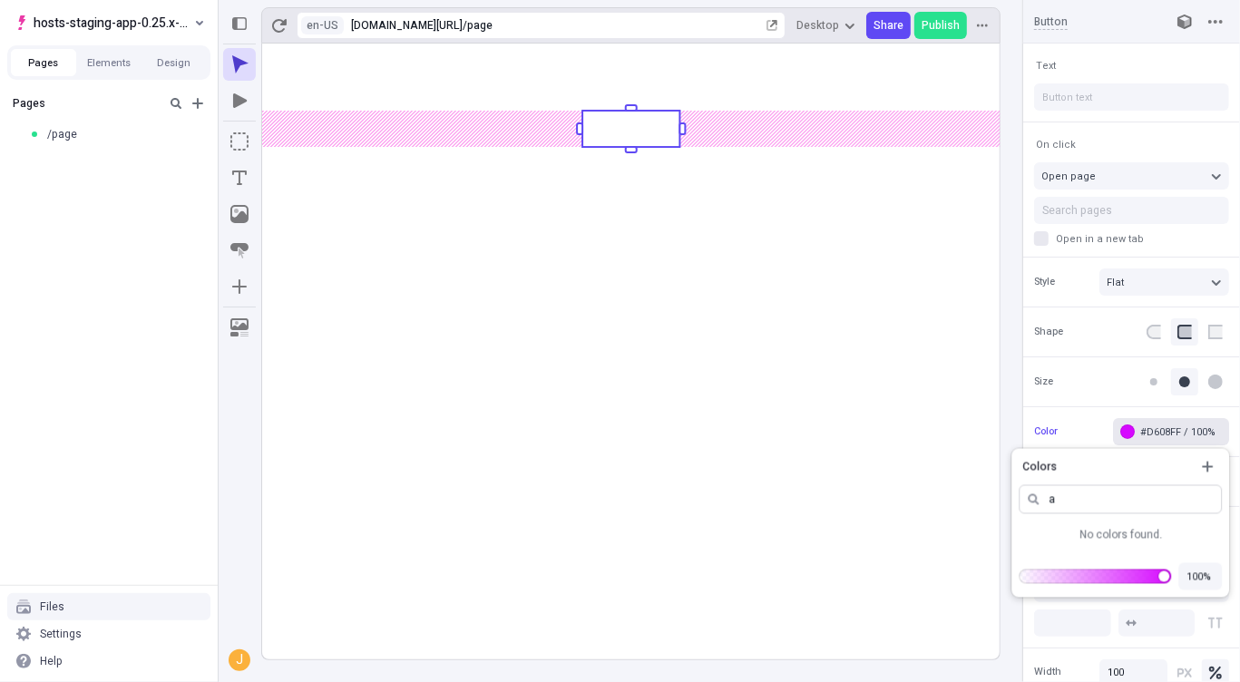
click at [1085, 500] on input "a" at bounding box center [1119, 499] width 203 height 29
click at [1104, 540] on div "#D608FF" at bounding box center [1121, 535] width 149 height 15
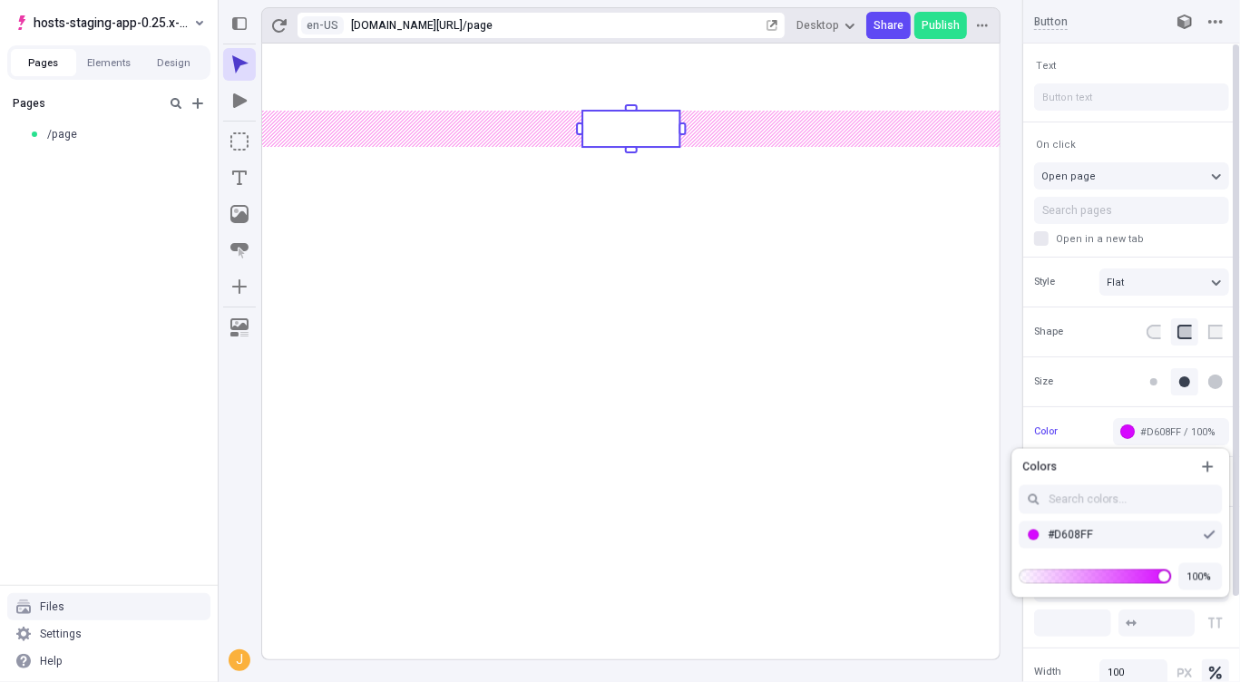
click at [1075, 439] on div "Color #D608FF / 100%" at bounding box center [1131, 431] width 217 height 50
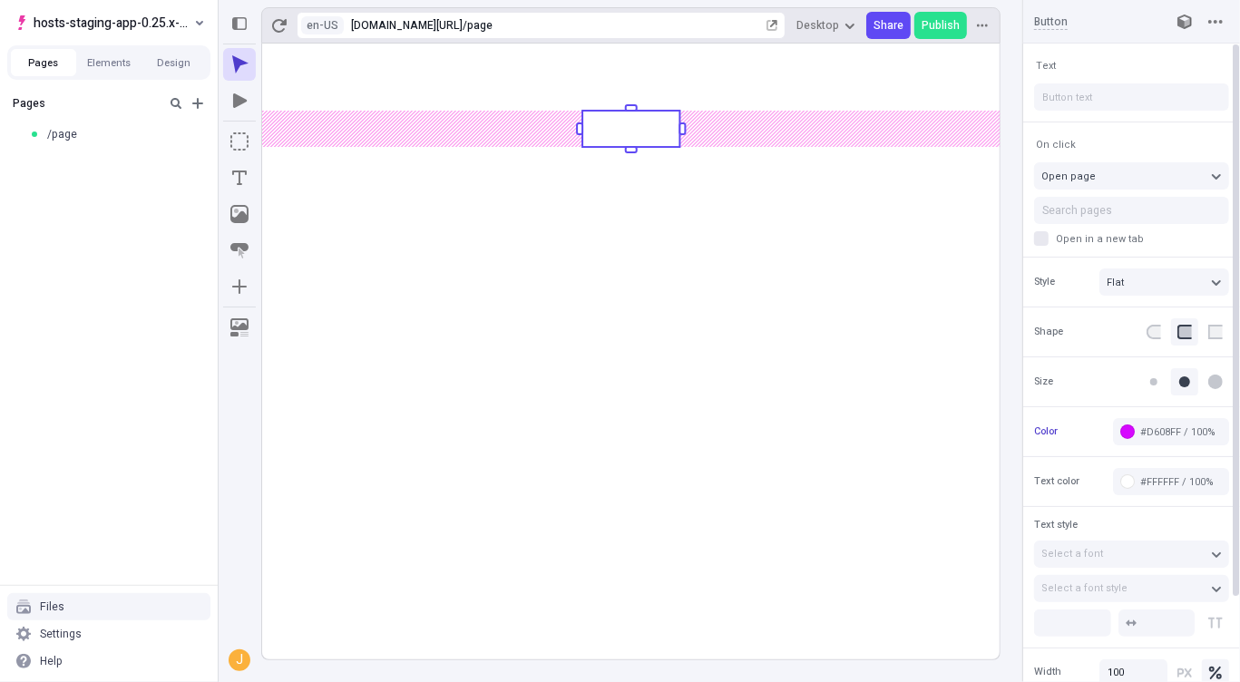
click at [1049, 433] on span "Color" at bounding box center [1046, 430] width 24 height 15
click at [1196, 428] on div "#D608FF / 100%" at bounding box center [1181, 432] width 82 height 14
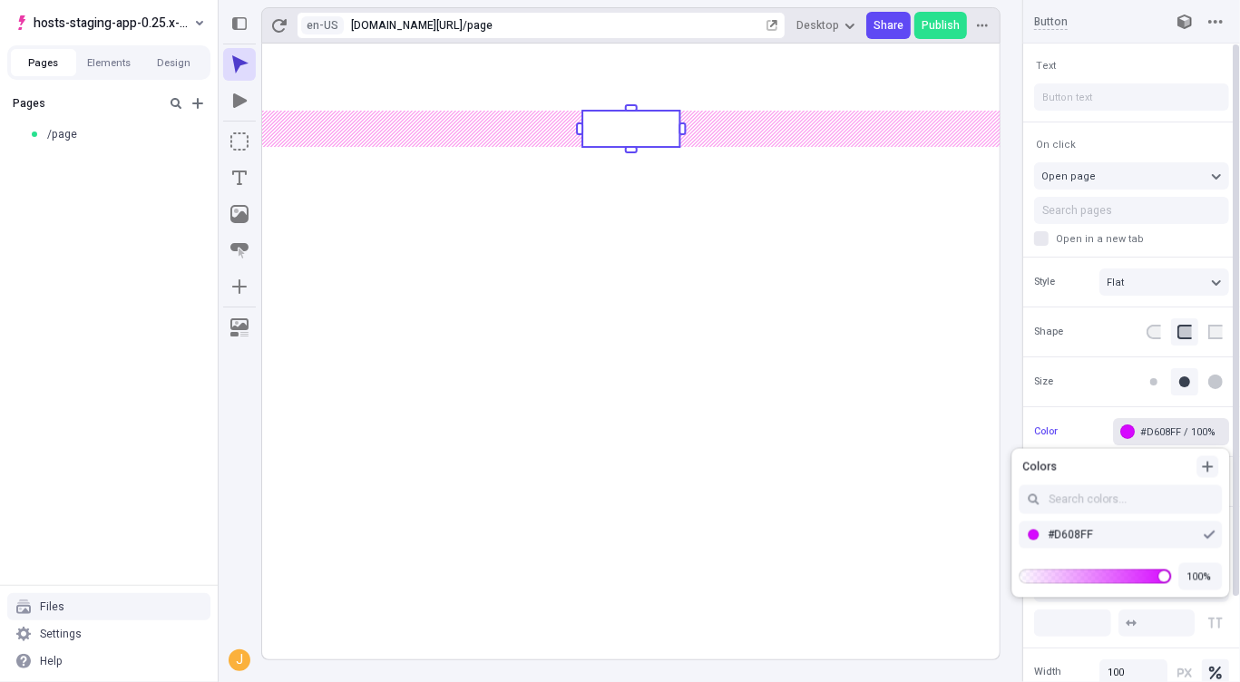
click at [1212, 466] on icon "button" at bounding box center [1207, 467] width 15 height 15
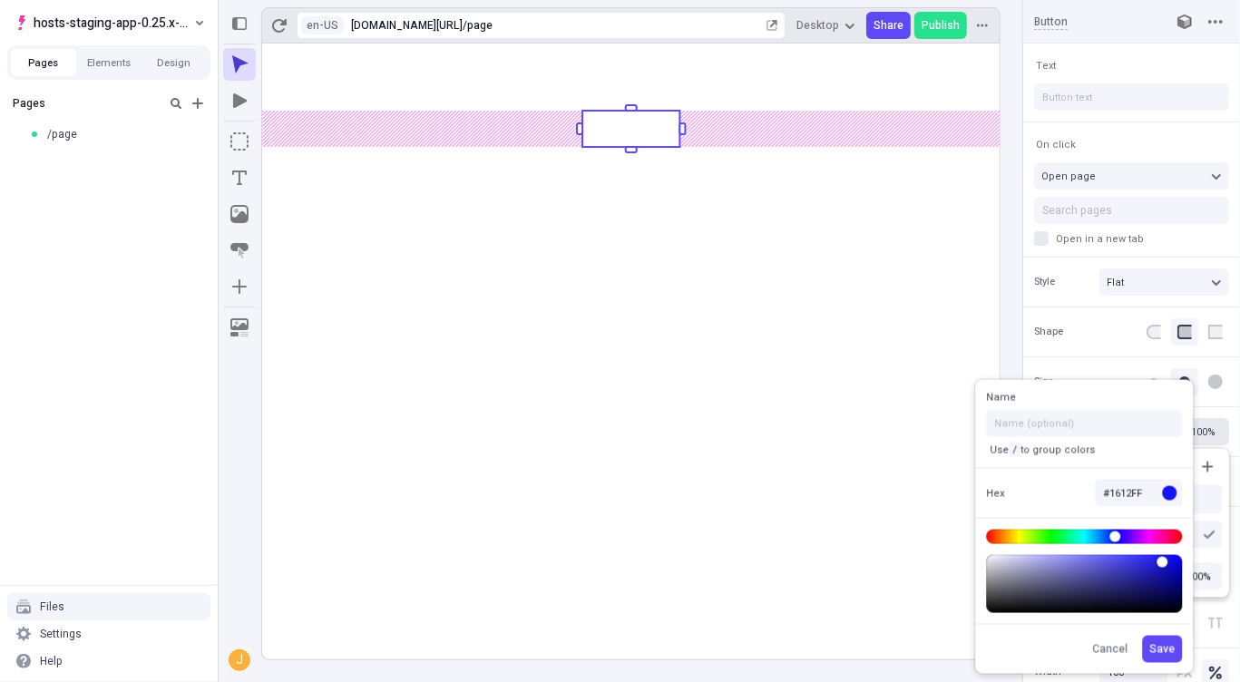
type input "#130FFF"
click at [1163, 555] on body "hosts-staging-app-0.25.x-nextjs-15 Pages Elements Design Pages /page Files Sett…" at bounding box center [620, 341] width 1240 height 682
click at [1174, 638] on div "Cancel Save" at bounding box center [1083, 649] width 225 height 50
click at [1173, 643] on span "Save" at bounding box center [1161, 649] width 25 height 15
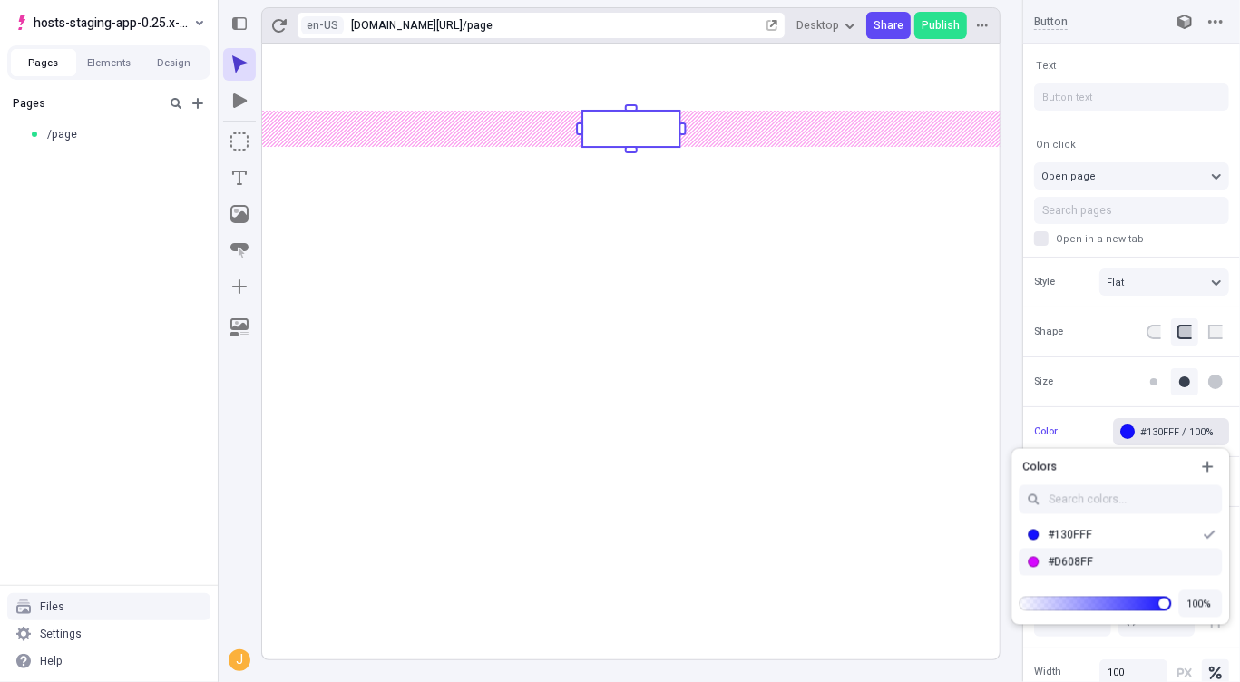
click at [1134, 560] on div "#D608FF" at bounding box center [1130, 562] width 167 height 15
click at [1134, 536] on div "#130FFF" at bounding box center [1130, 535] width 167 height 15
click at [1129, 570] on div "#D608FF" at bounding box center [1120, 562] width 218 height 27
drag, startPoint x: 1221, startPoint y: 579, endPoint x: 1221, endPoint y: 569, distance: 10.9
click at [1221, 569] on div "#D608FF" at bounding box center [1120, 566] width 218 height 34
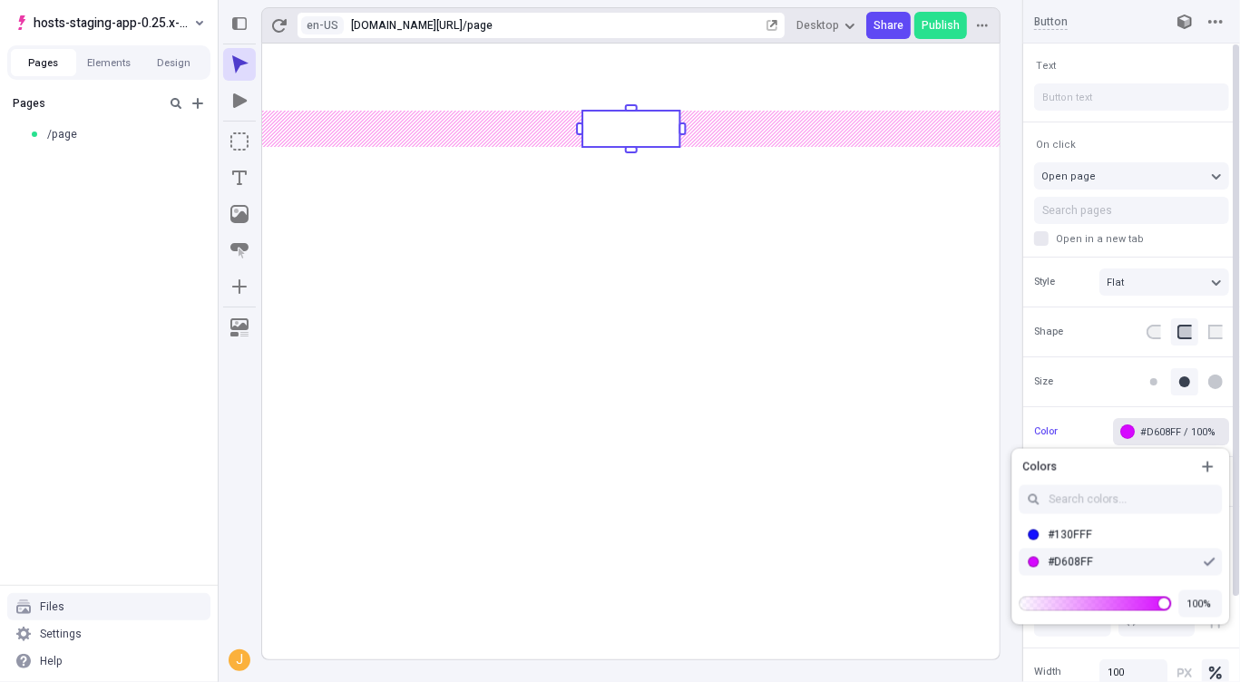
click at [1114, 564] on div "#D608FF" at bounding box center [1121, 562] width 149 height 15
click at [148, 25] on span "hosts-staging-app-0.25.x-nextjs-15" at bounding box center [112, 23] width 157 height 22
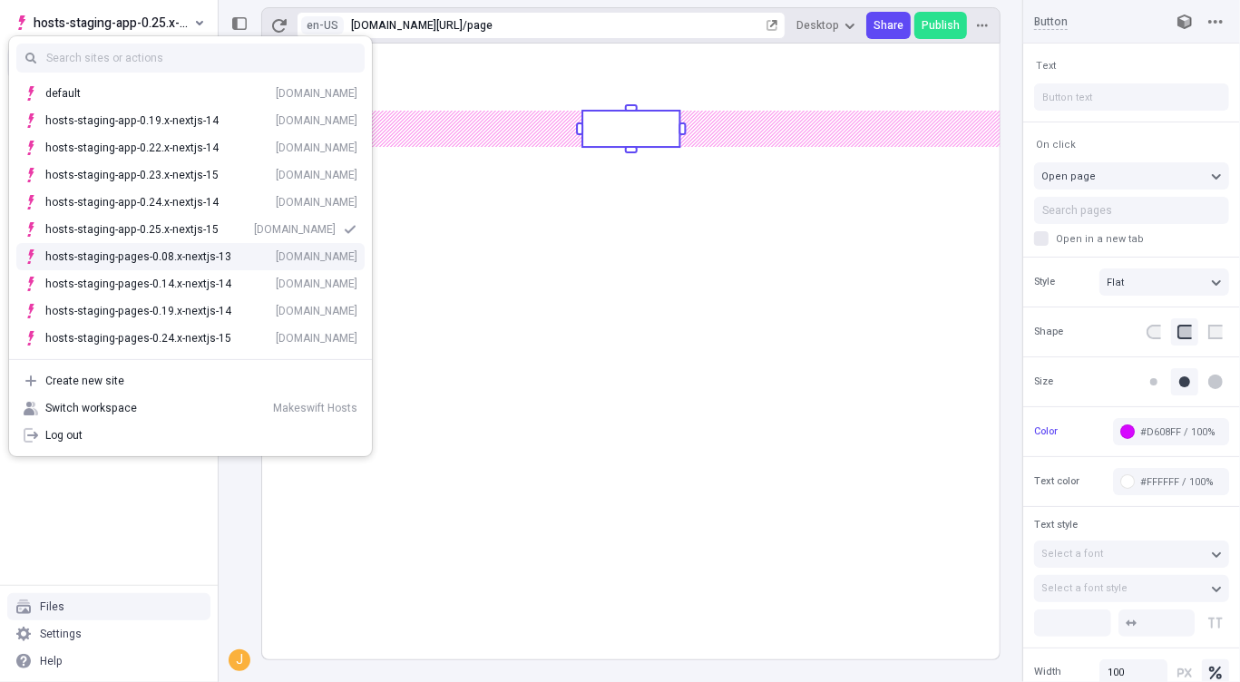
click at [276, 259] on div "[DOMAIN_NAME]" at bounding box center [317, 256] width 82 height 15
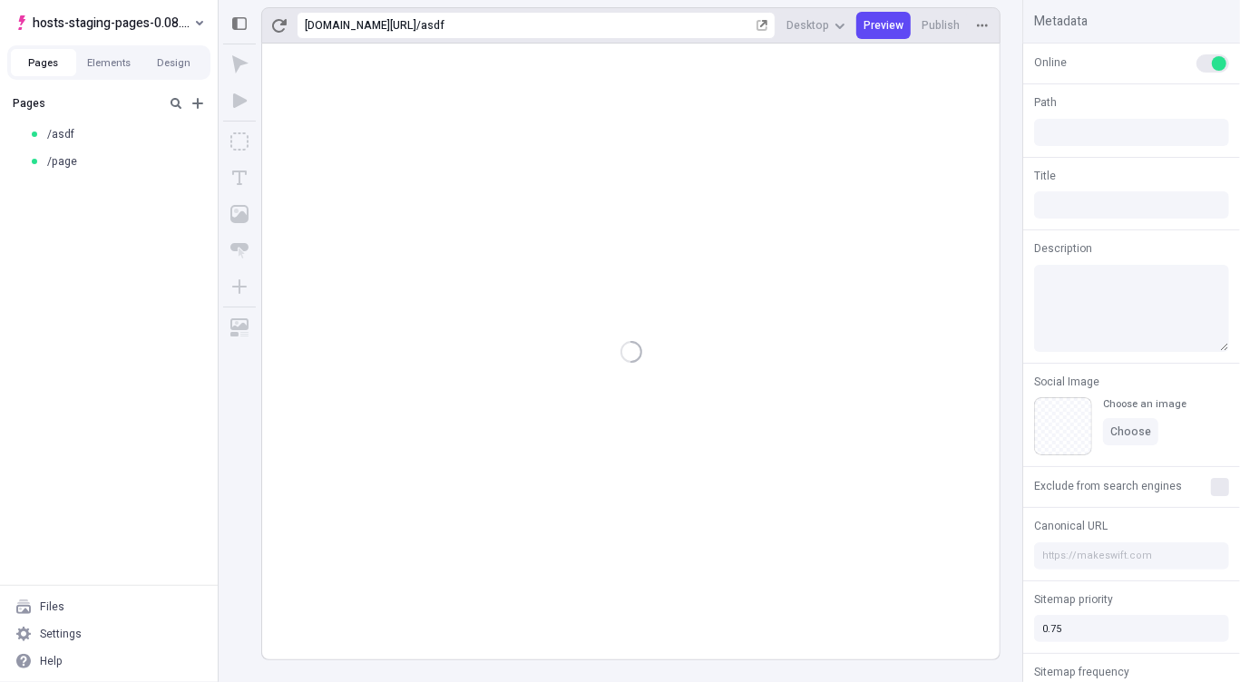
type input "/asdf"
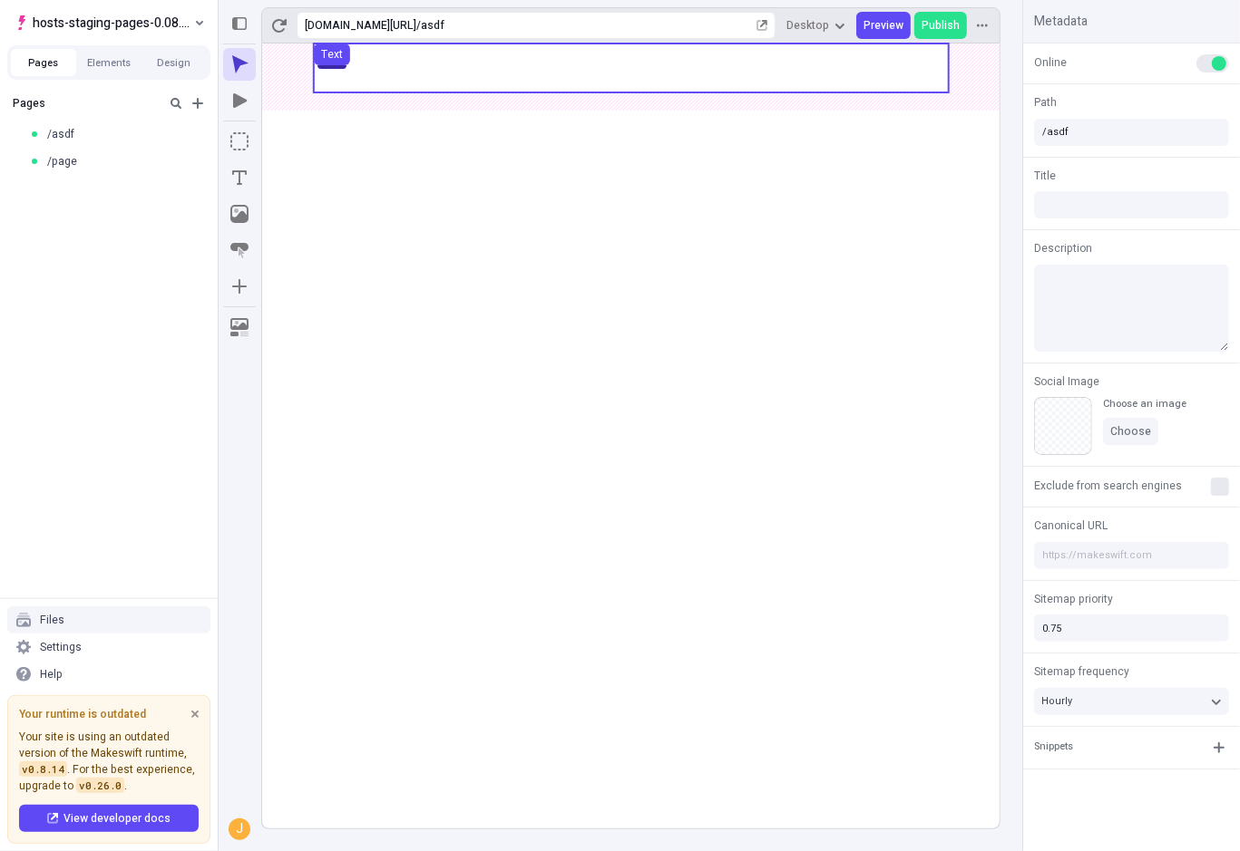
click at [613, 62] on use at bounding box center [631, 68] width 635 height 49
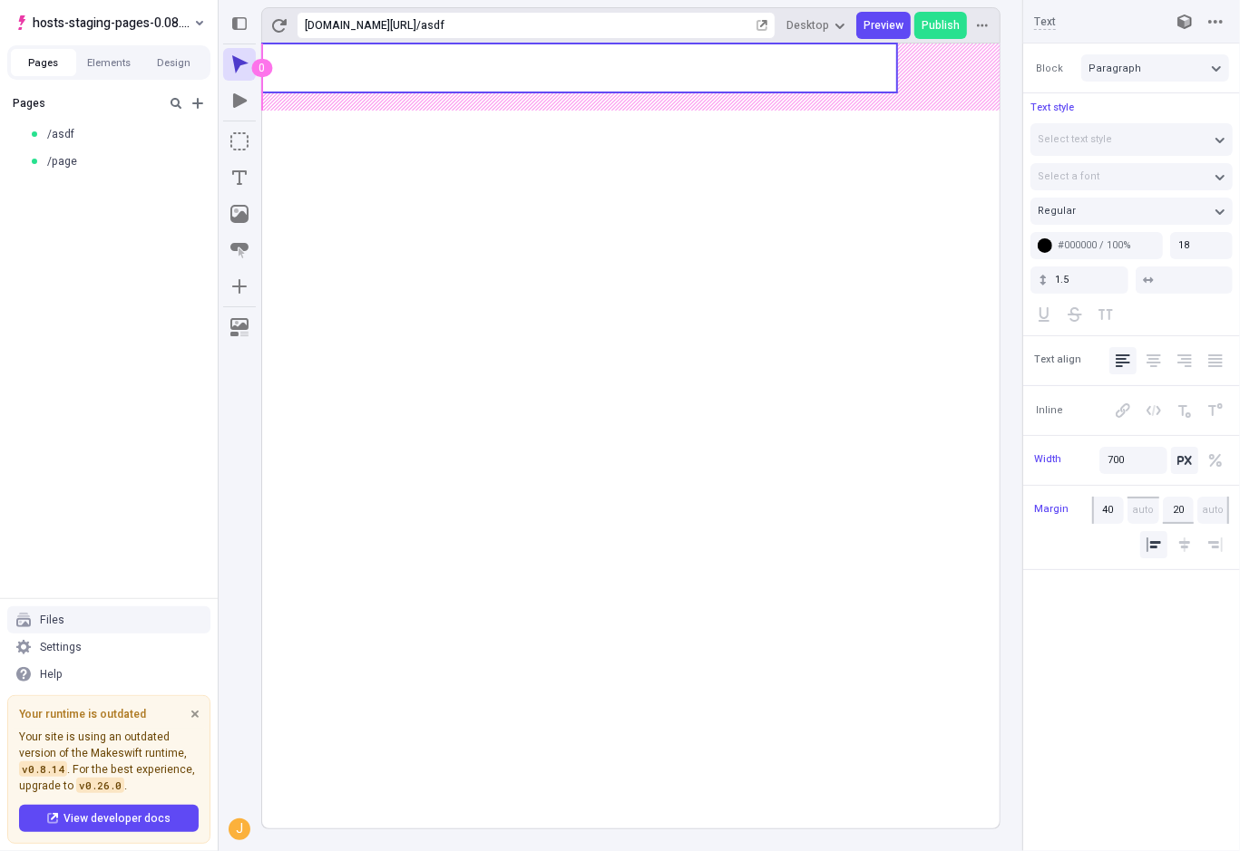
type input "45"
click at [758, 68] on body "hosts-staging-pages-0.08.x-nextjs-13 Pages Elements Design Pages /asdf /page Fi…" at bounding box center [620, 425] width 1240 height 851
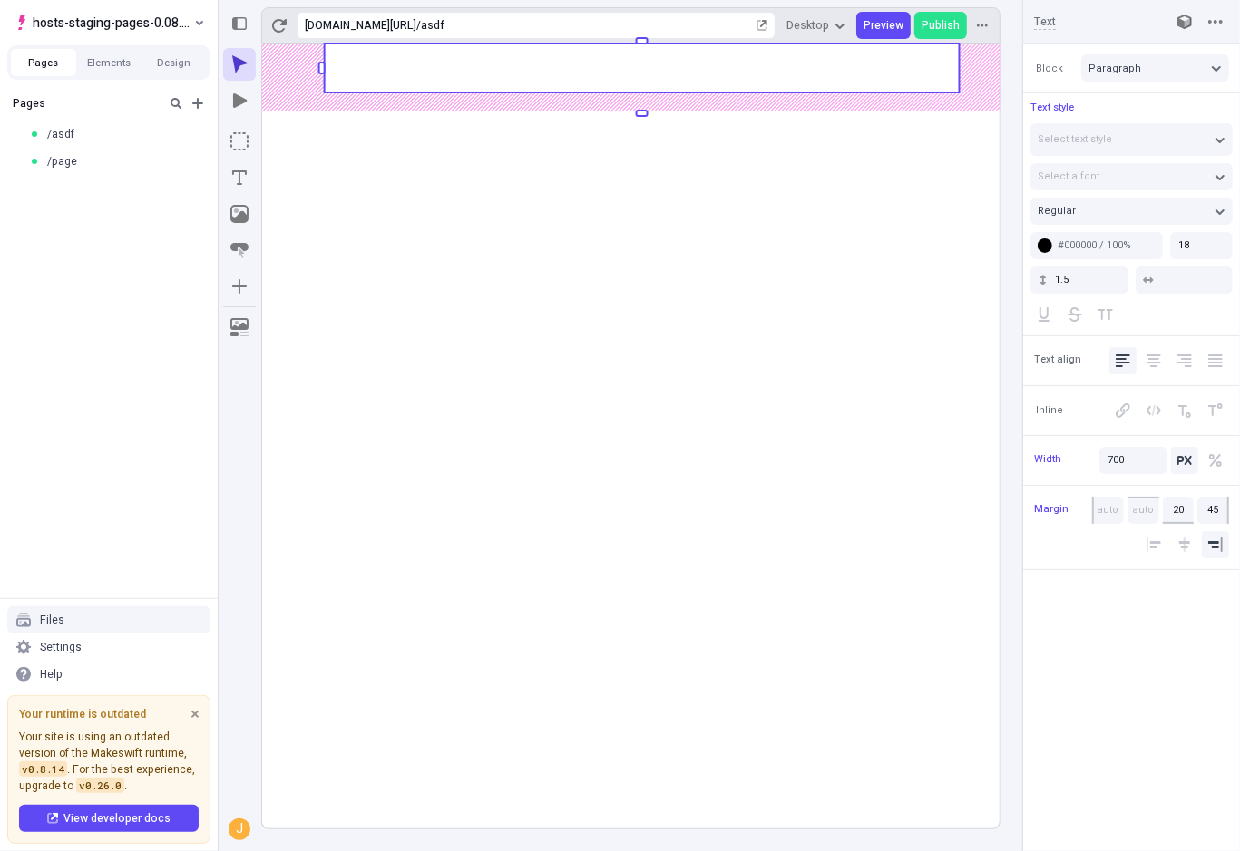
click at [408, 237] on rect at bounding box center [630, 436] width 737 height 785
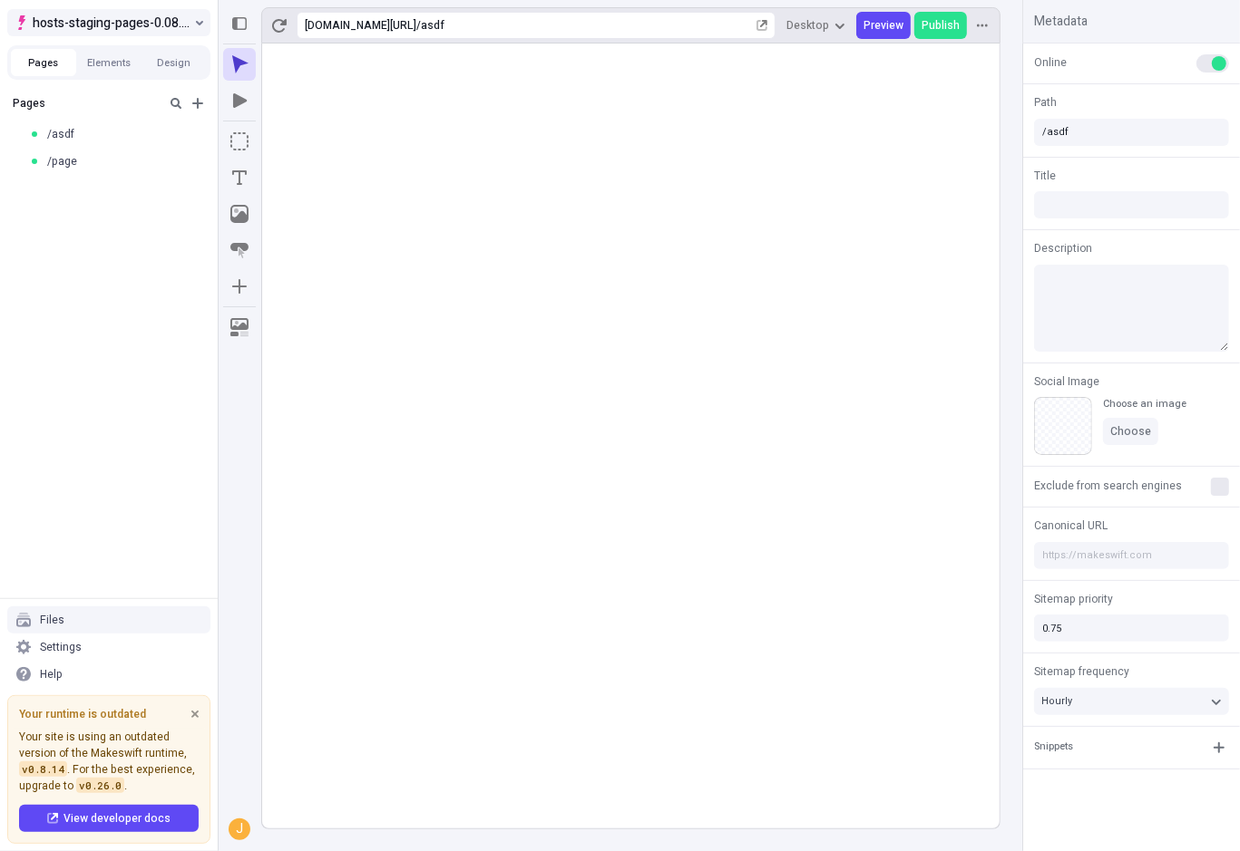
click at [161, 29] on span "hosts-staging-pages-0.08.x-nextjs-13" at bounding box center [112, 23] width 158 height 22
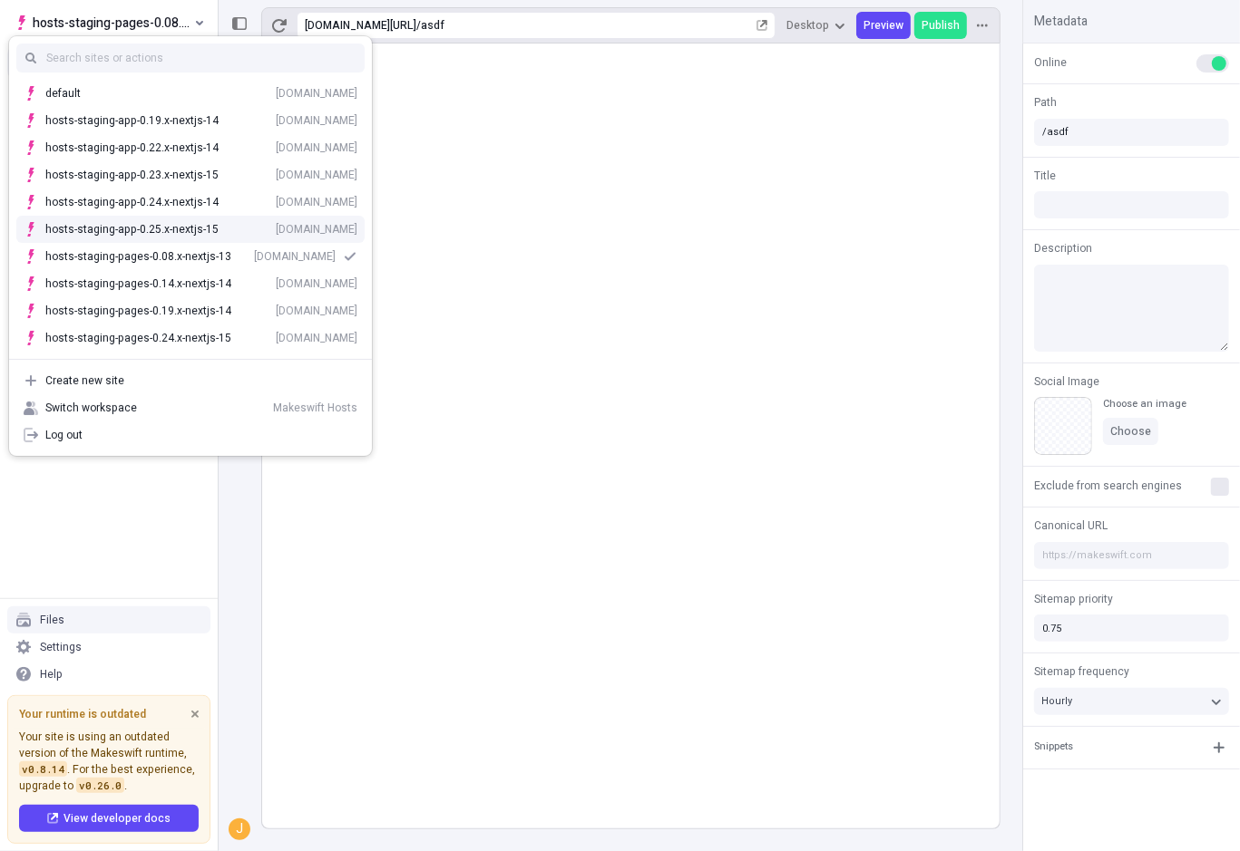
click at [157, 243] on div "hosts-staging-pages-0.08.x-nextjs-13 hosts-staging-pages-008x-nextjs-13.vercel.…" at bounding box center [190, 256] width 363 height 27
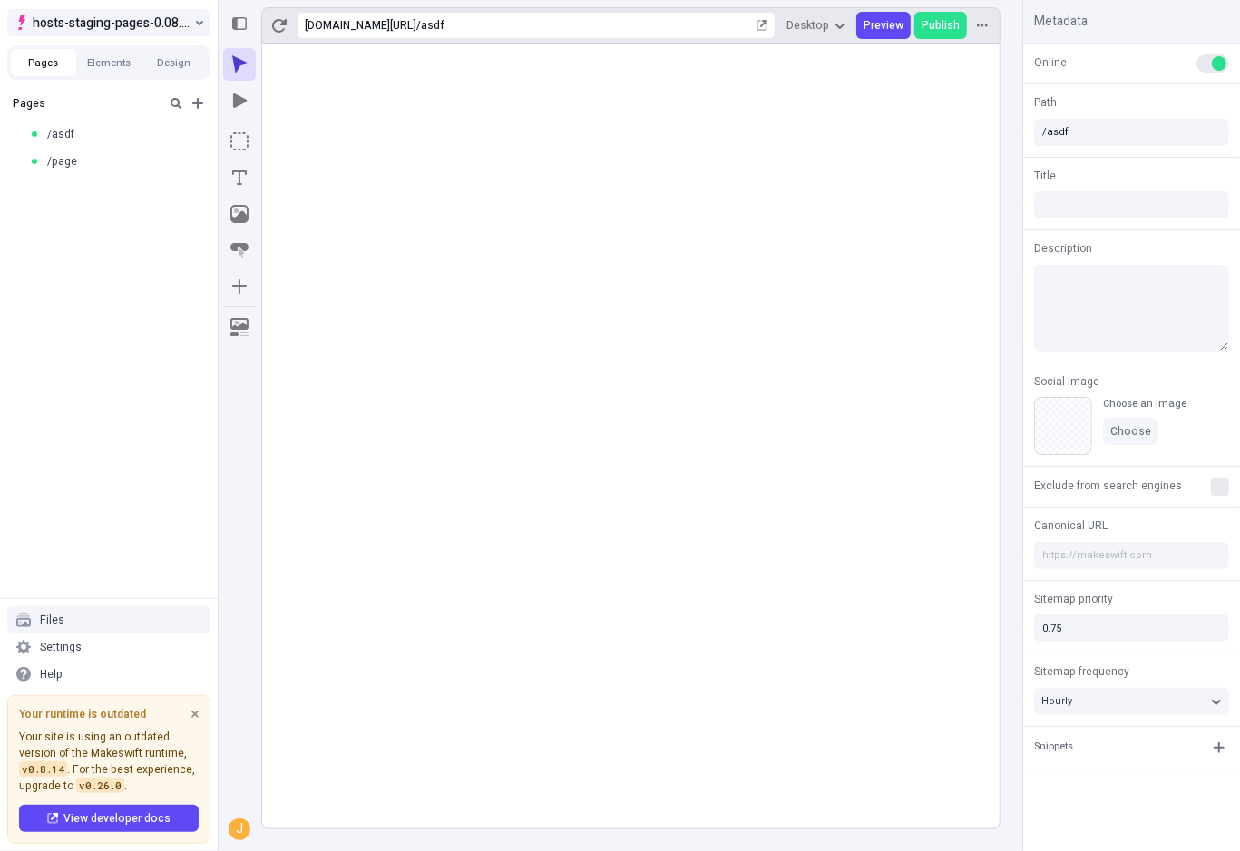
click at [154, 25] on span "hosts-staging-pages-0.08.x-nextjs-13" at bounding box center [112, 23] width 158 height 22
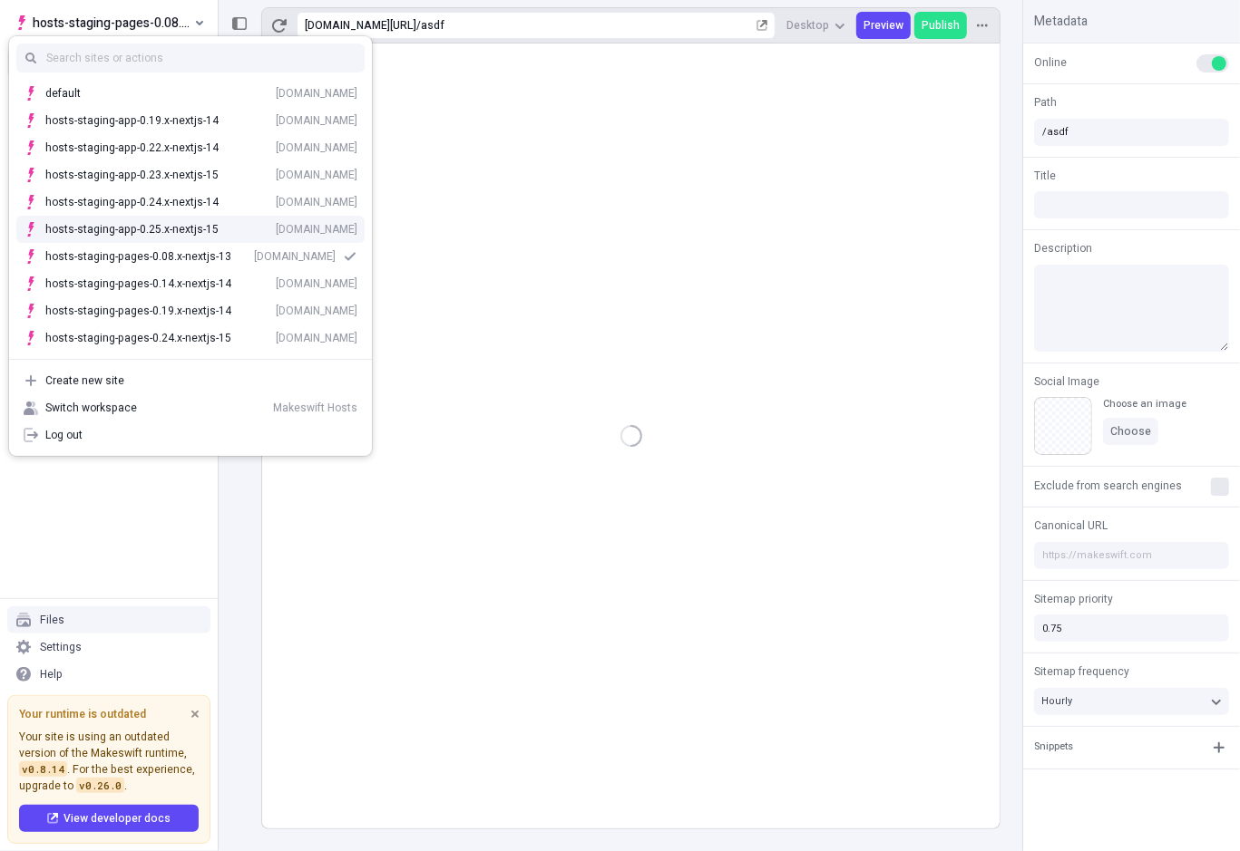
click at [276, 233] on div "[DOMAIN_NAME]" at bounding box center [317, 229] width 82 height 15
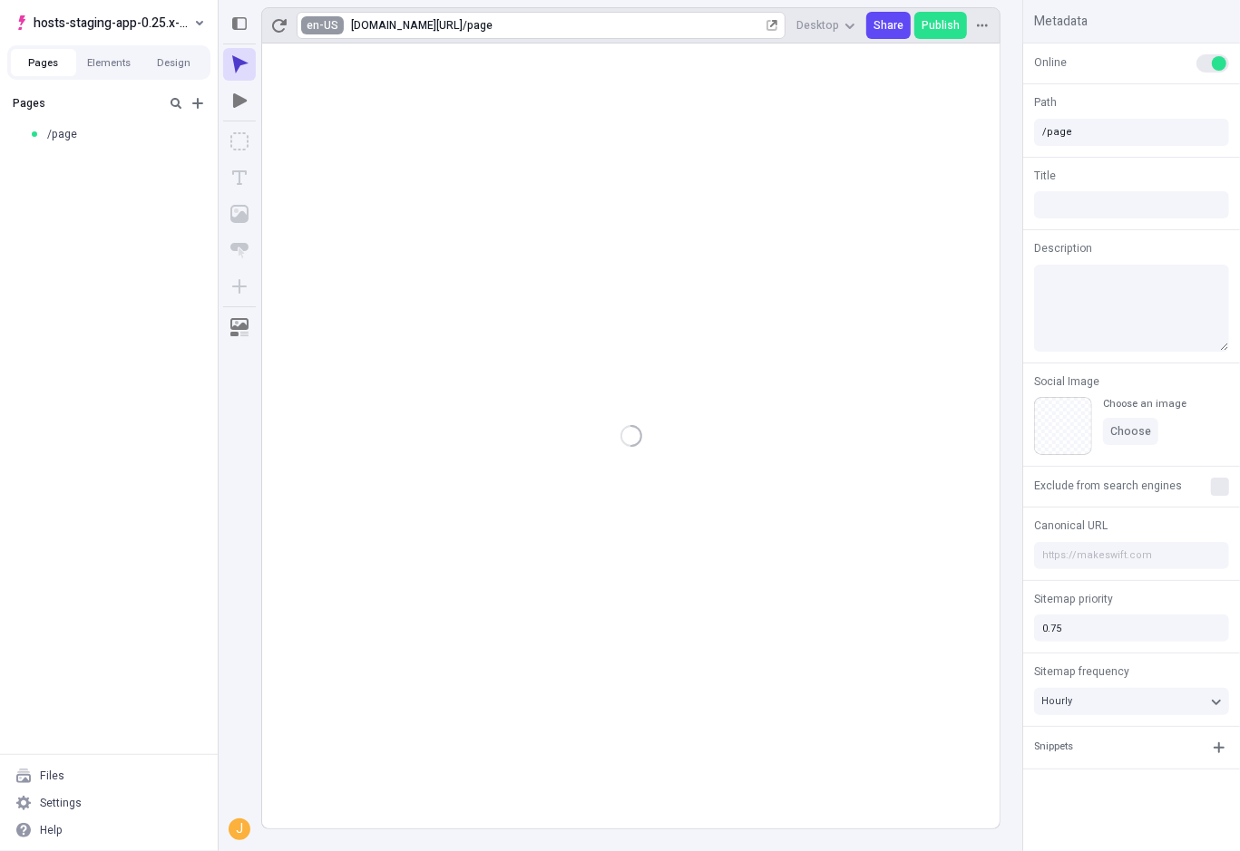
click at [336, 31] on html "hosts-staging-app-0.25.x-nextjs-15 Pages Elements Design Pages /page Files Sett…" at bounding box center [620, 425] width 1240 height 851
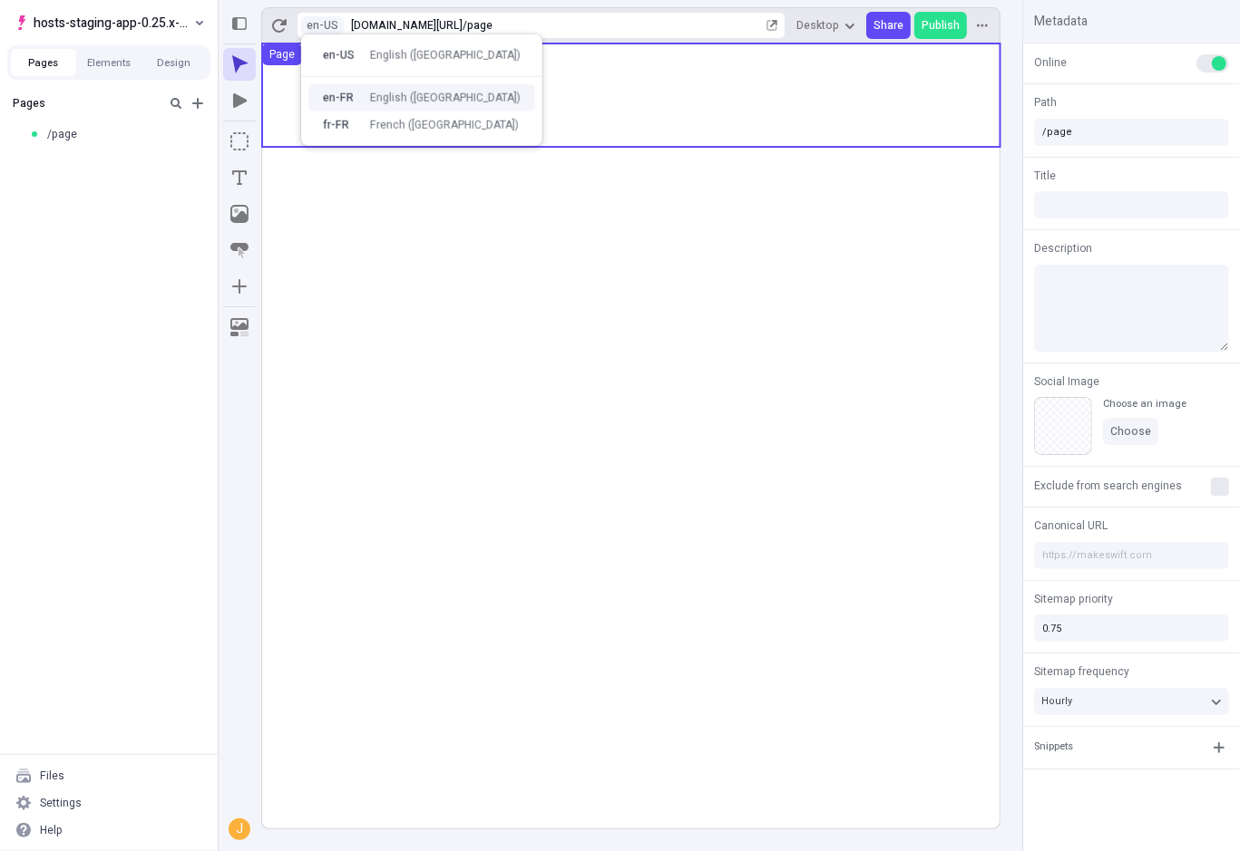
click at [439, 102] on div "English (France)" at bounding box center [445, 98] width 151 height 15
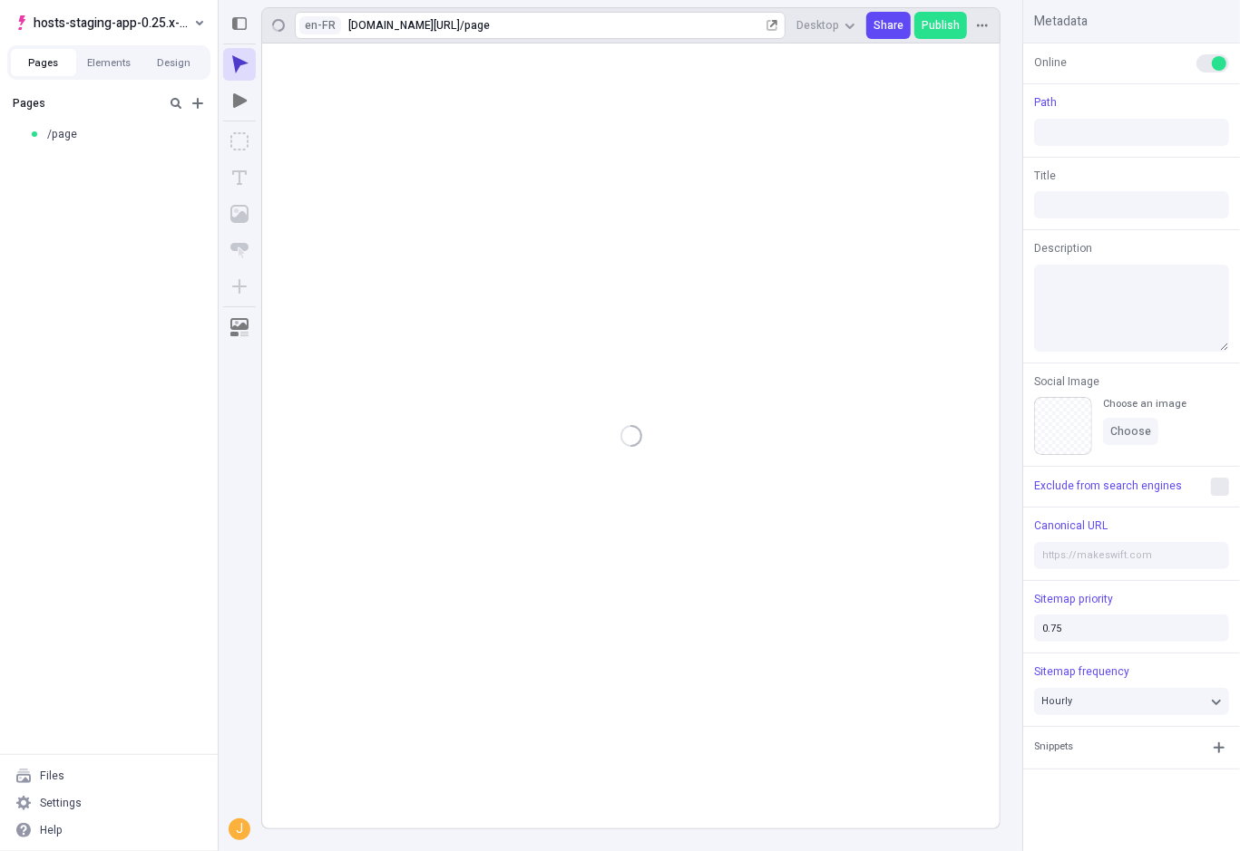
type input "/page"
click at [332, 30] on html "hosts-staging-app-0.25.x-nextjs-15 Pages Elements Design Pages /page Files Sett…" at bounding box center [620, 425] width 1240 height 851
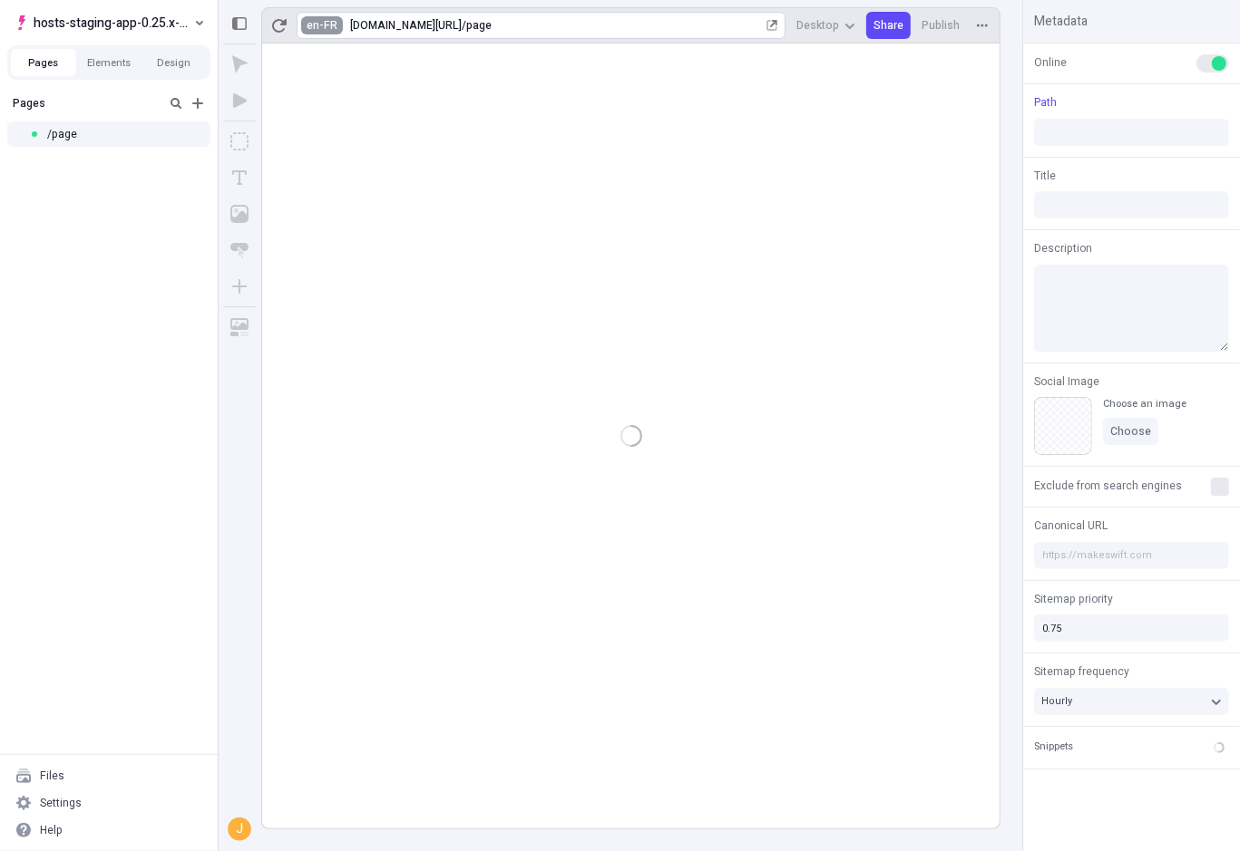
click at [331, 23] on html "hosts-staging-app-0.25.x-nextjs-15 Pages Elements Design Pages /page Files Sett…" at bounding box center [620, 425] width 1240 height 851
type input "/page"
click at [711, 118] on html "hosts-staging-app-0.25.x-nextjs-15 Pages Elements Design Pages /page Files Sett…" at bounding box center [620, 425] width 1240 height 851
click at [332, 27] on html "hosts-staging-app-0.25.x-nextjs-15 Pages Elements Design Pages /page Files Sett…" at bounding box center [620, 425] width 1240 height 851
click at [679, 142] on rect at bounding box center [630, 436] width 737 height 785
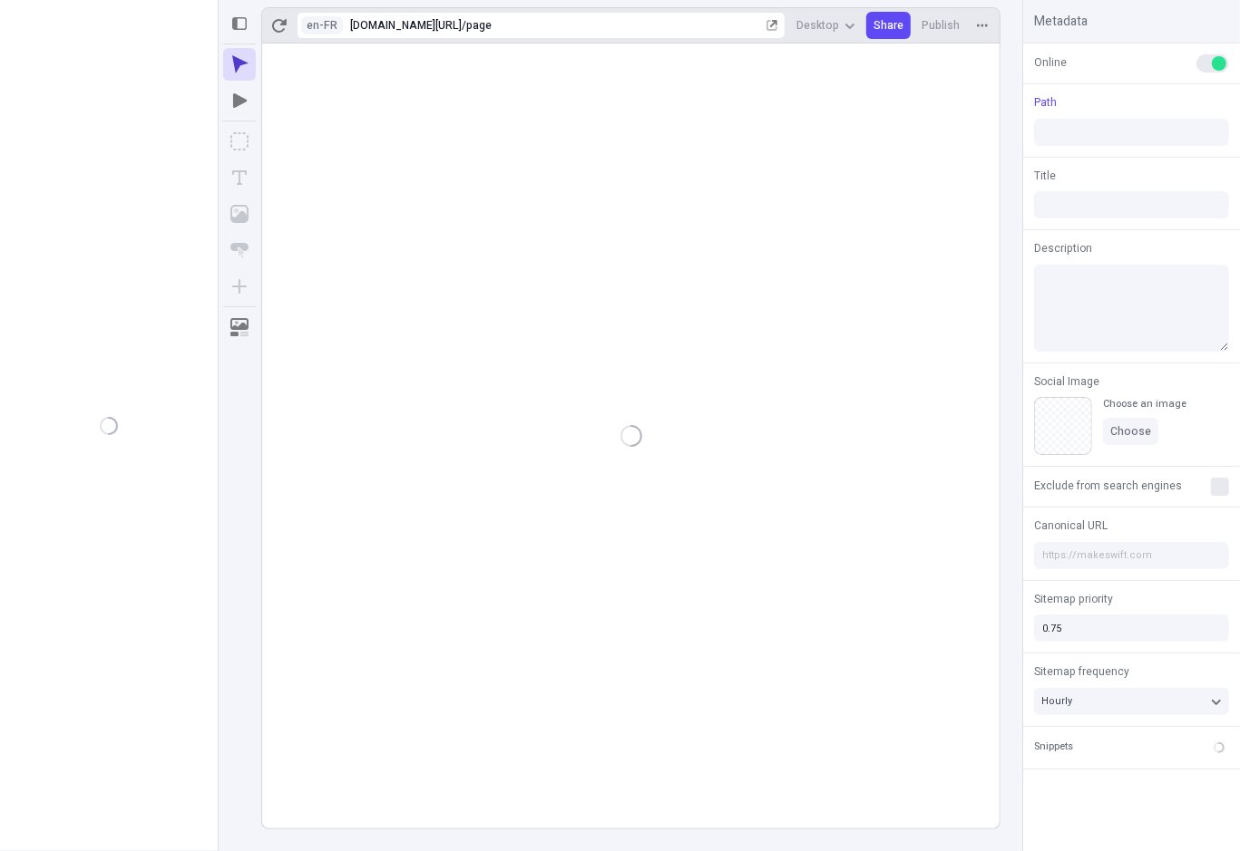
type input "/page"
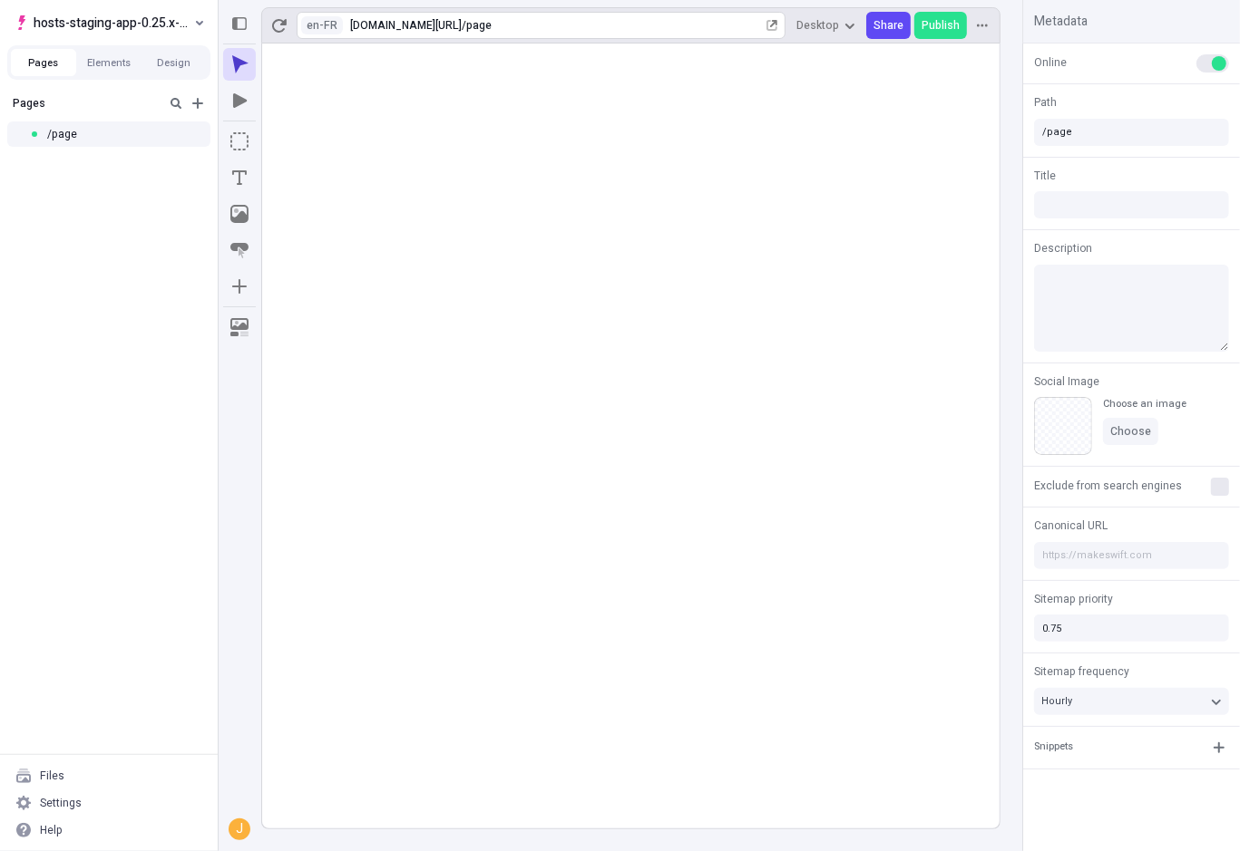
click at [296, 31] on div "en-FR [URL][DOMAIN_NAME] / page Desktop Share Publish" at bounding box center [630, 25] width 739 height 36
click at [323, 26] on html "hosts-staging-app-0.25.x-nextjs-15 Pages Elements Design Pages /page Files Sett…" at bounding box center [620, 425] width 1240 height 851
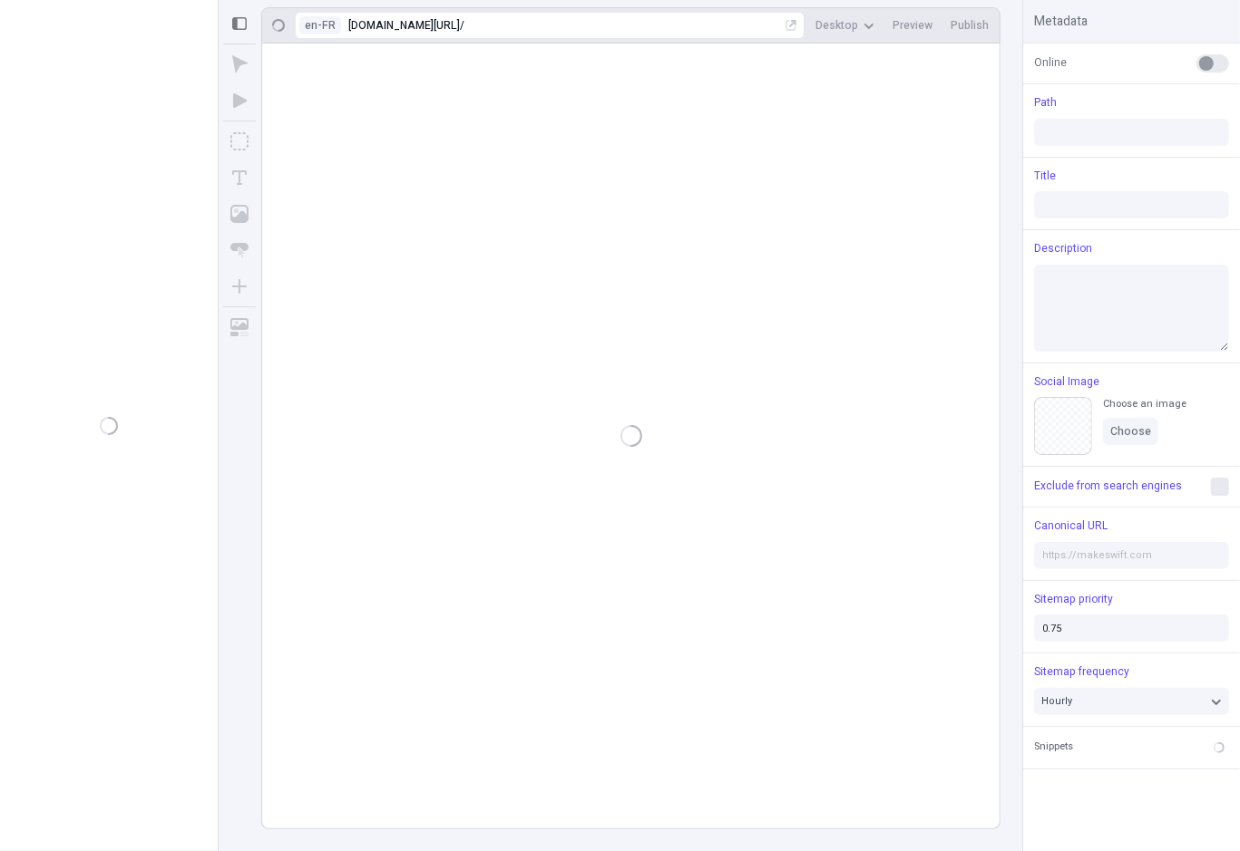
type input "/page"
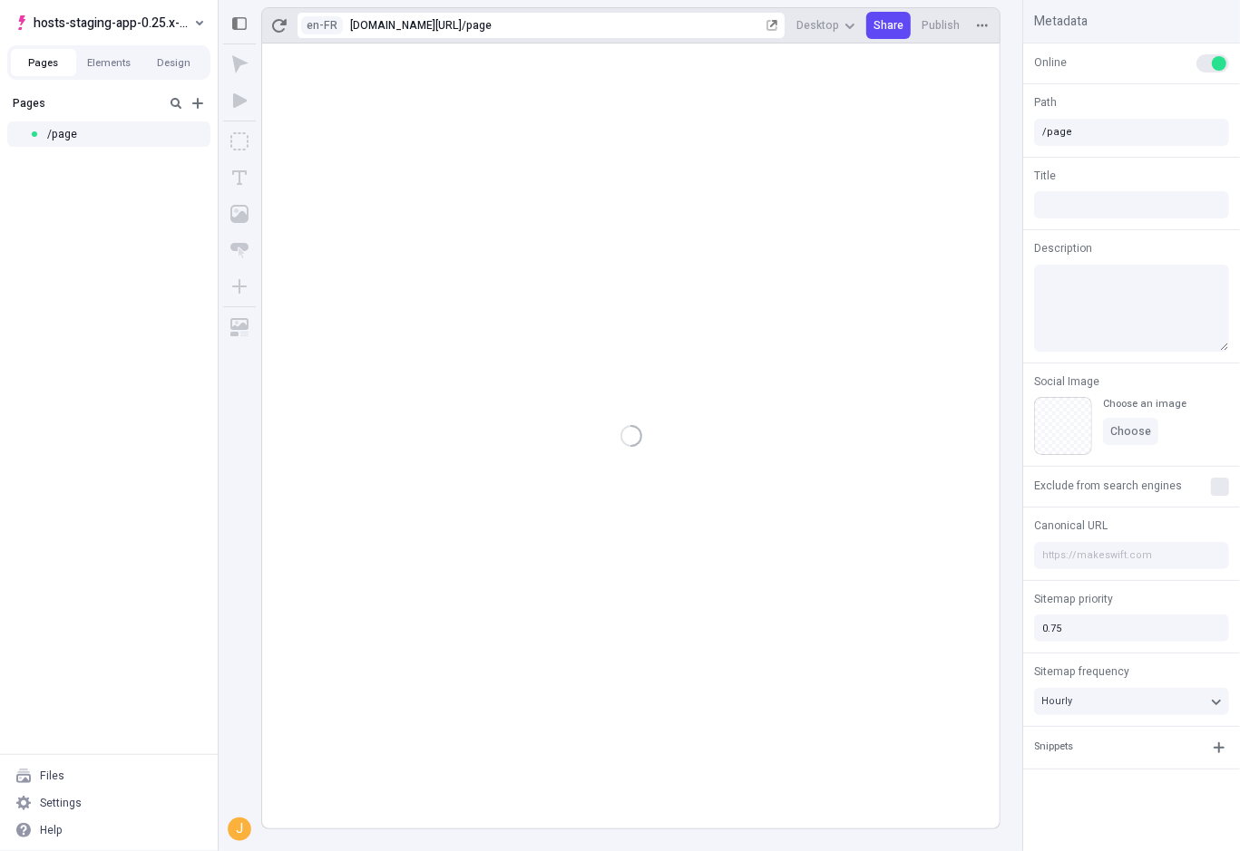
click at [318, 26] on html "hosts-staging-app-0.25.x-nextjs-15 Pages Elements Design Pages /page Files Sett…" at bounding box center [620, 425] width 1240 height 851
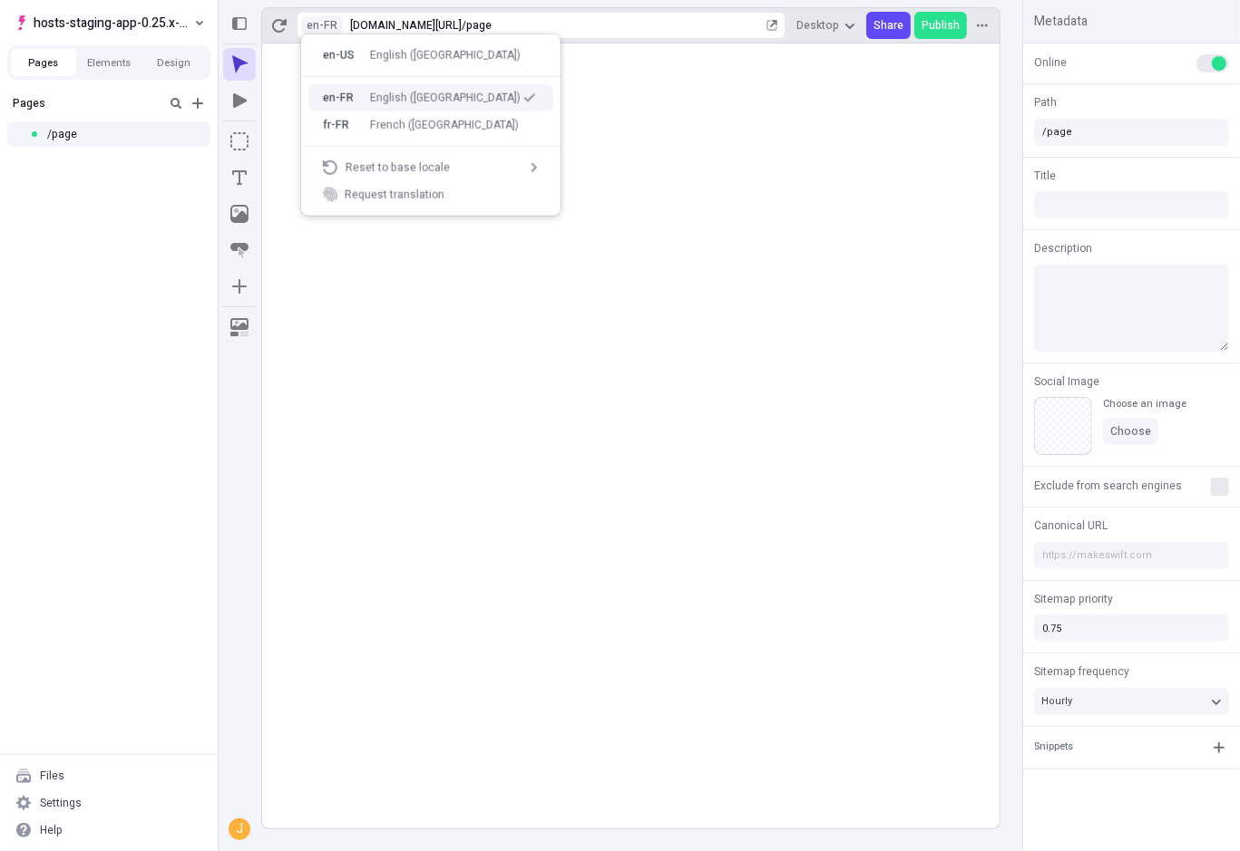
click at [394, 127] on div "French (France)" at bounding box center [444, 125] width 149 height 15
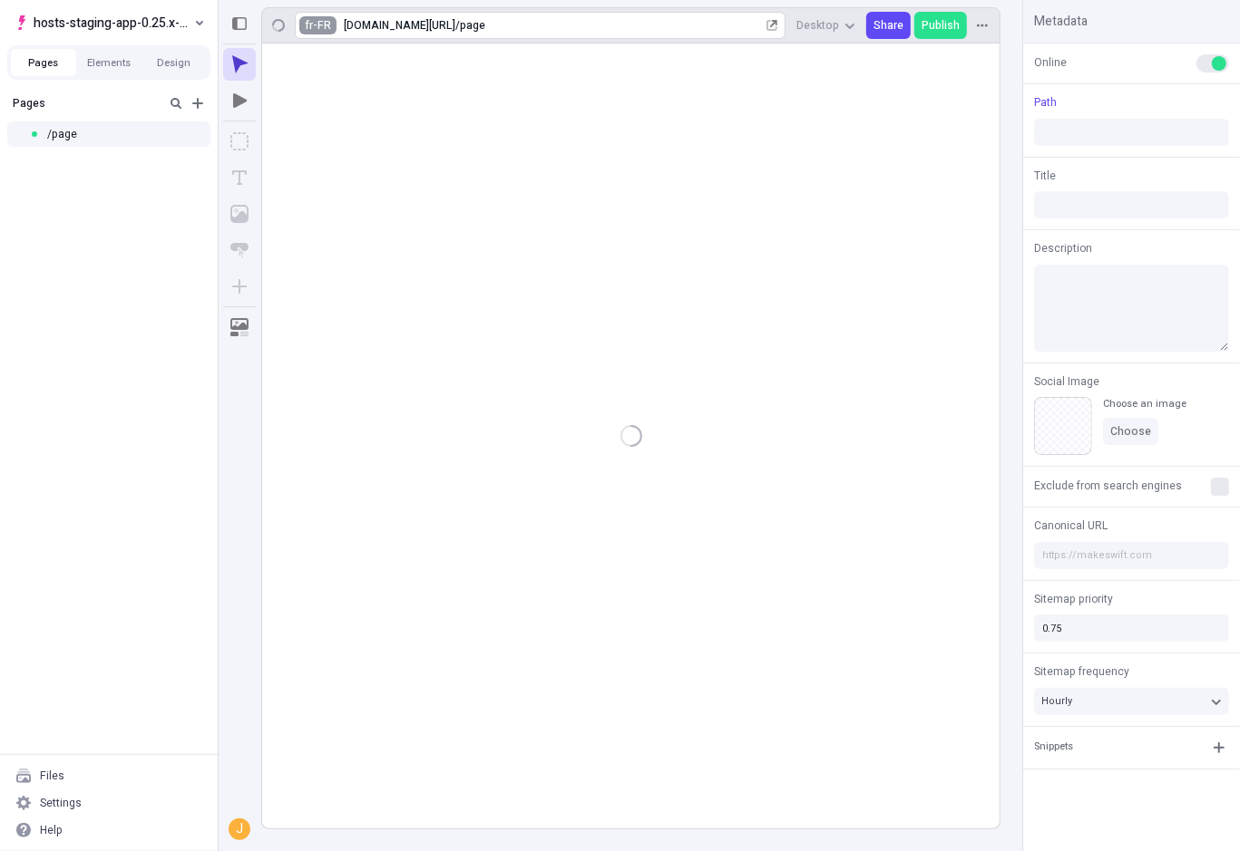
click at [322, 25] on html "hosts-staging-app-0.25.x-nextjs-15 Pages Elements Design Pages /page Files Sett…" at bounding box center [620, 425] width 1240 height 851
type input "/page"
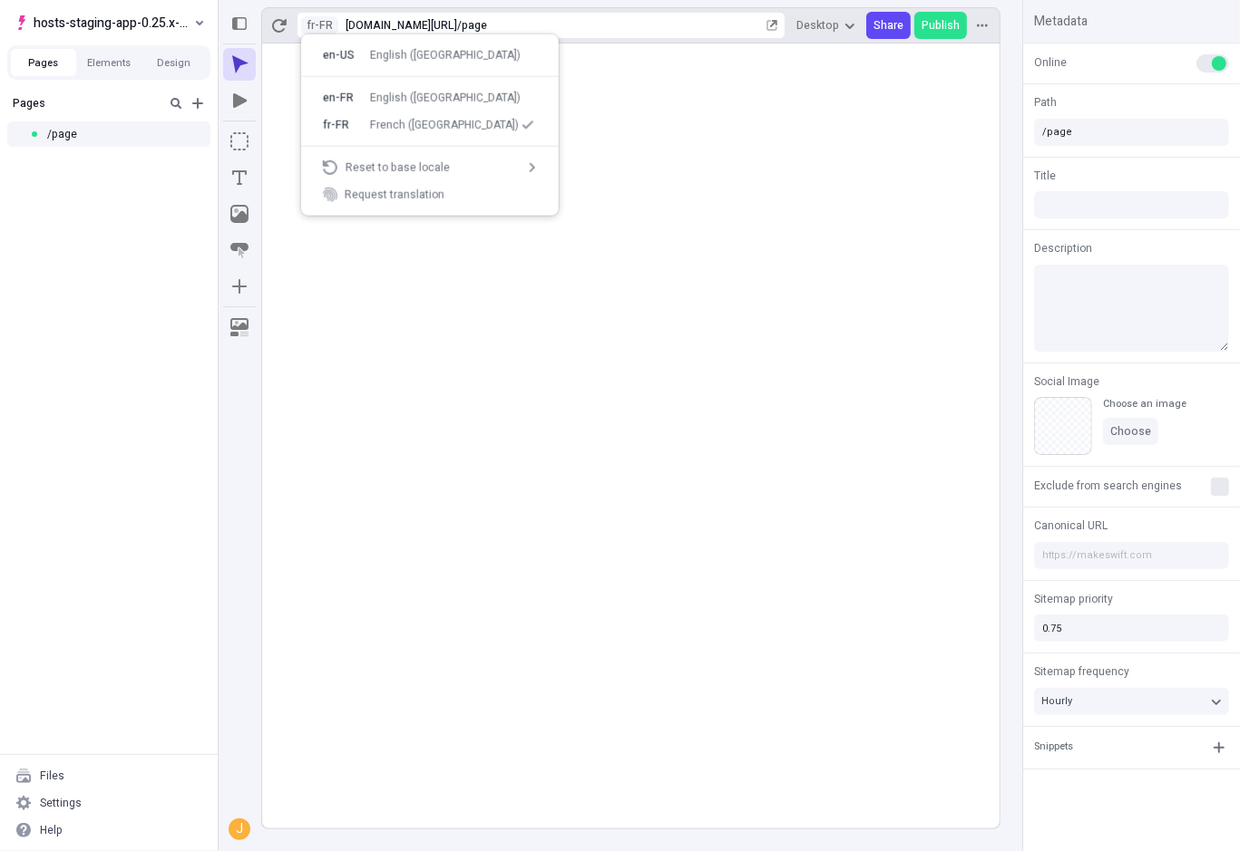
click at [547, 336] on rect at bounding box center [630, 436] width 737 height 785
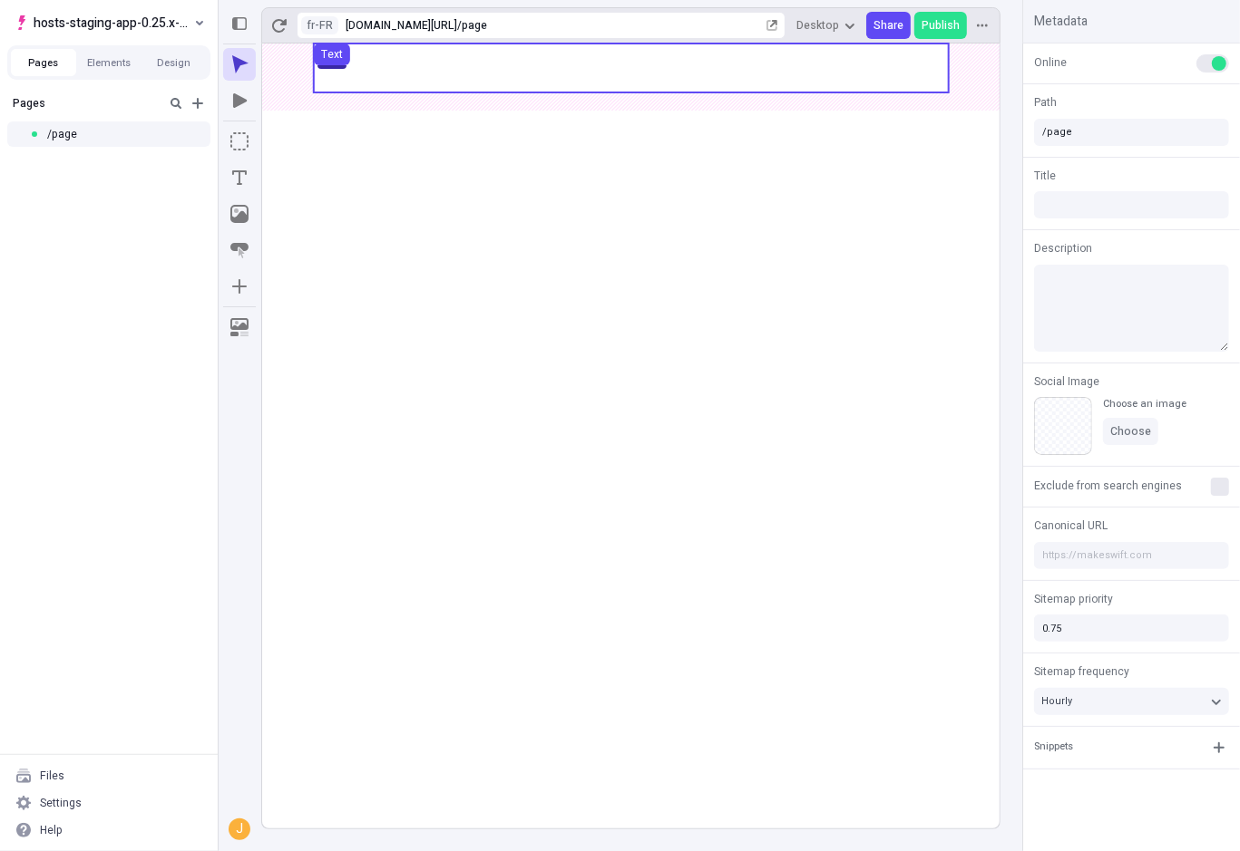
click at [444, 63] on use at bounding box center [631, 68] width 635 height 49
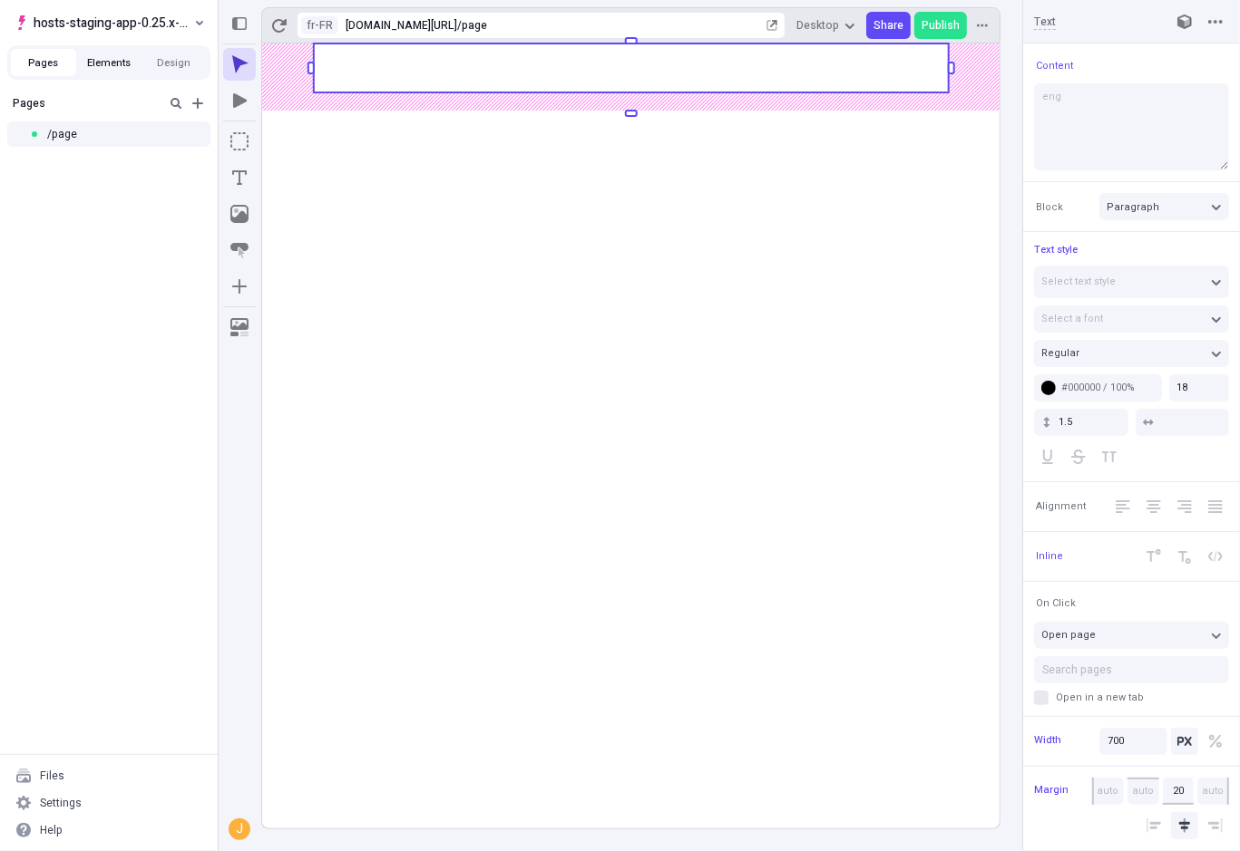
click at [118, 73] on button "Elements" at bounding box center [108, 62] width 65 height 27
click at [171, 63] on button "Design" at bounding box center [173, 62] width 65 height 27
click at [722, 229] on rect at bounding box center [630, 436] width 737 height 785
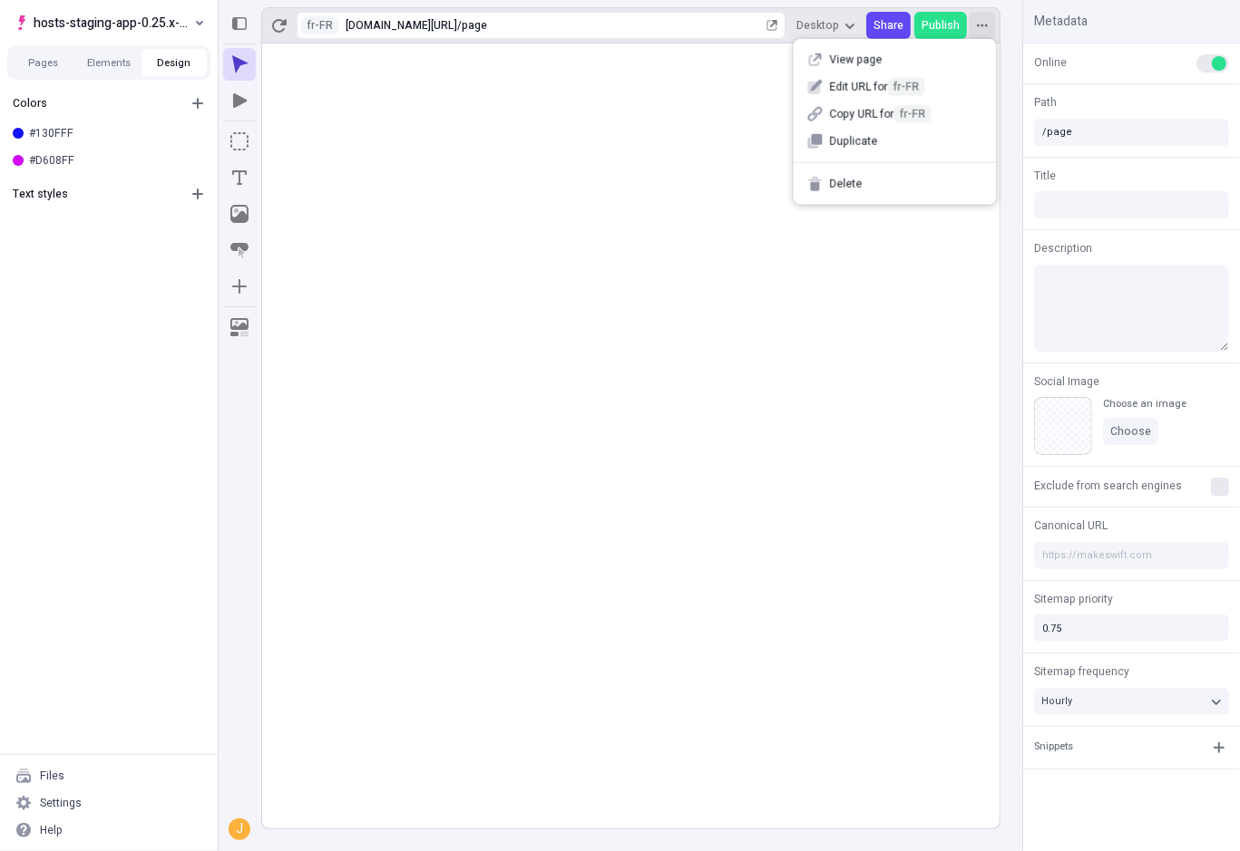
click at [984, 15] on button "button" at bounding box center [981, 25] width 27 height 27
click at [570, 198] on rect at bounding box center [630, 436] width 737 height 785
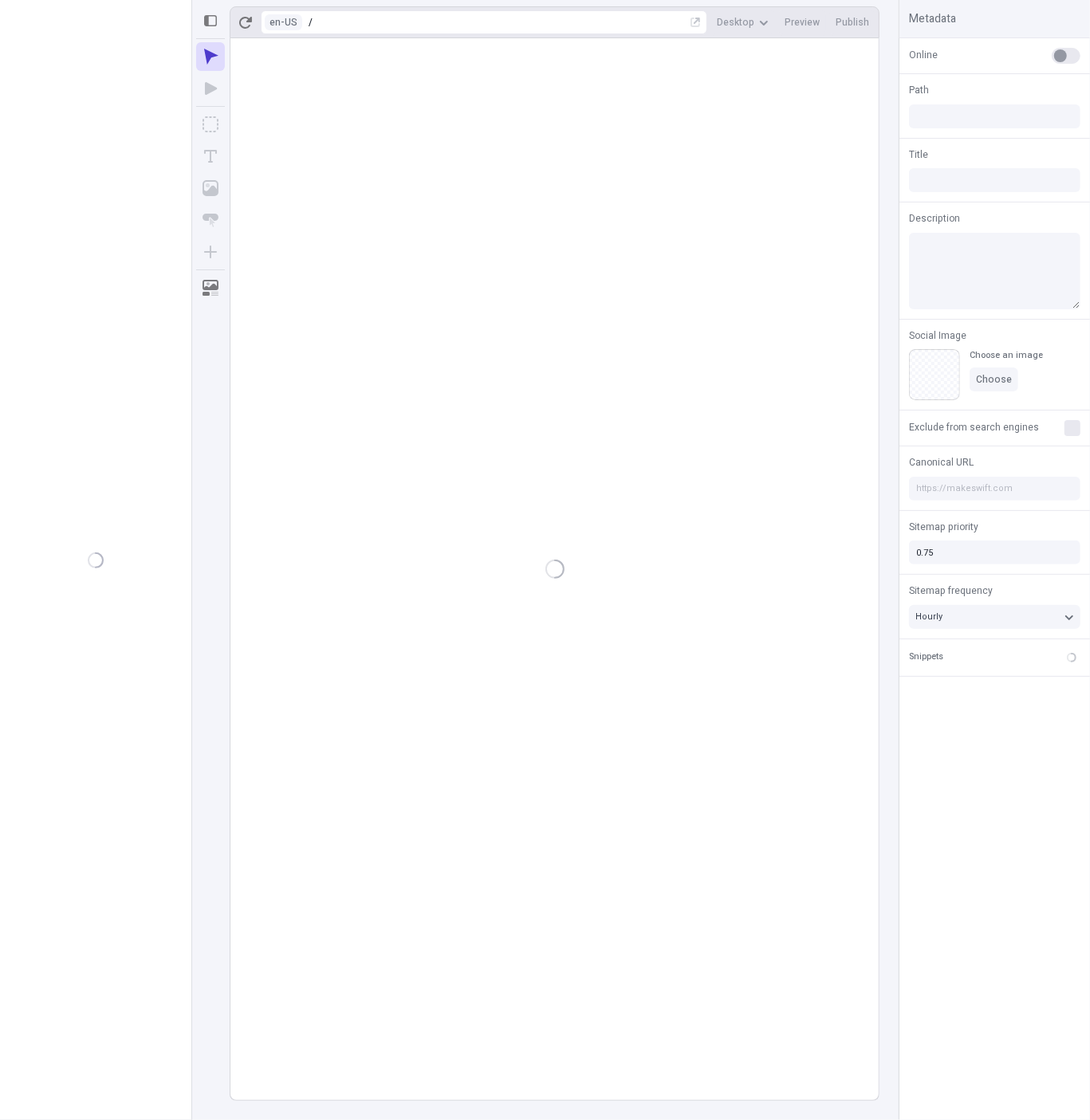
type input "/page"
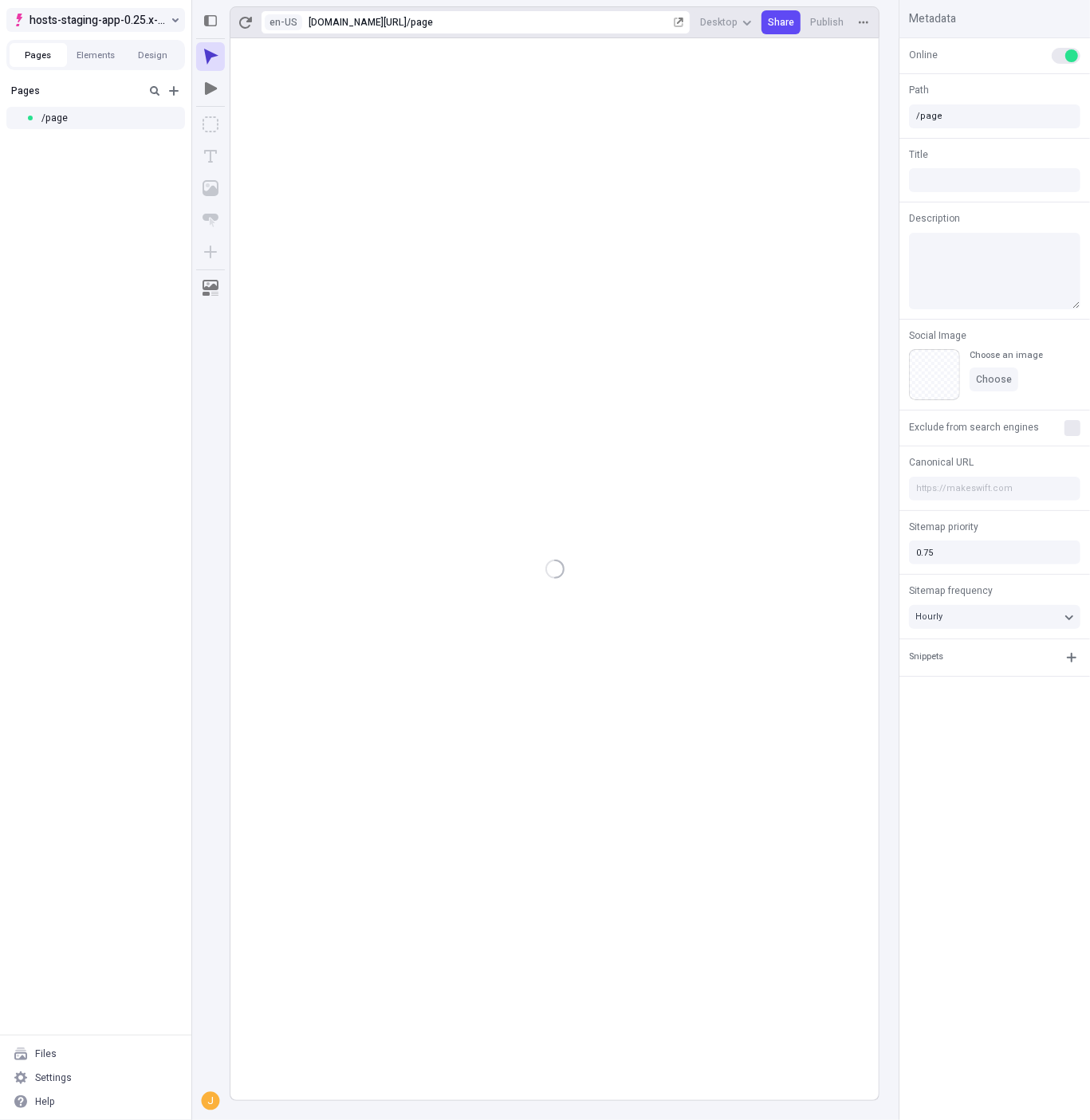
click at [122, 18] on span "hosts-staging-app-0.25.x-nextjs-15" at bounding box center [98, 20] width 138 height 19
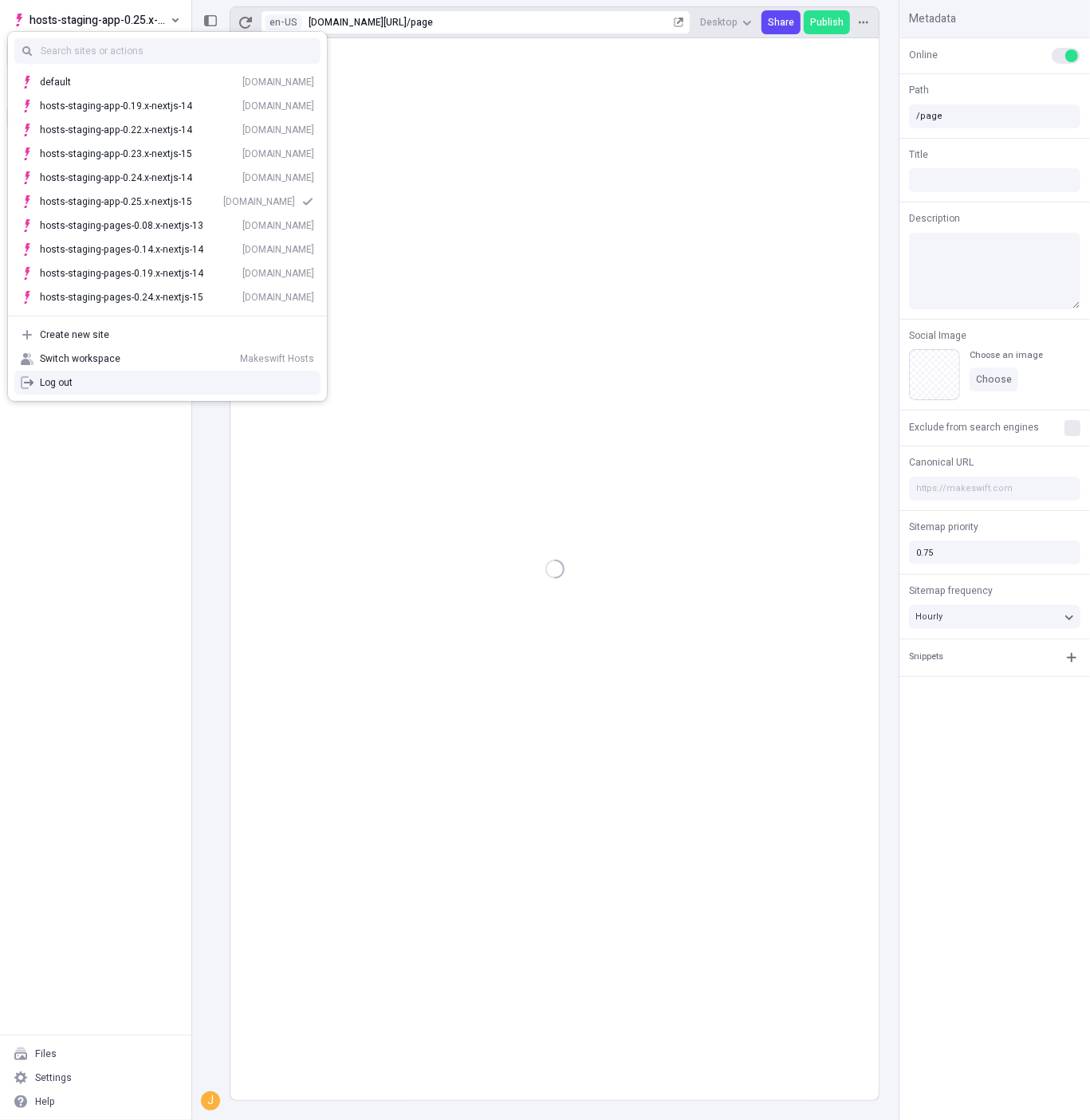
click at [125, 384] on div "Log out" at bounding box center [177, 382] width 274 height 13
